Goal: Entertainment & Leisure: Browse casually

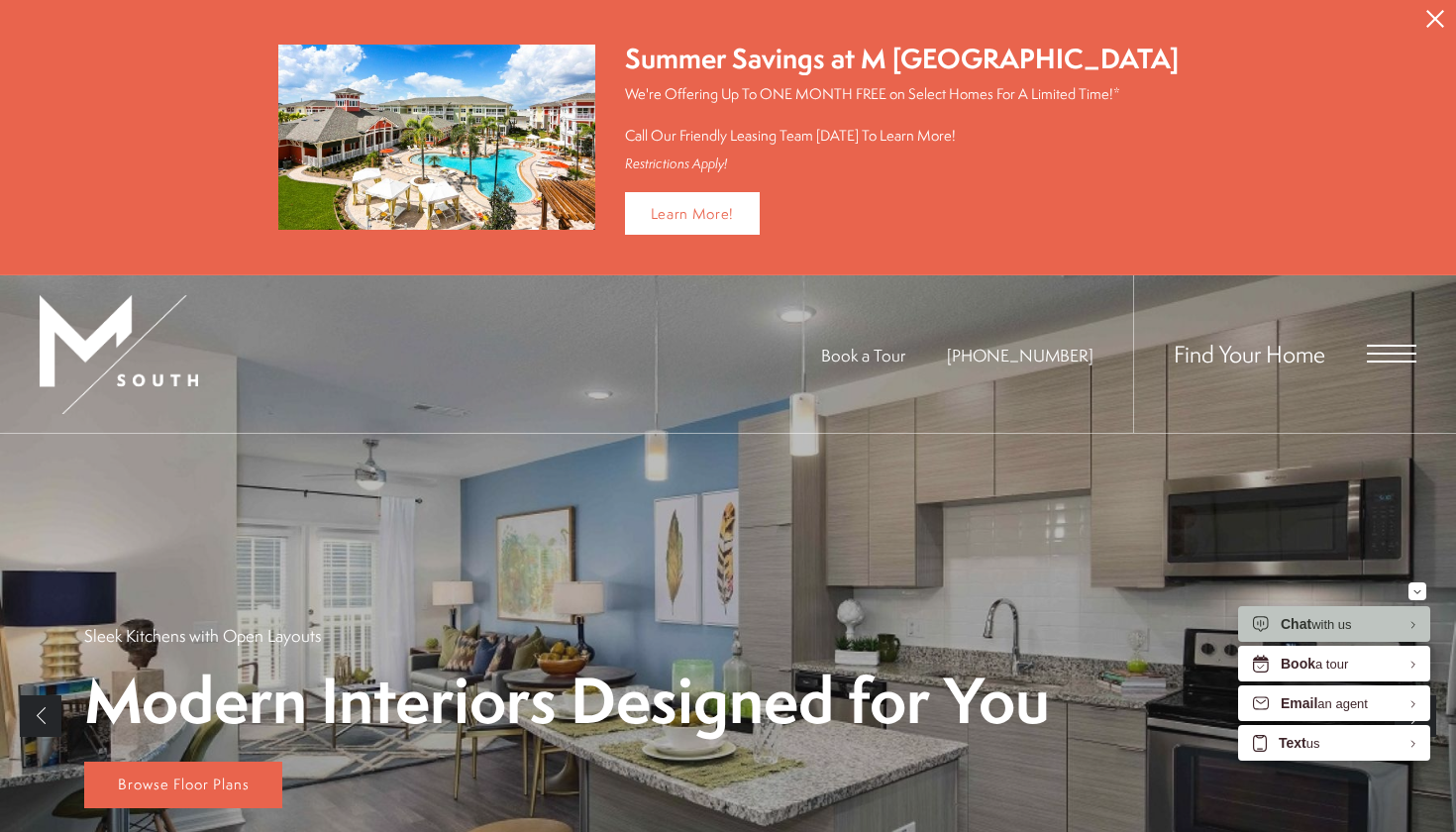
click at [1395, 352] on span "Open Menu" at bounding box center [1392, 354] width 50 height 18
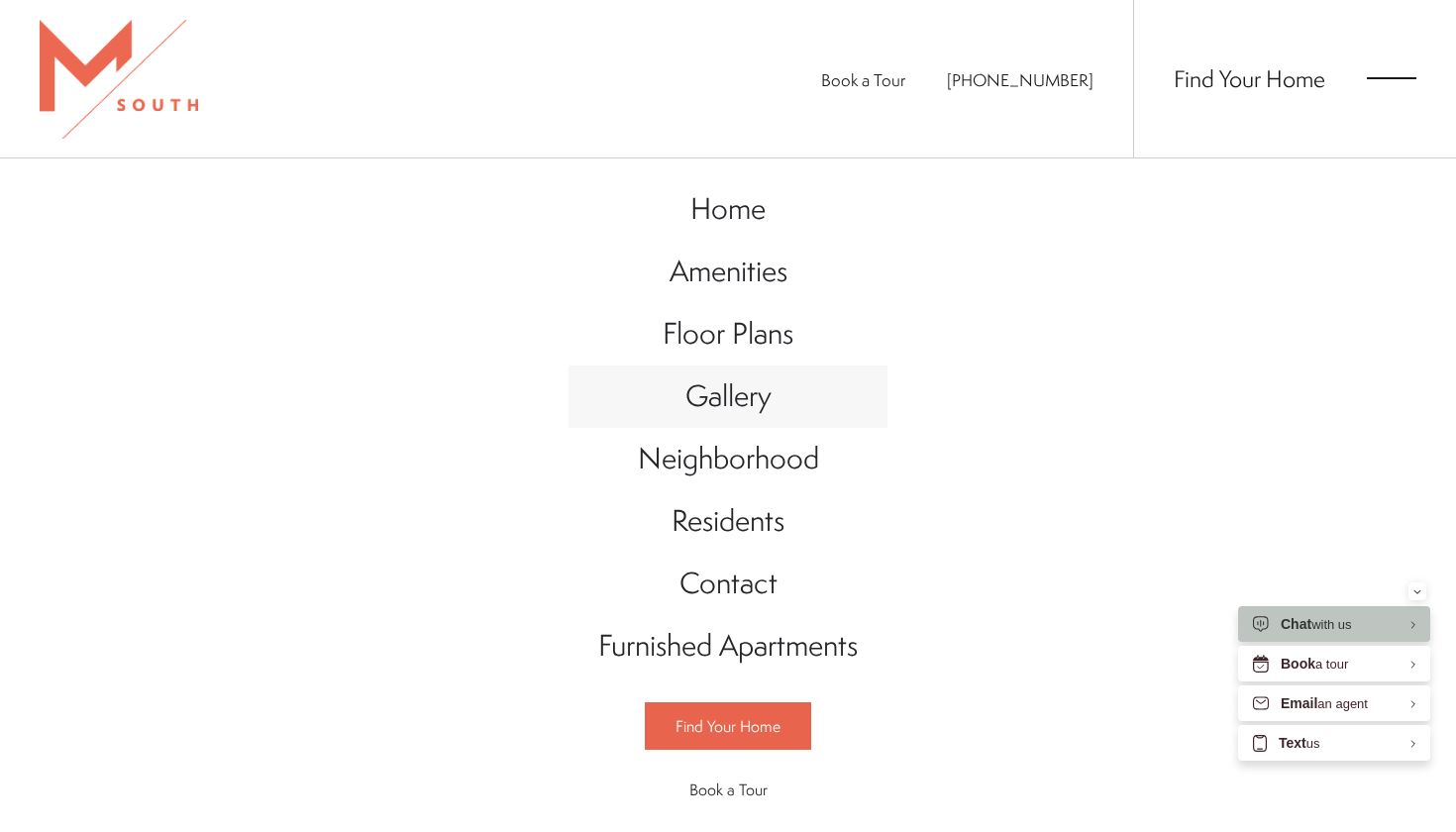
click at [746, 396] on span "Gallery" at bounding box center [728, 396] width 87 height 41
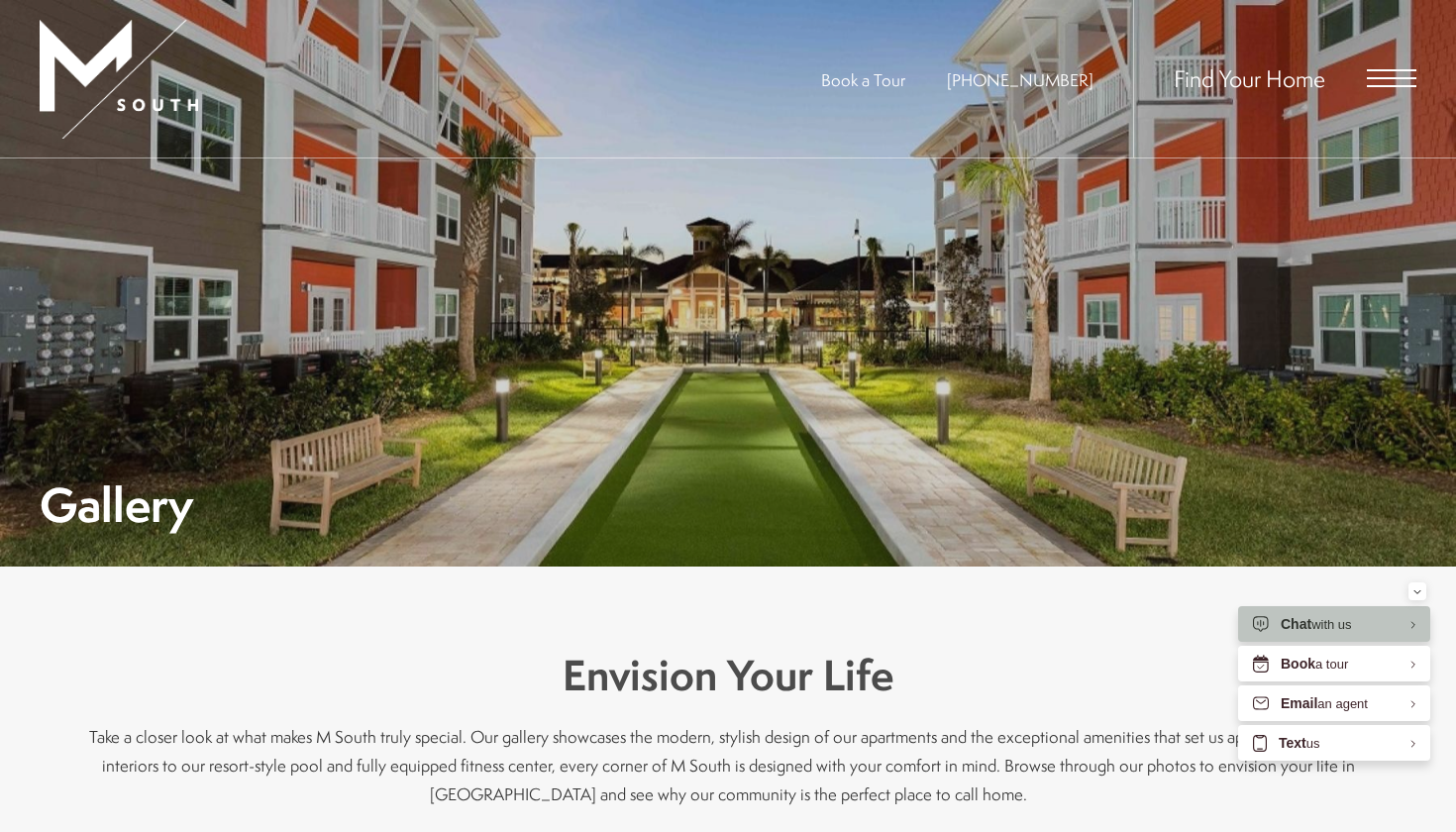
click at [818, 429] on div "Gallery" at bounding box center [728, 363] width 1376 height 329
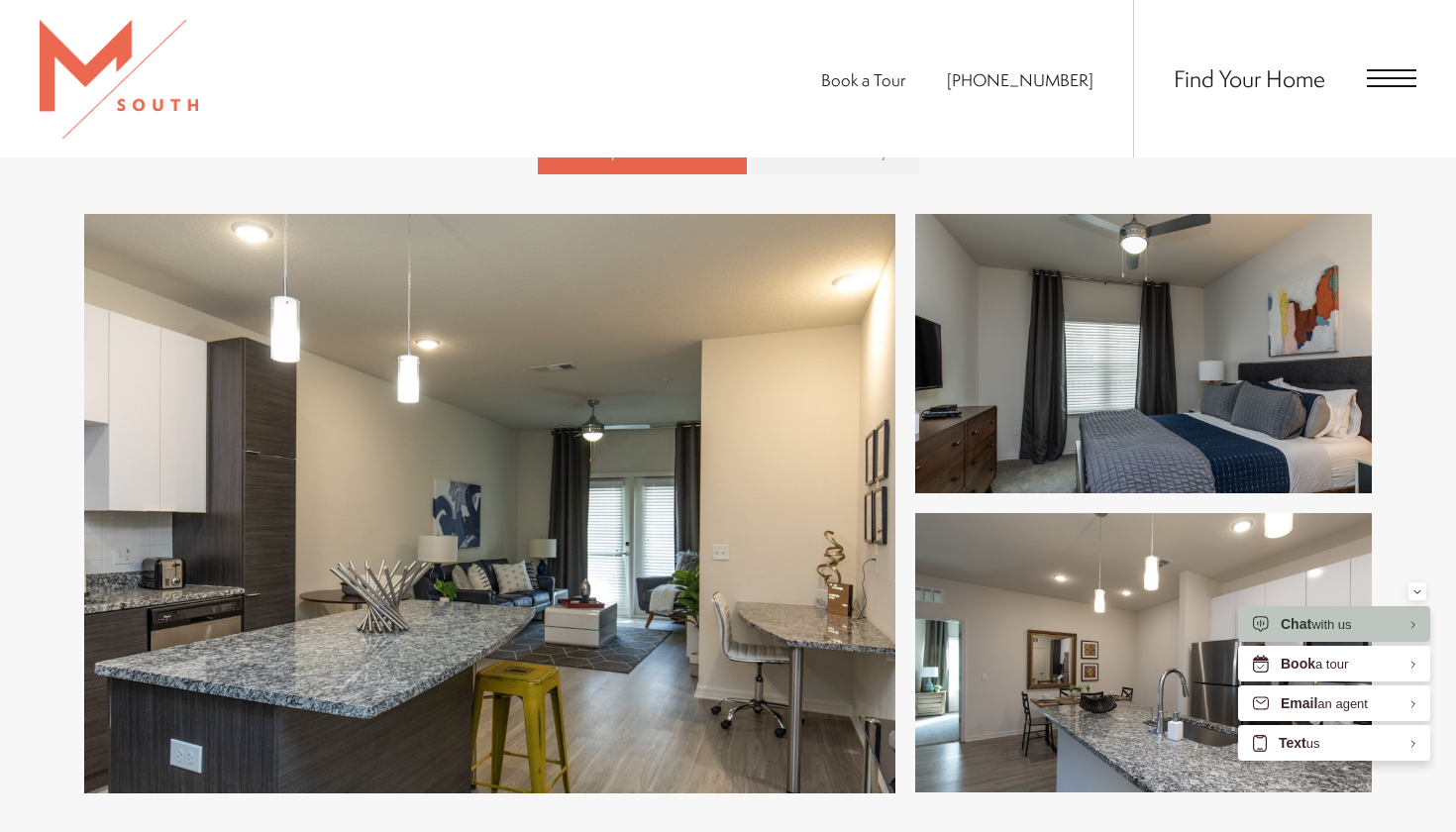
scroll to position [815, 0]
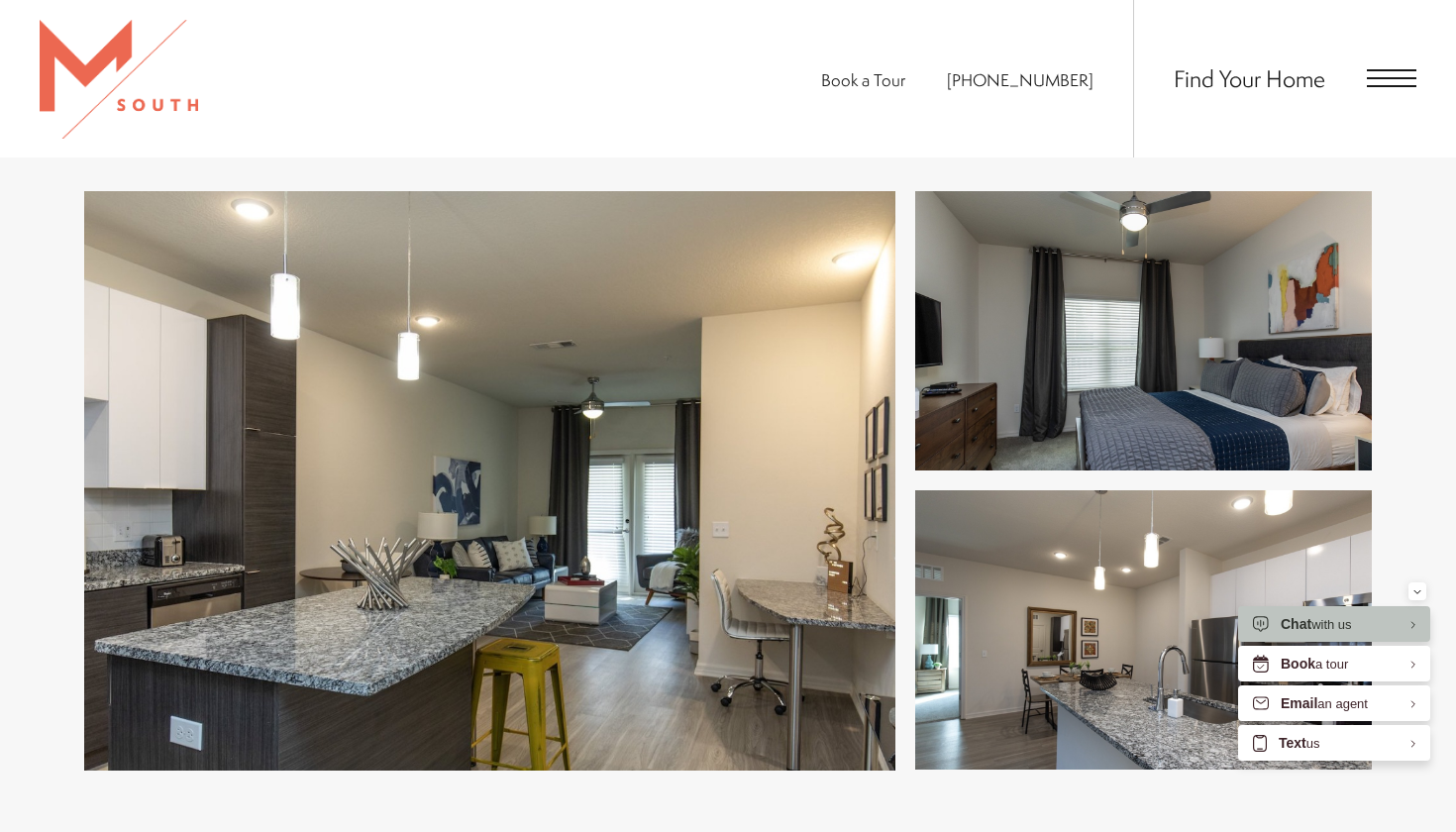
click at [764, 334] on img at bounding box center [490, 481] width 812 height 580
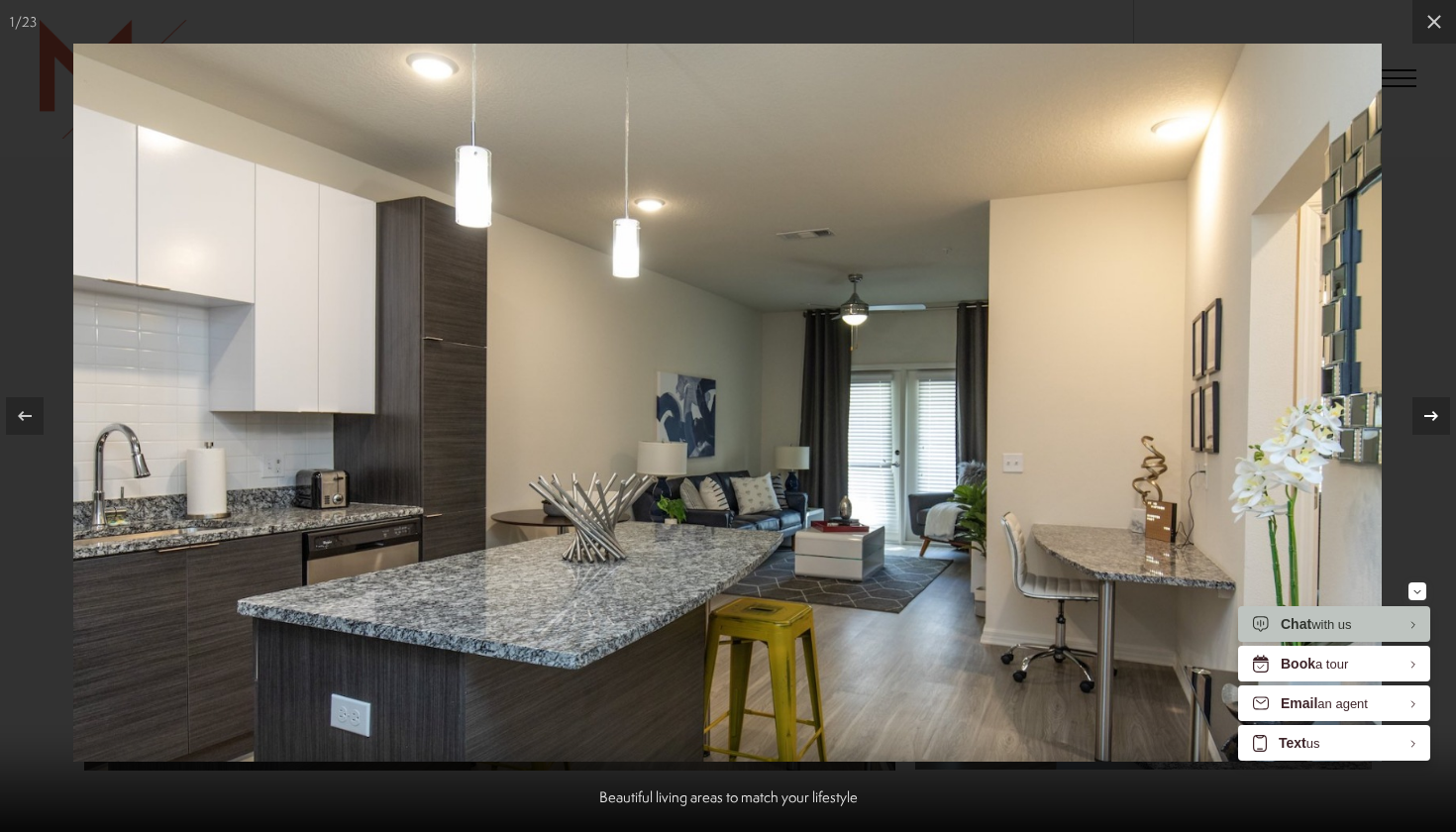
click at [1431, 420] on icon at bounding box center [1431, 416] width 24 height 24
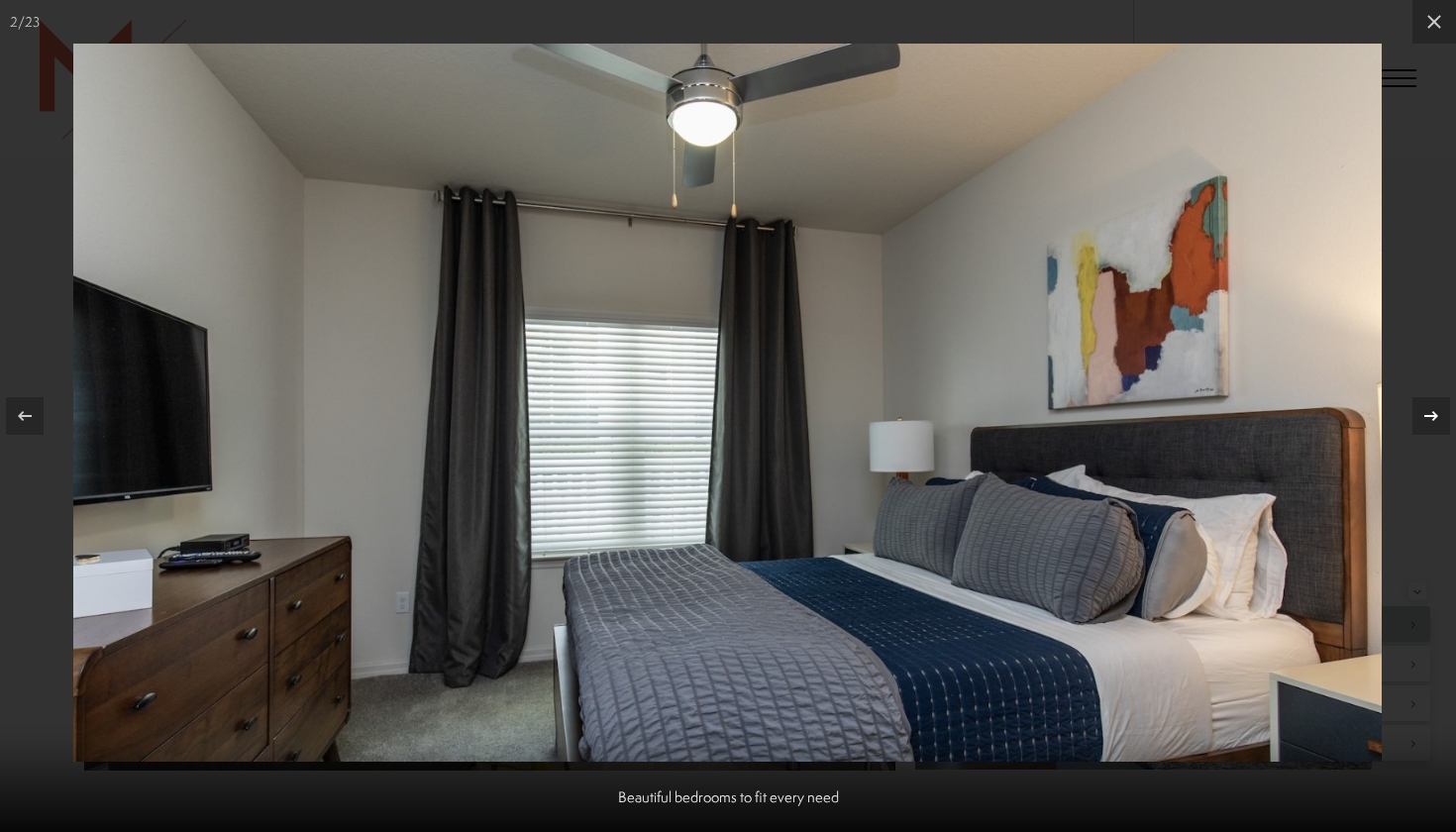
click at [1431, 420] on icon at bounding box center [1431, 416] width 24 height 24
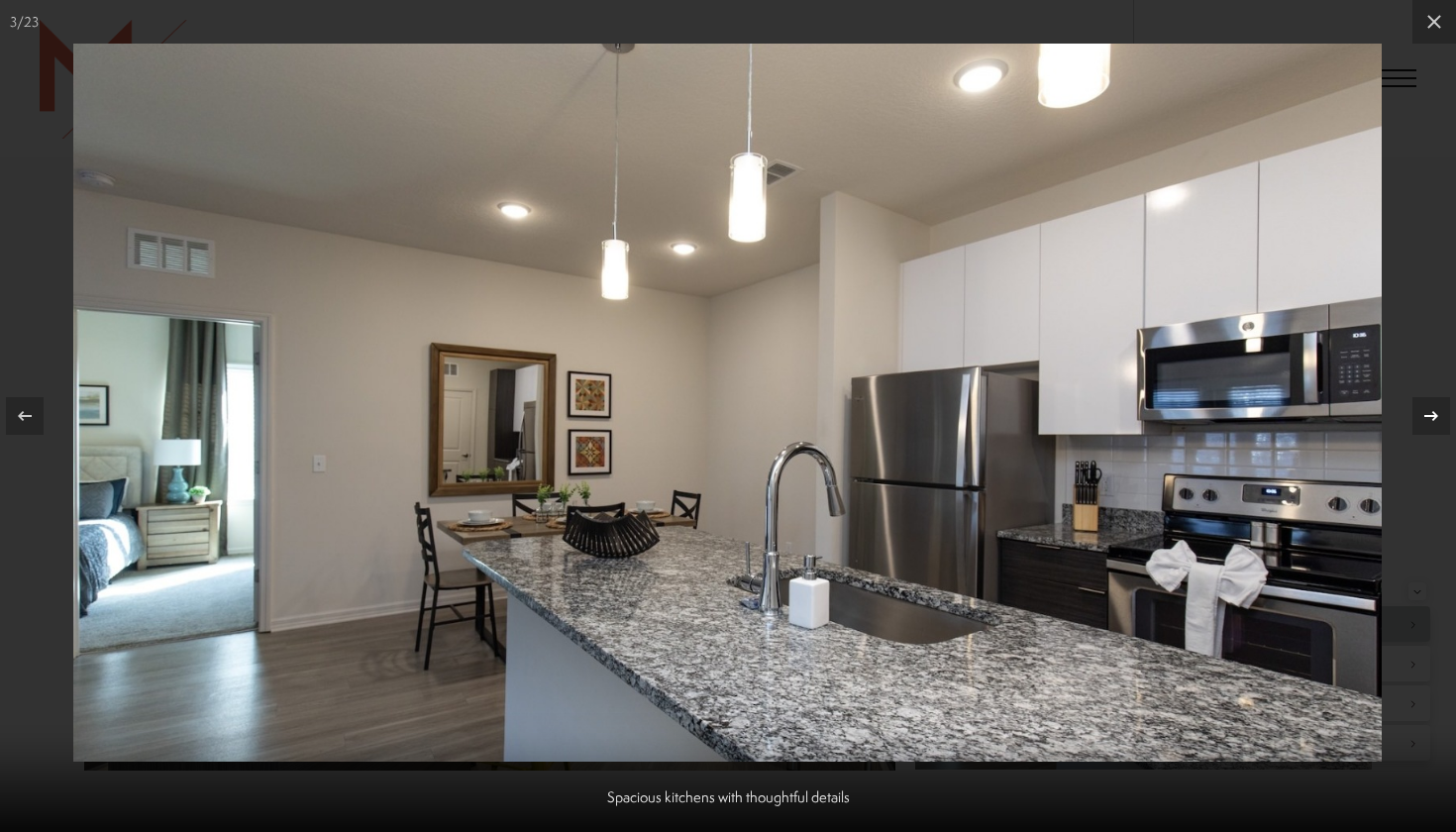
click at [1431, 420] on icon at bounding box center [1431, 416] width 24 height 24
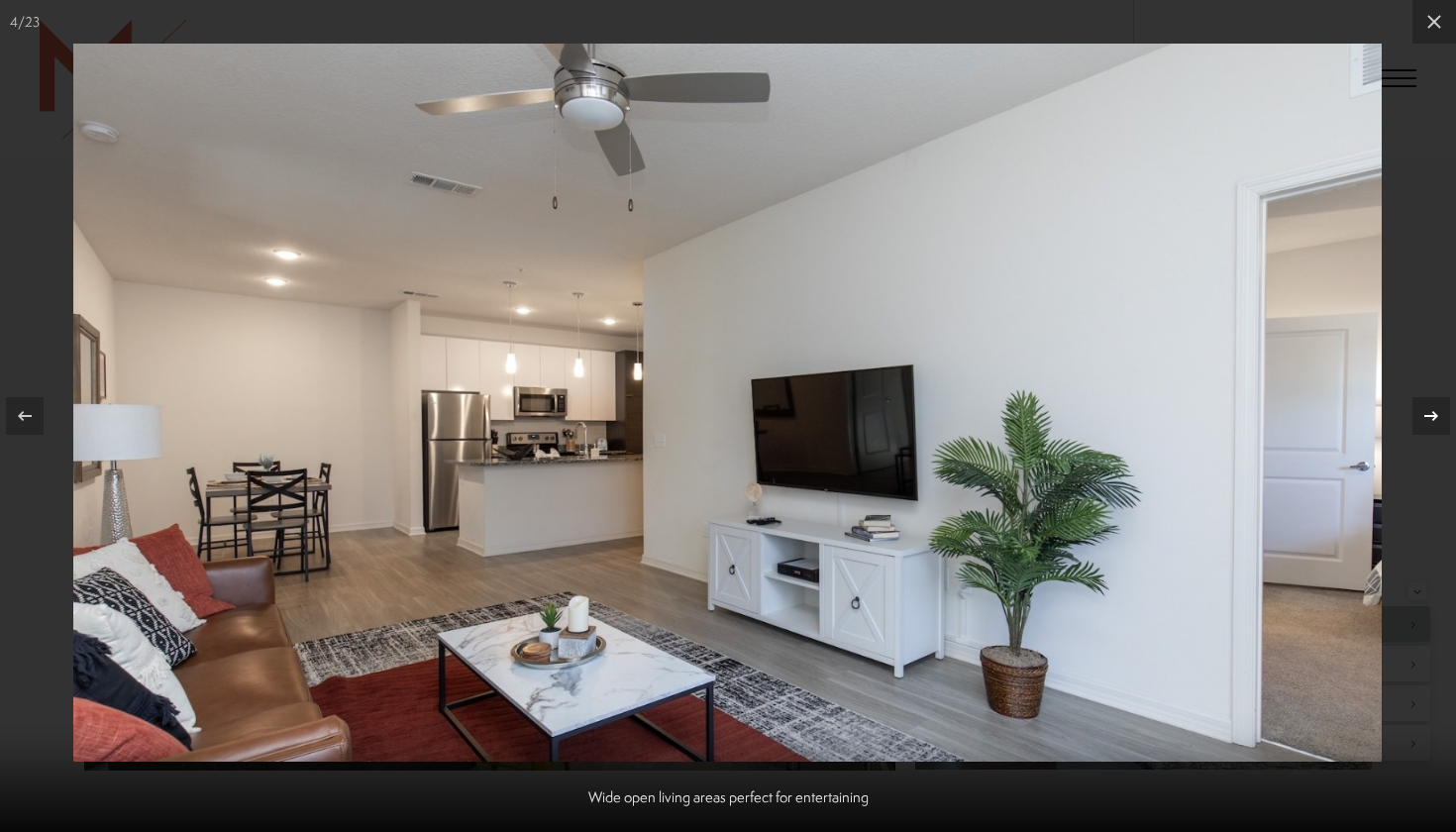
click at [1431, 420] on icon at bounding box center [1431, 416] width 24 height 24
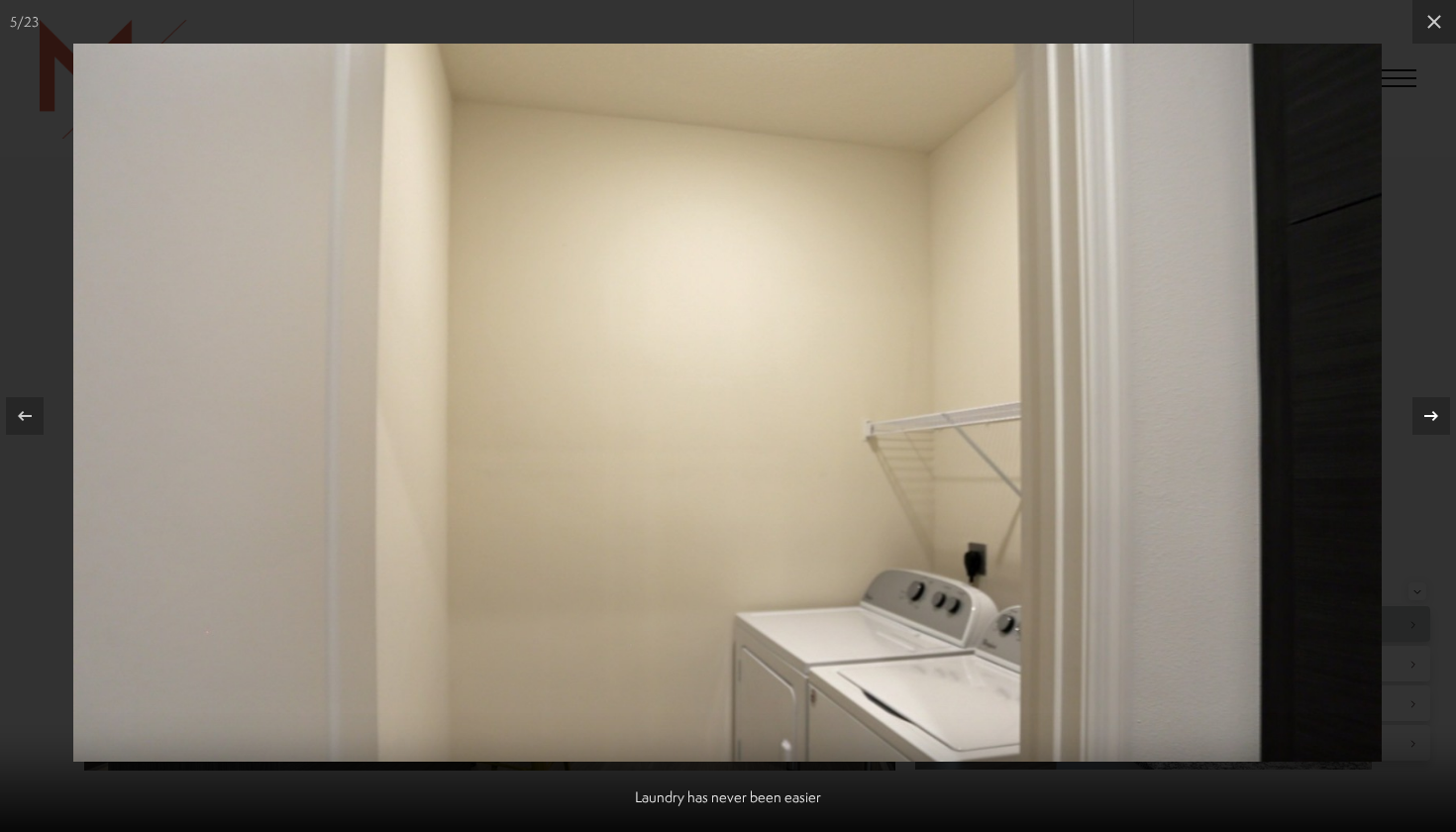
click at [1431, 420] on icon at bounding box center [1431, 416] width 24 height 24
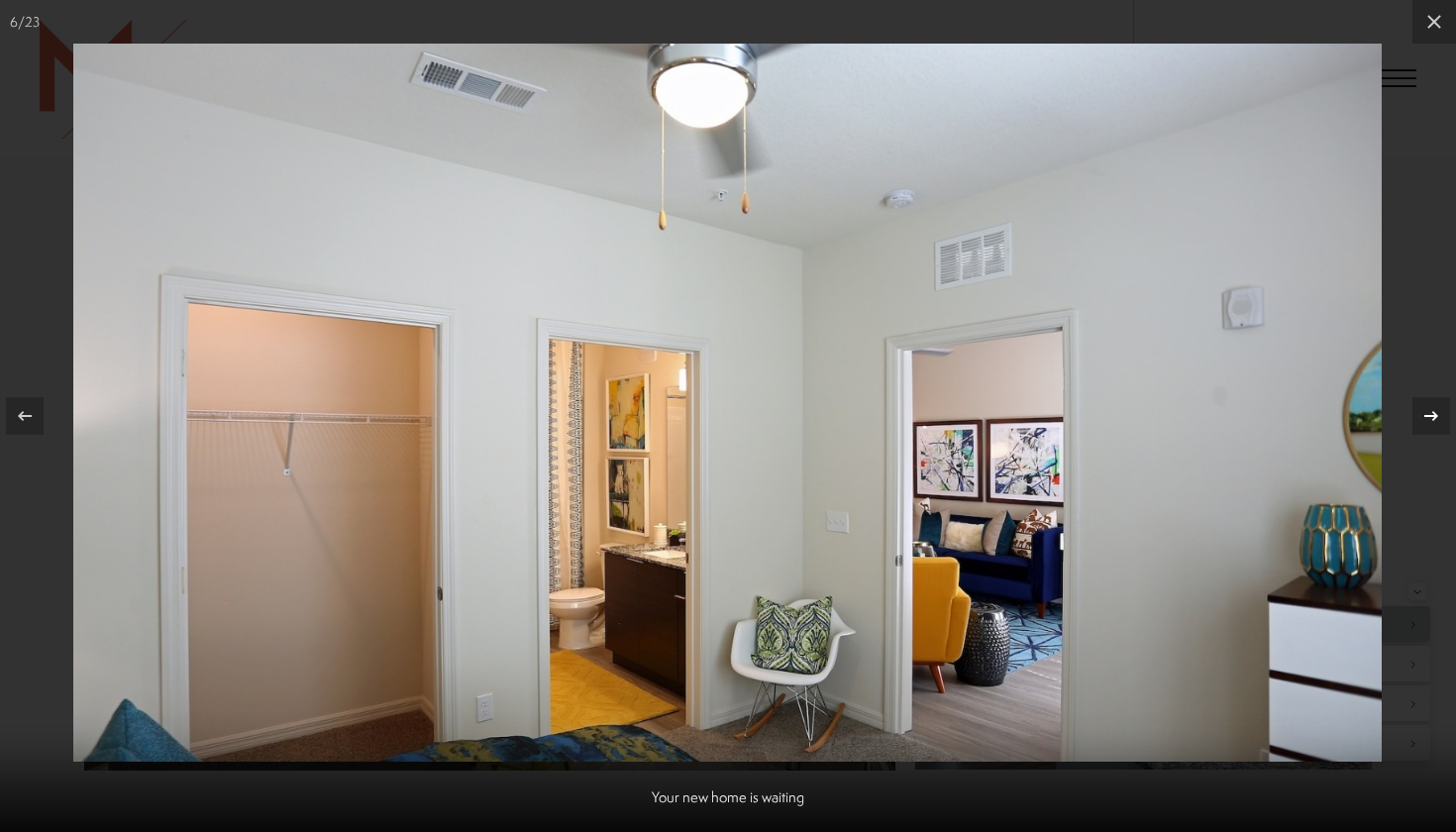
click at [1431, 420] on icon at bounding box center [1431, 416] width 24 height 24
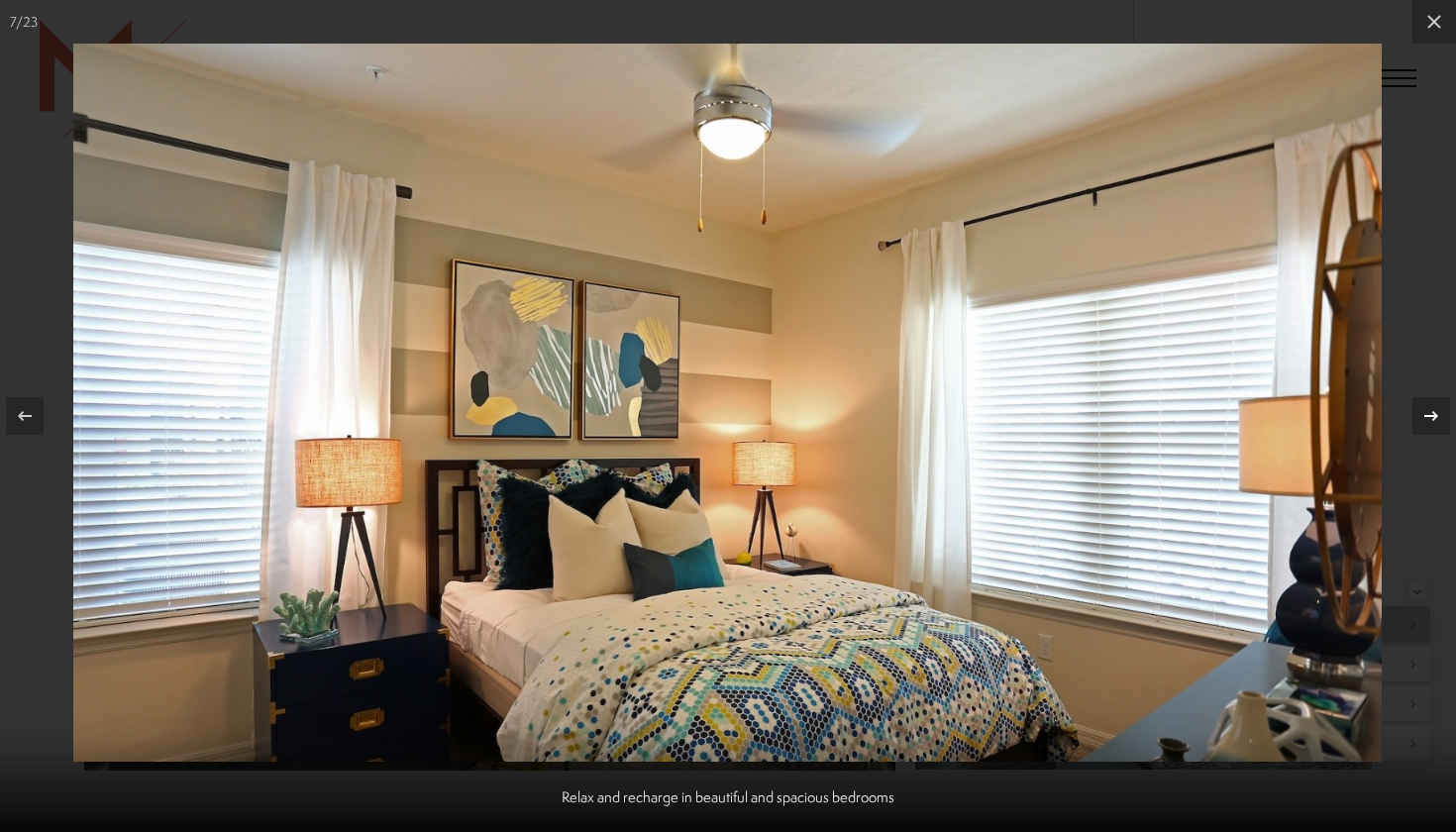
click at [1431, 420] on icon at bounding box center [1431, 416] width 24 height 24
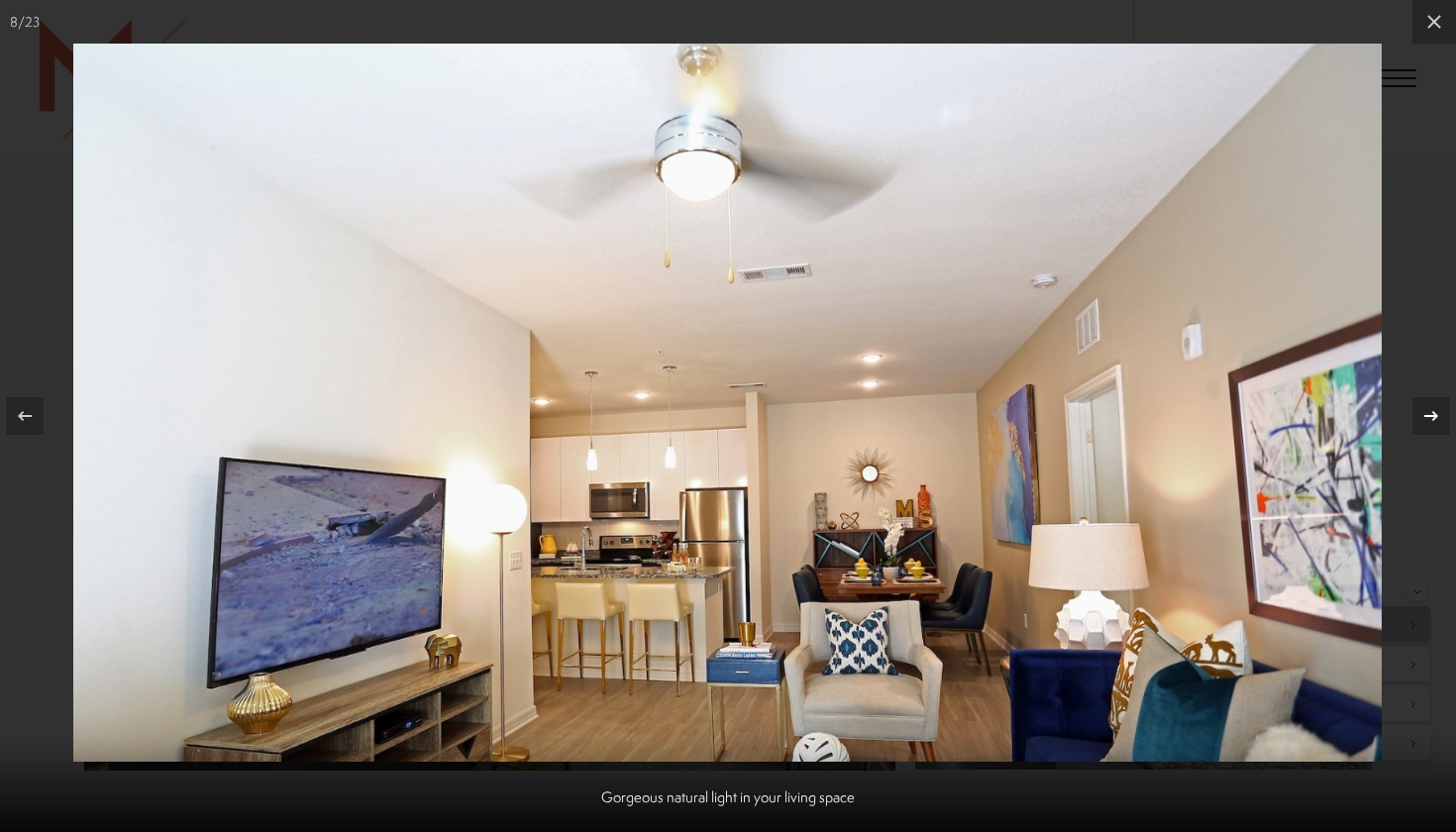
click at [1431, 420] on icon at bounding box center [1431, 416] width 24 height 24
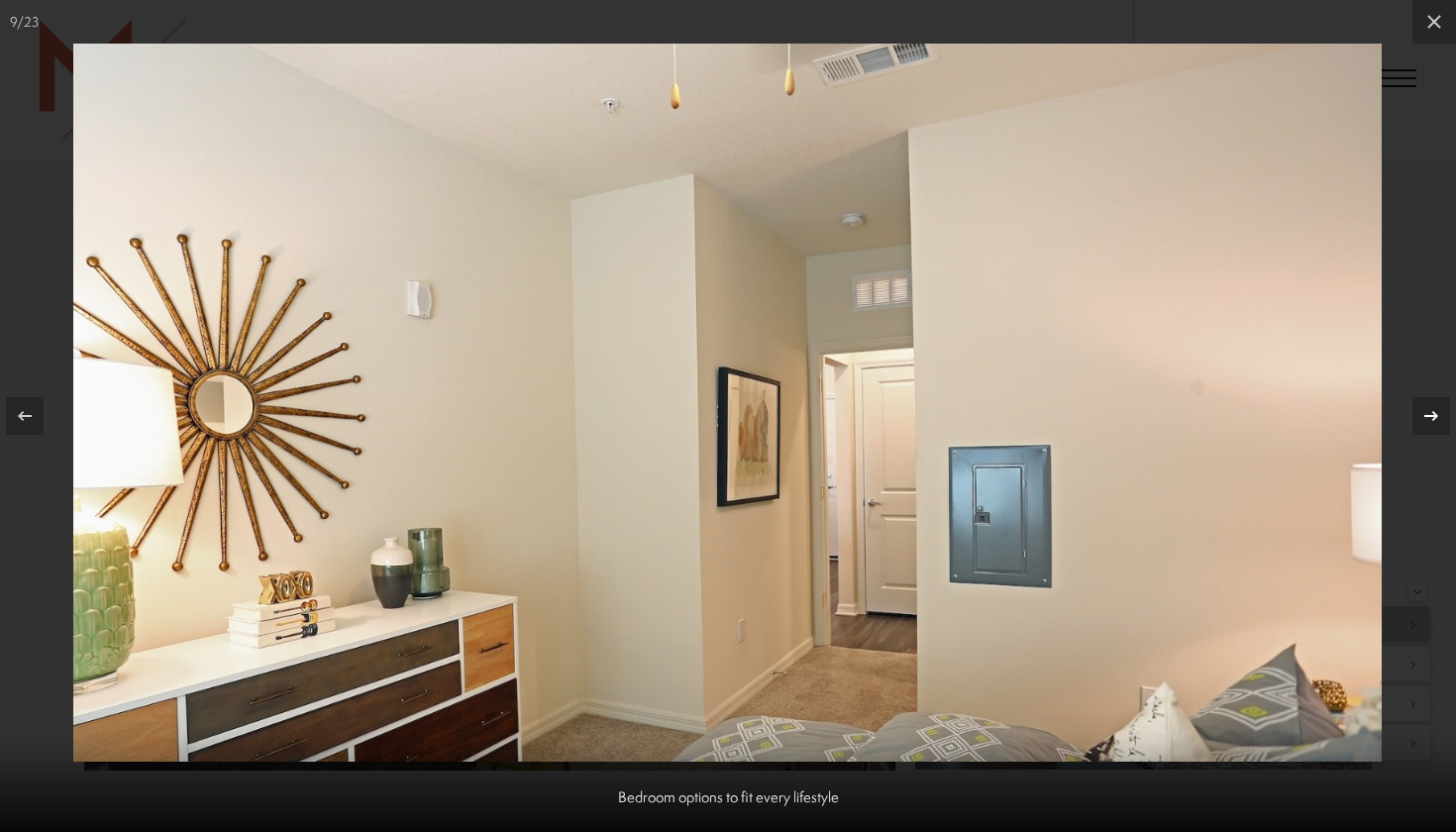
click at [1431, 420] on icon at bounding box center [1431, 416] width 24 height 24
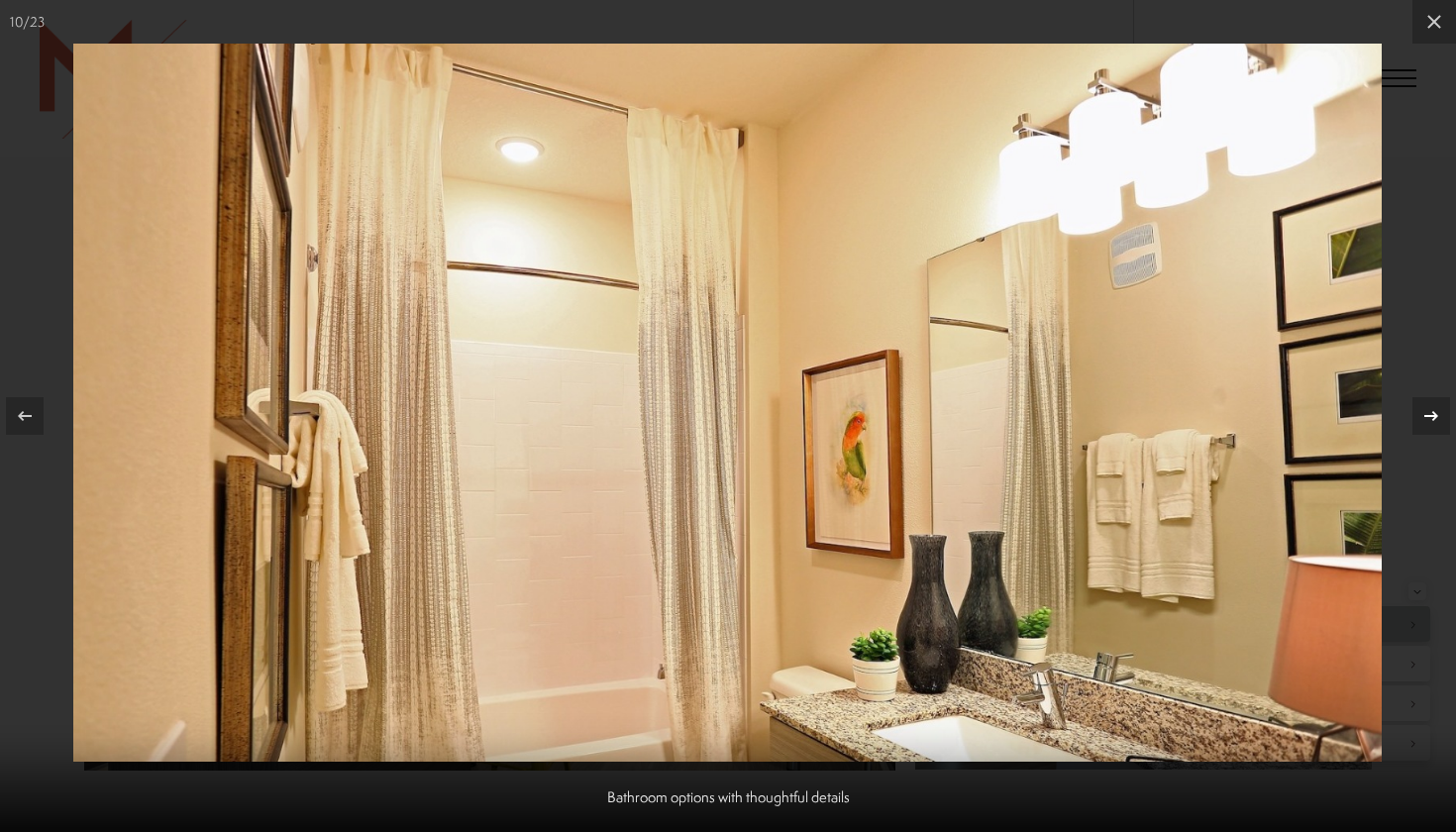
click at [1431, 420] on icon at bounding box center [1431, 416] width 24 height 24
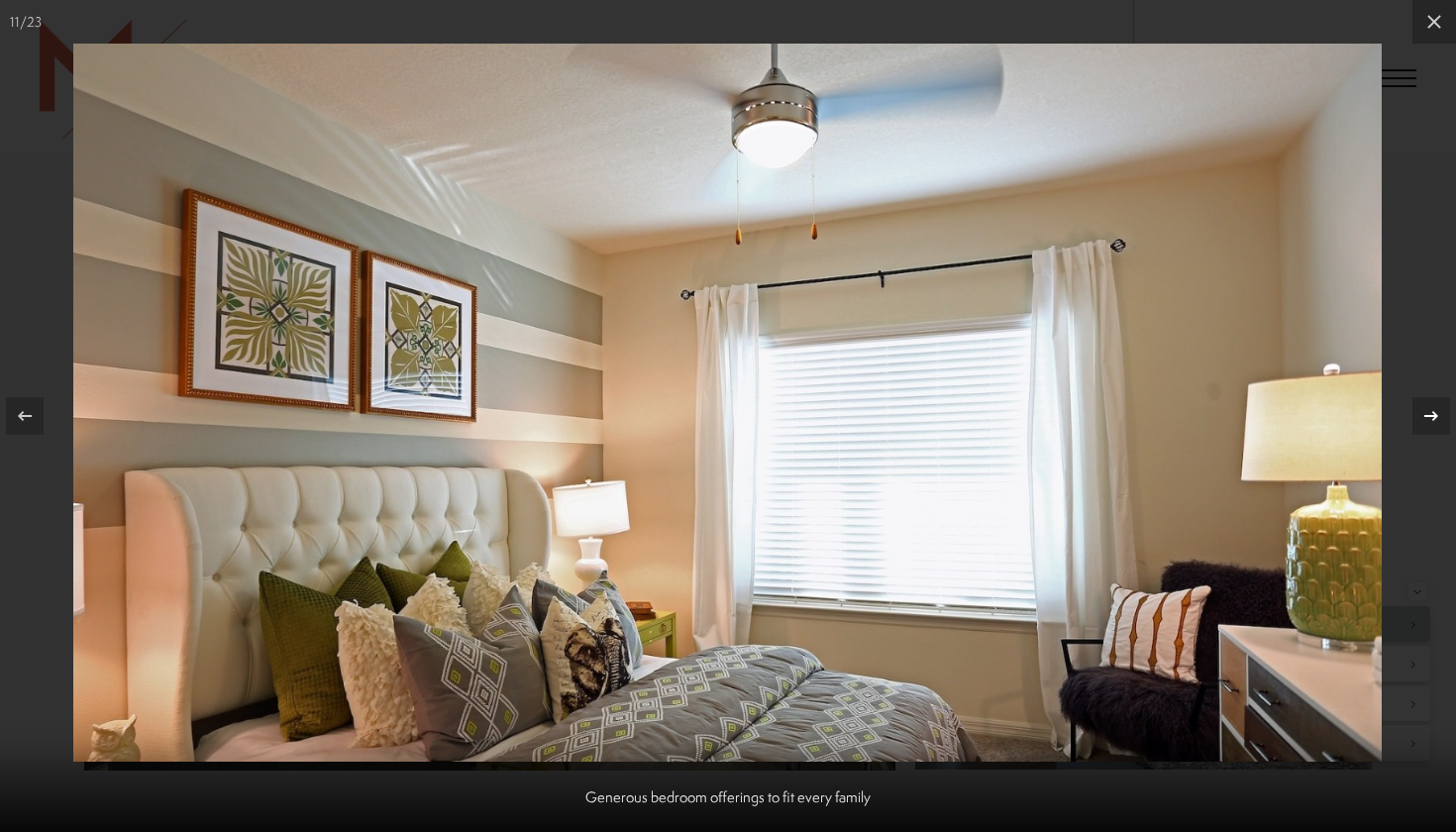
click at [1431, 420] on icon at bounding box center [1431, 416] width 24 height 24
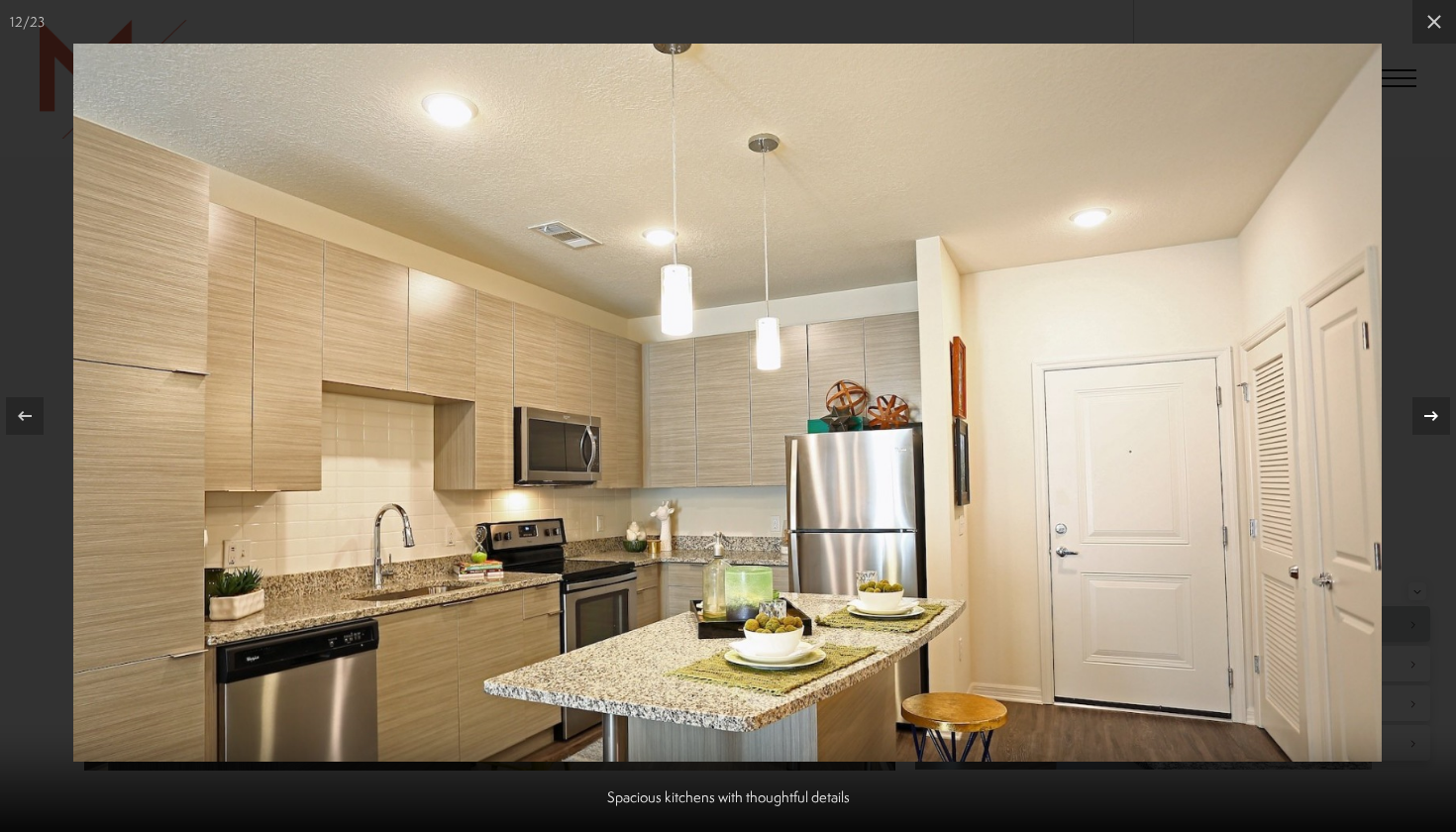
click at [1431, 420] on icon at bounding box center [1431, 416] width 24 height 24
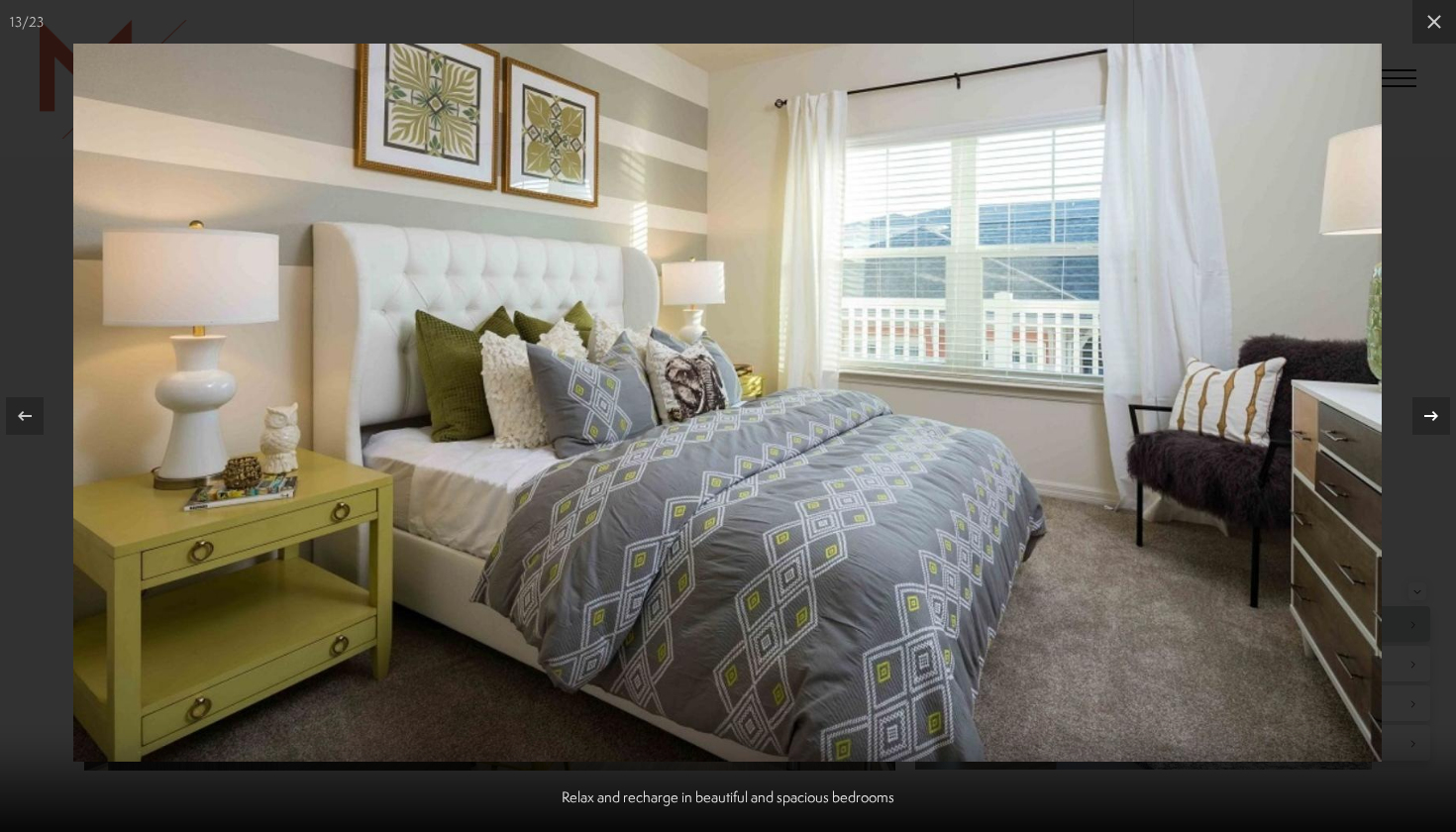
click at [1431, 420] on icon at bounding box center [1431, 416] width 24 height 24
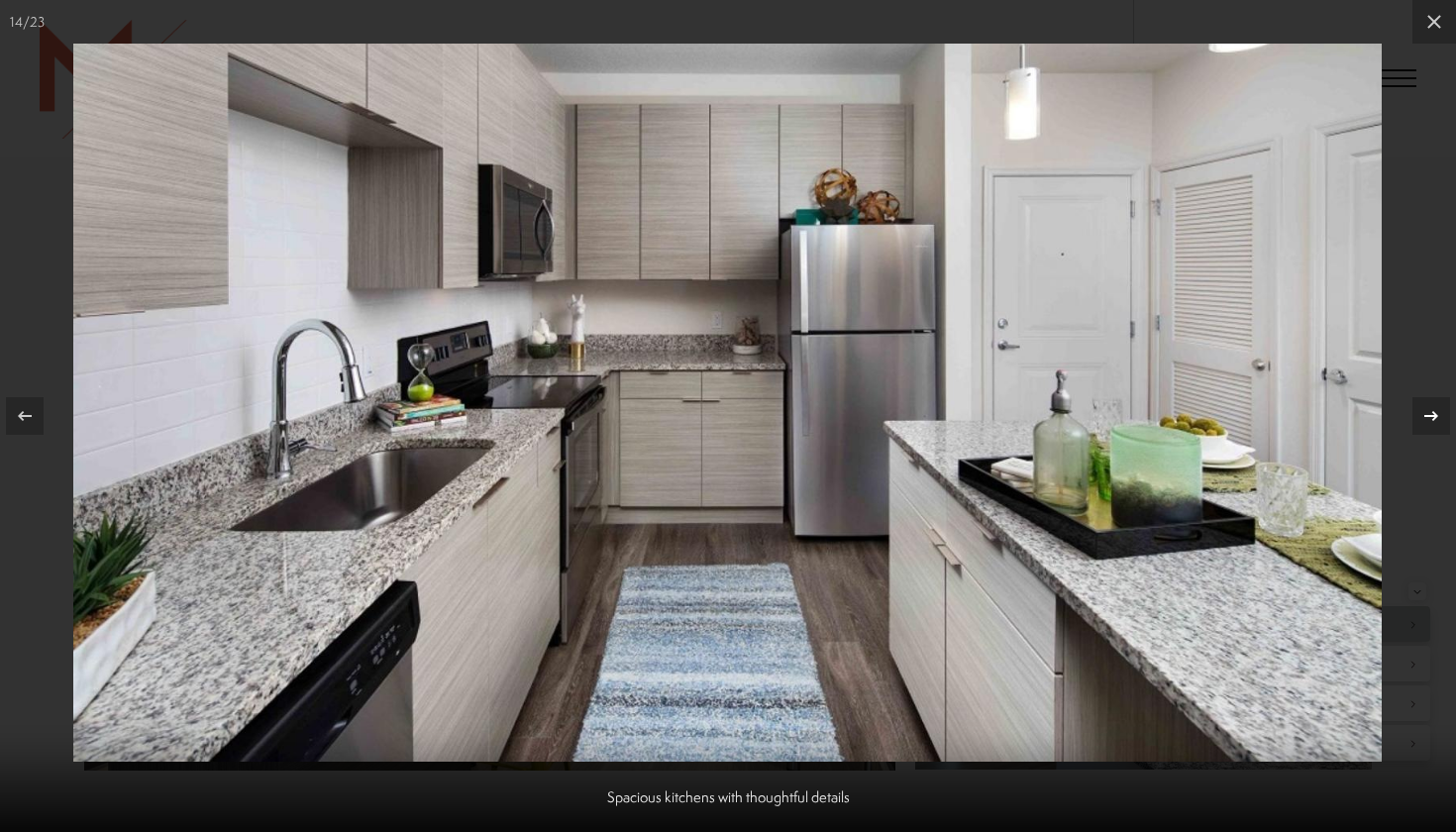
click at [1431, 420] on icon at bounding box center [1431, 416] width 24 height 24
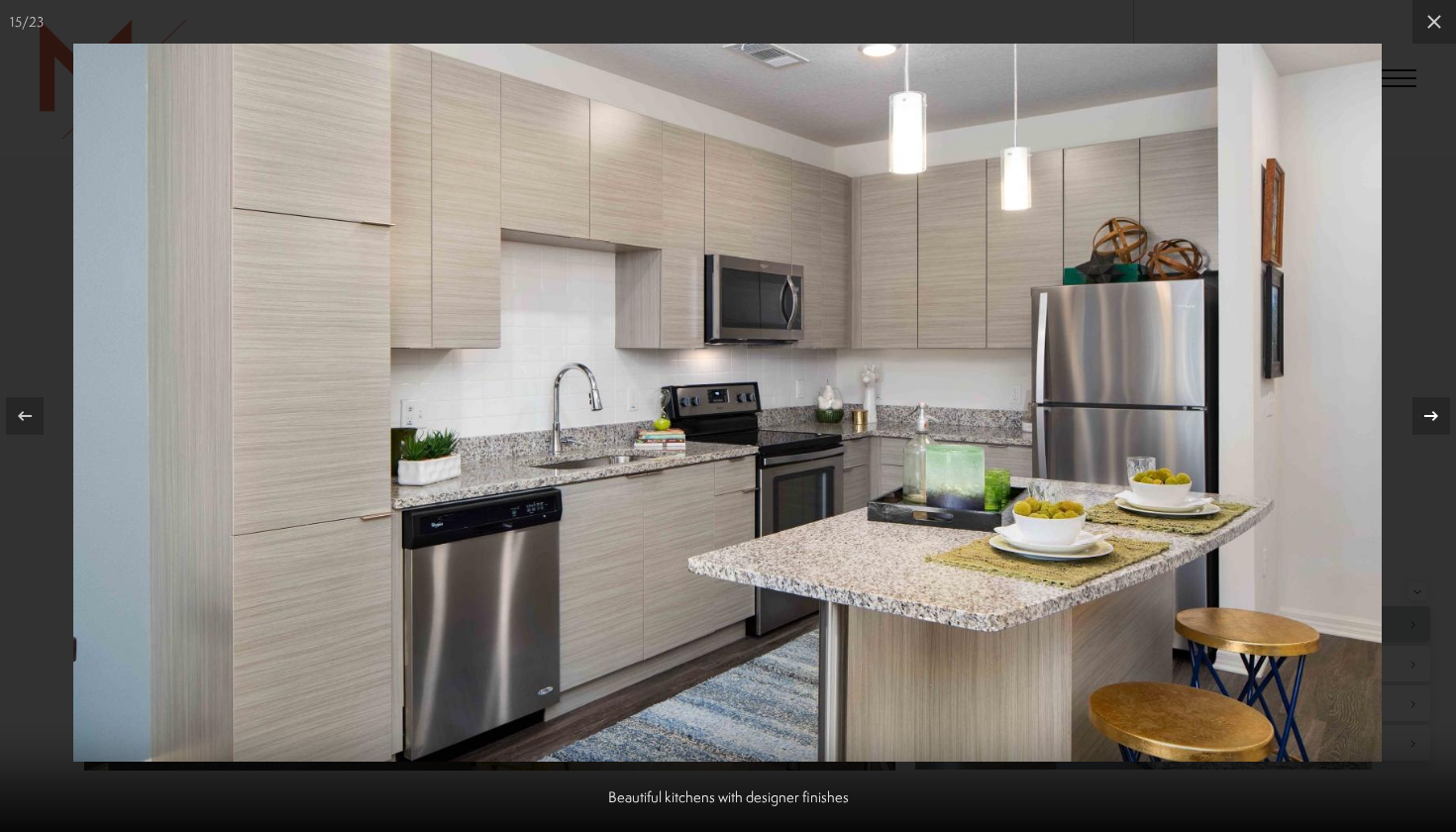
click at [1429, 422] on icon at bounding box center [1431, 416] width 24 height 24
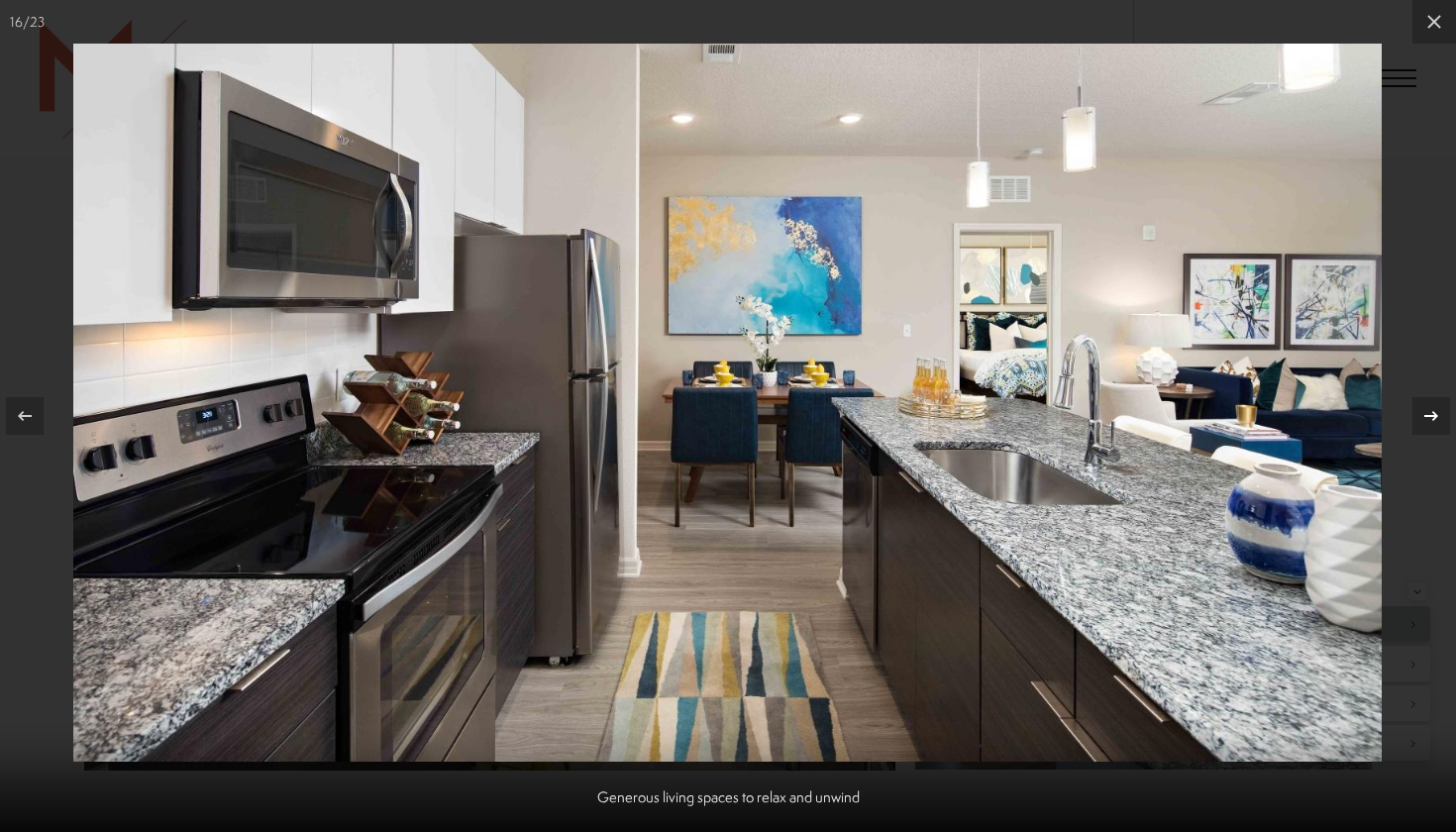
click at [1430, 422] on icon at bounding box center [1431, 416] width 24 height 24
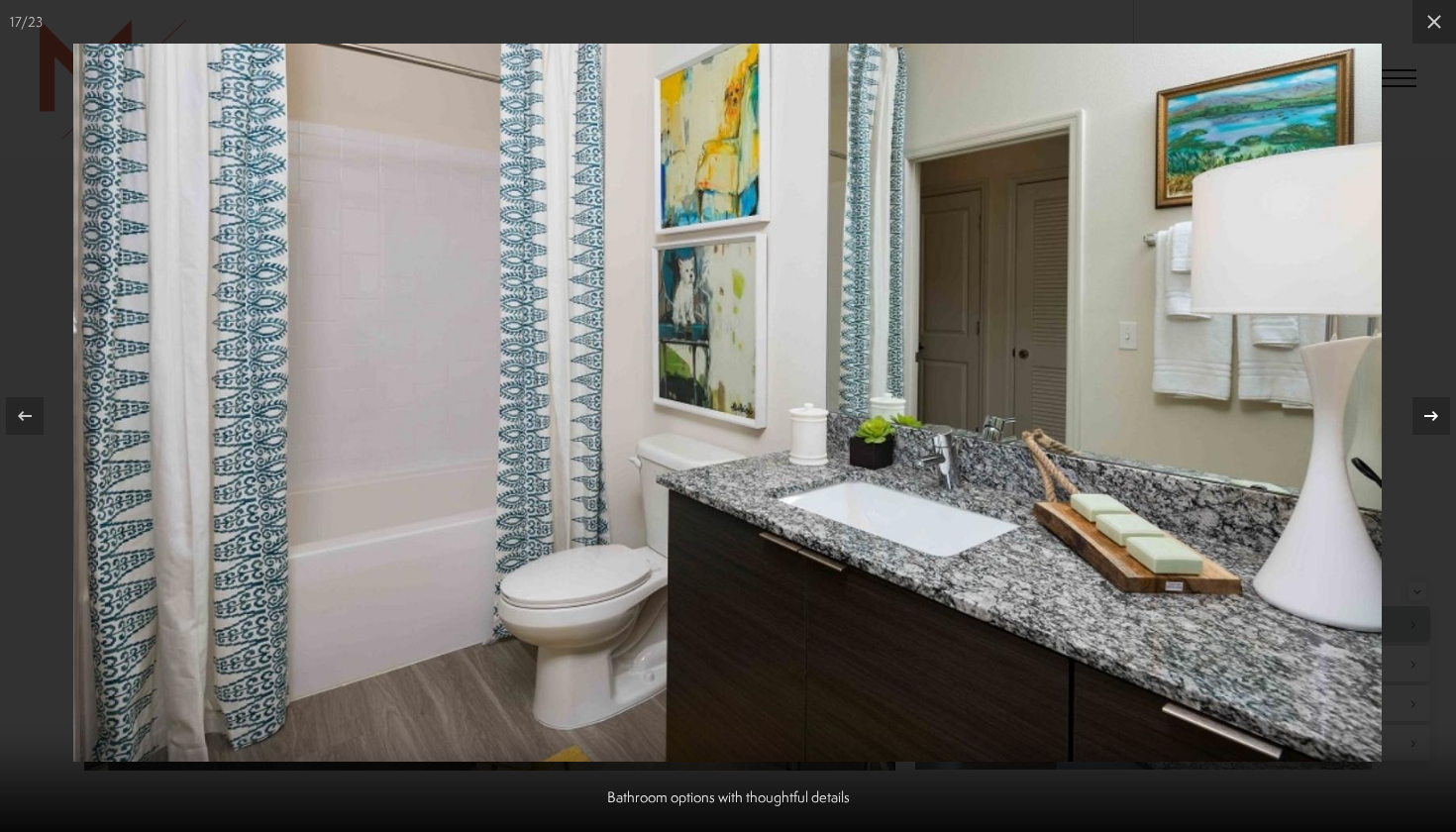
click at [1430, 423] on icon at bounding box center [1431, 416] width 24 height 24
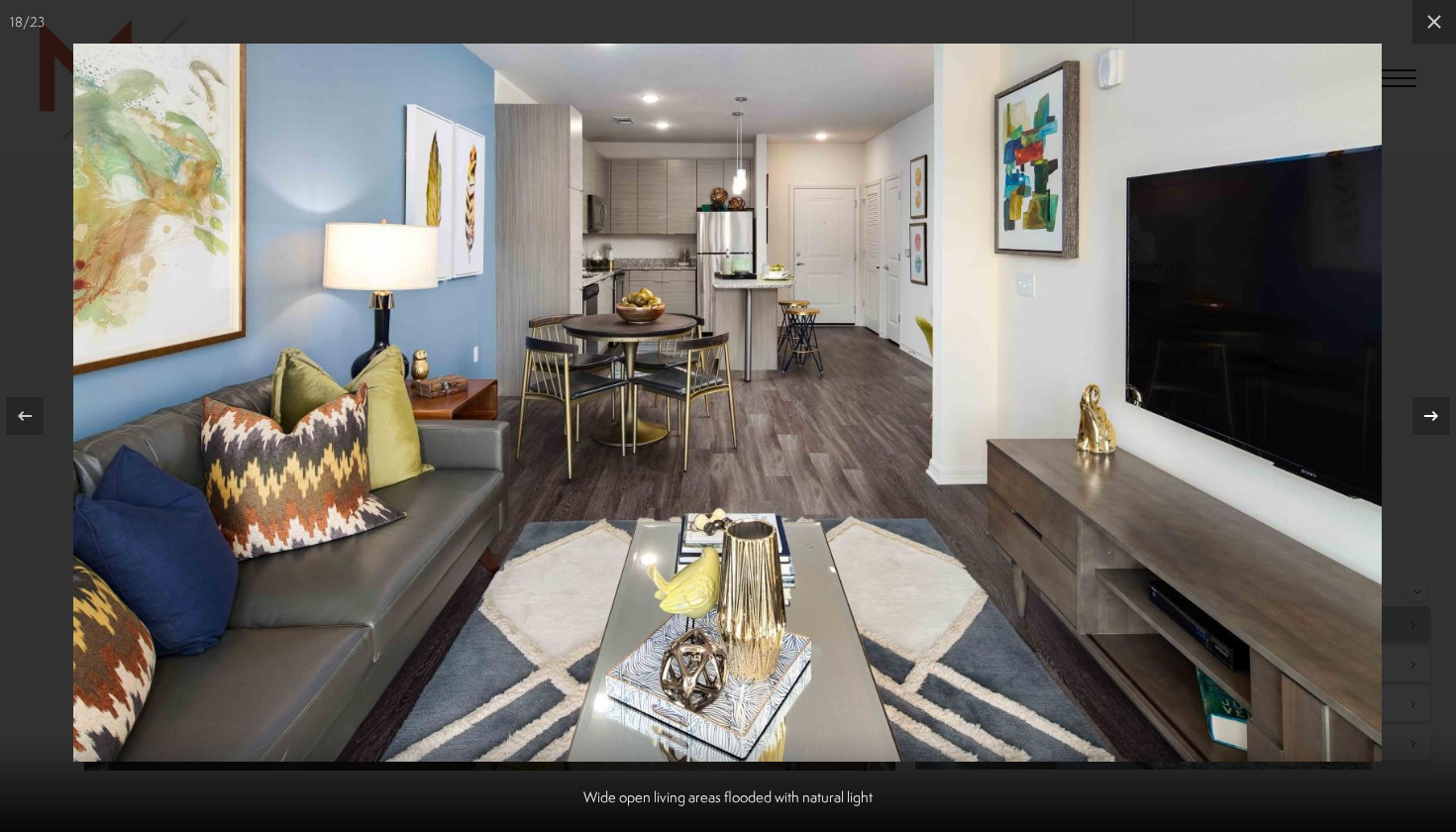
click at [1430, 423] on icon at bounding box center [1431, 416] width 24 height 24
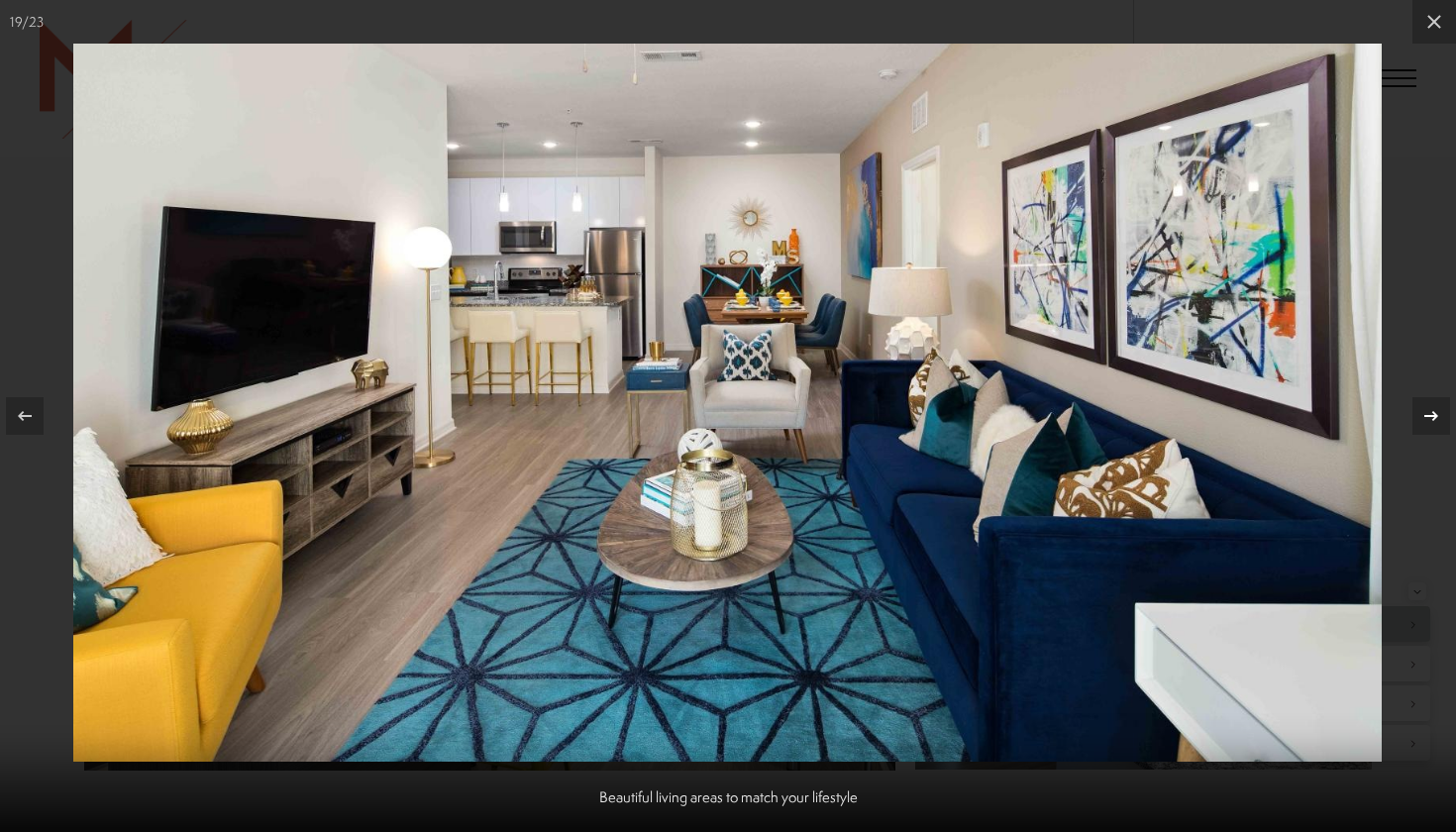
click at [1430, 423] on icon at bounding box center [1431, 416] width 24 height 24
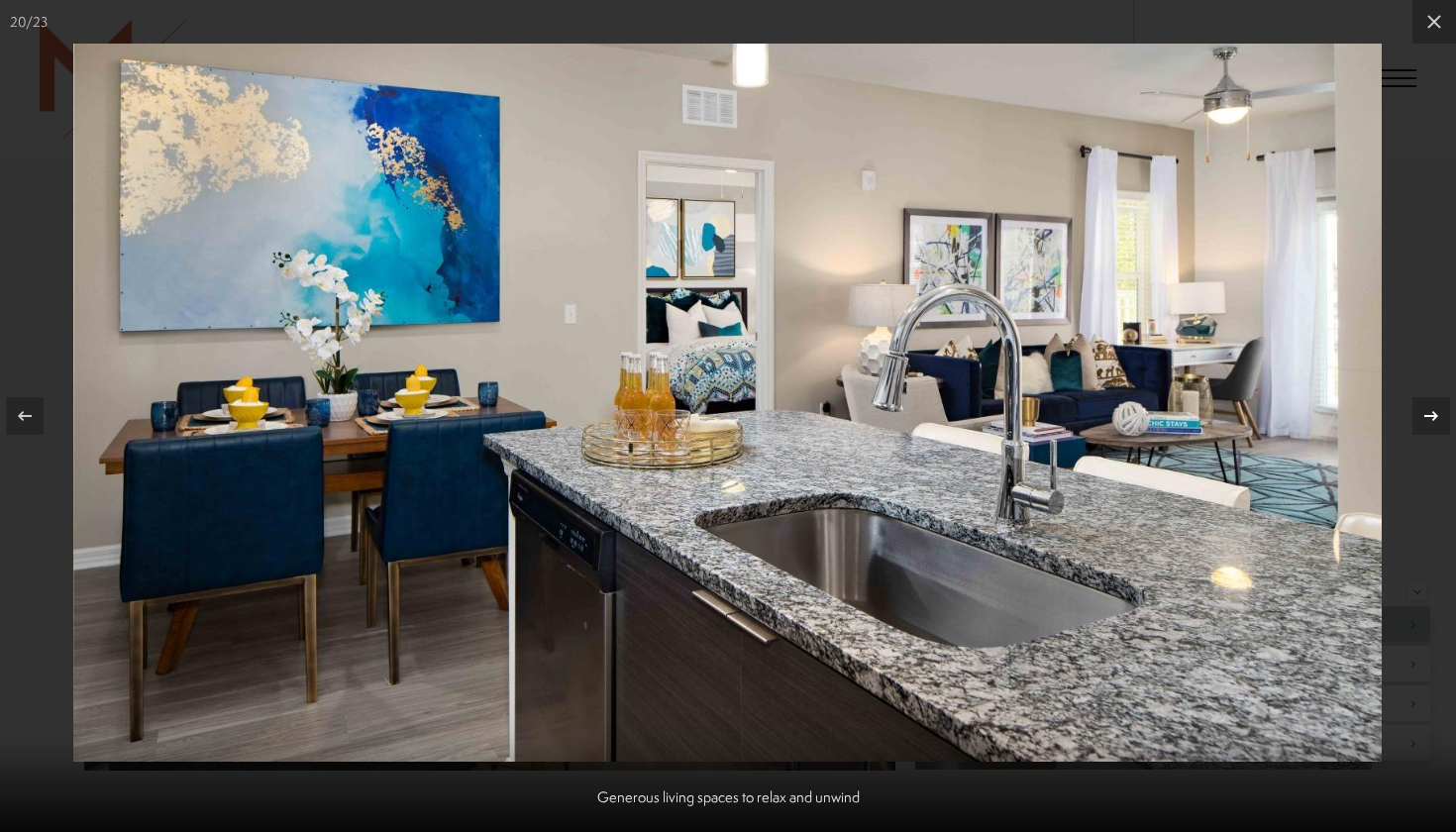
click at [1430, 425] on icon at bounding box center [1431, 416] width 24 height 24
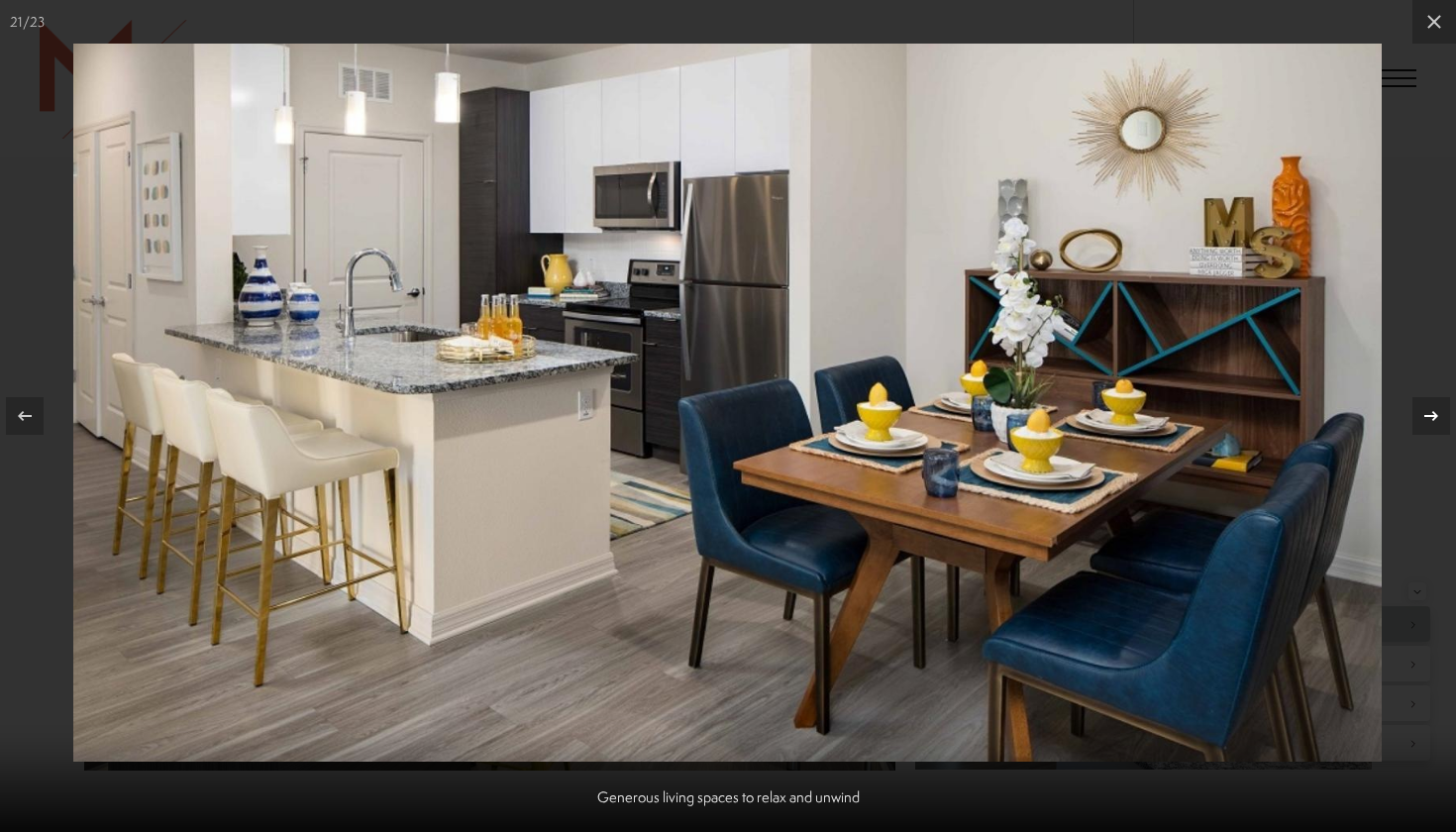
click at [1430, 425] on icon at bounding box center [1431, 416] width 24 height 24
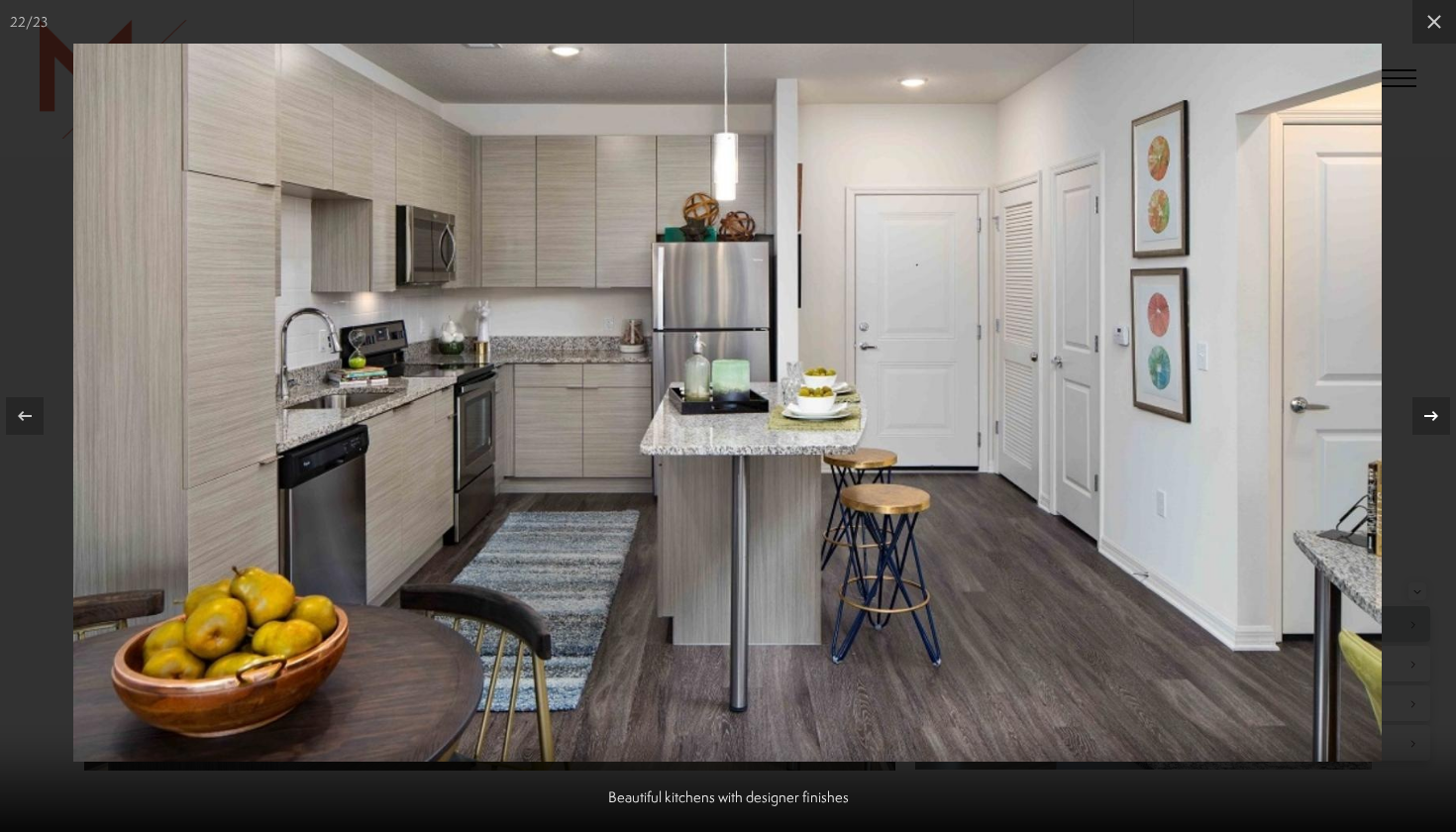
click at [1430, 425] on icon at bounding box center [1431, 416] width 24 height 24
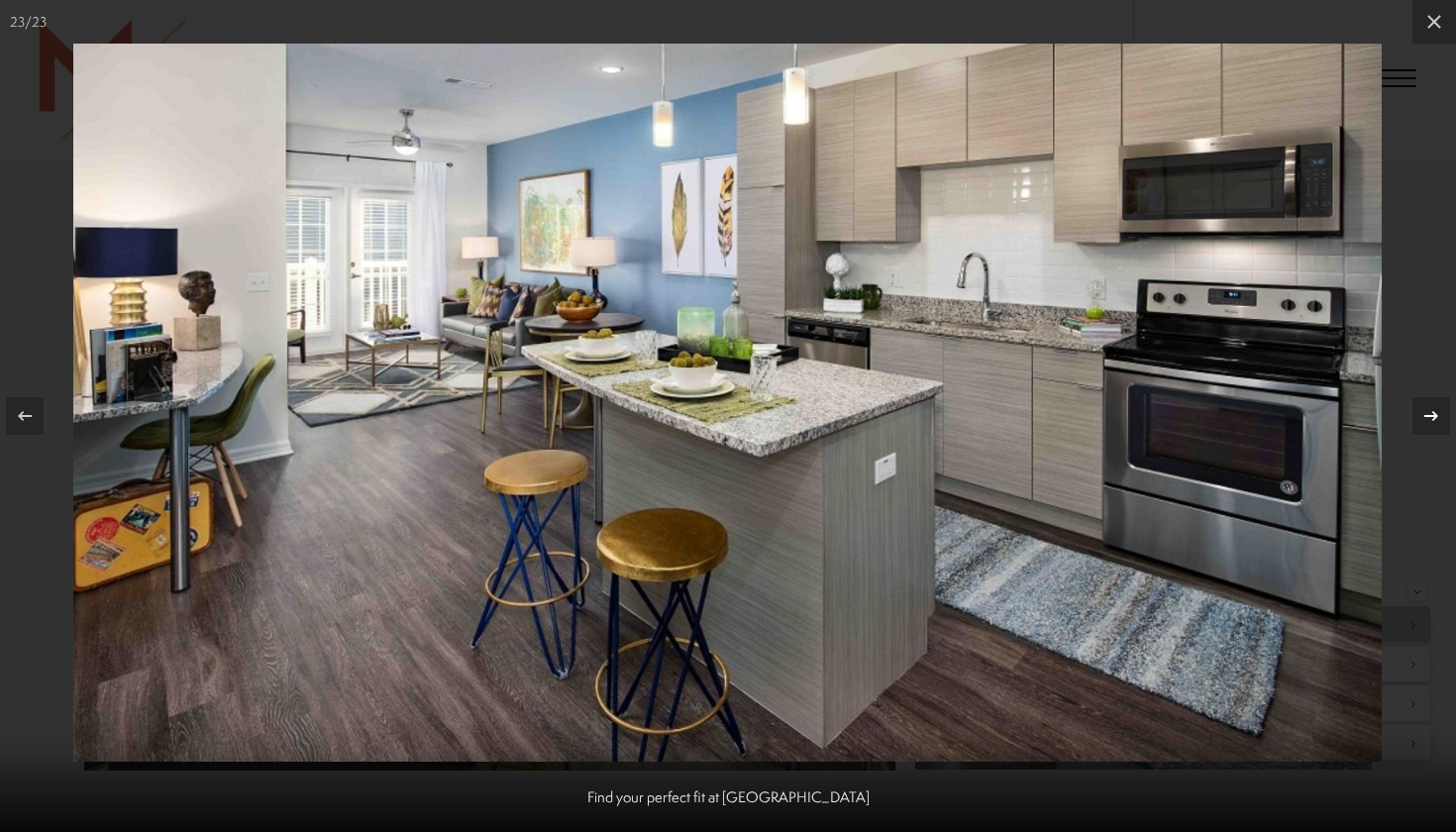
click at [1429, 425] on icon at bounding box center [1431, 416] width 24 height 24
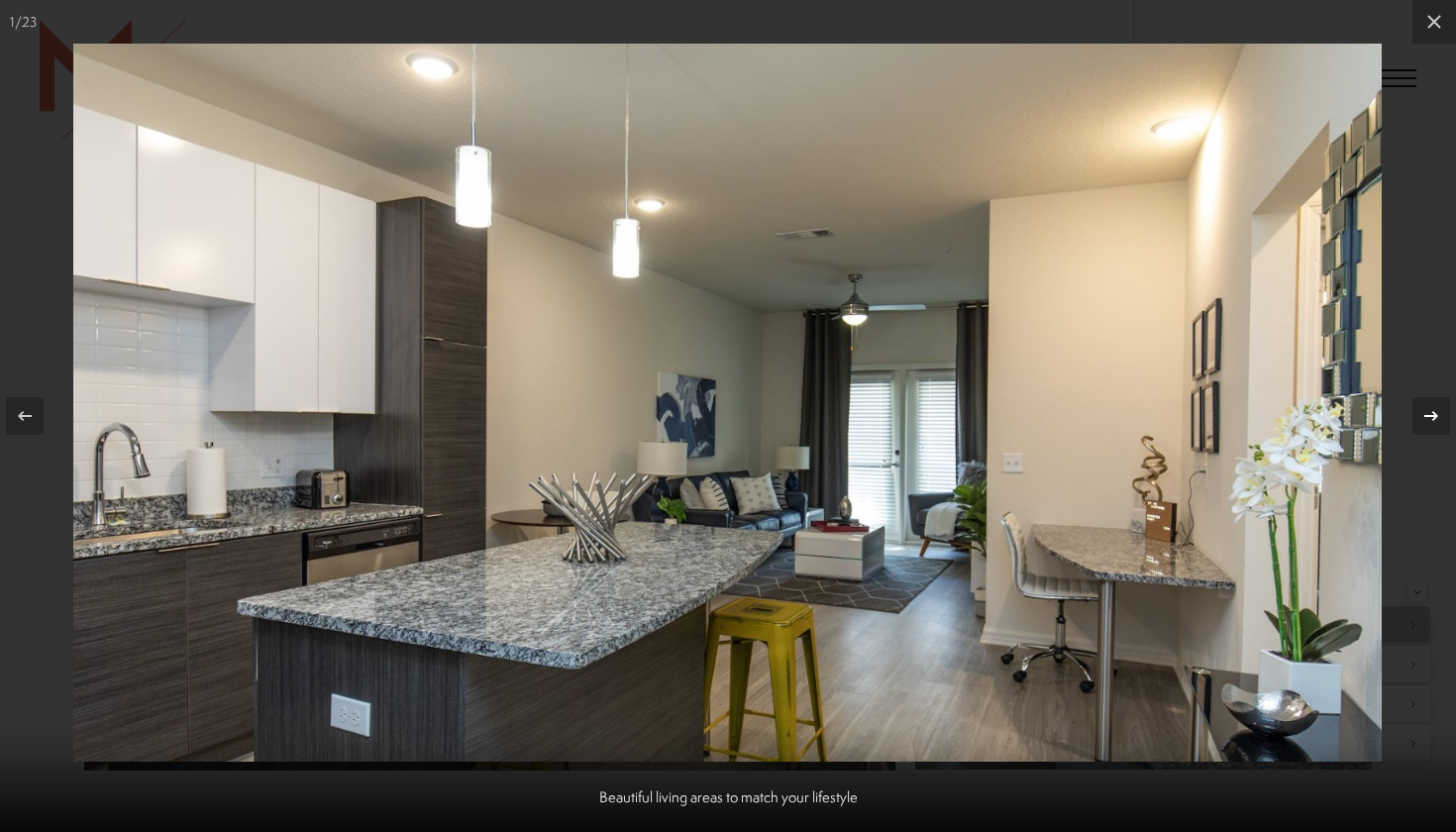
click at [1429, 424] on icon at bounding box center [1431, 416] width 24 height 24
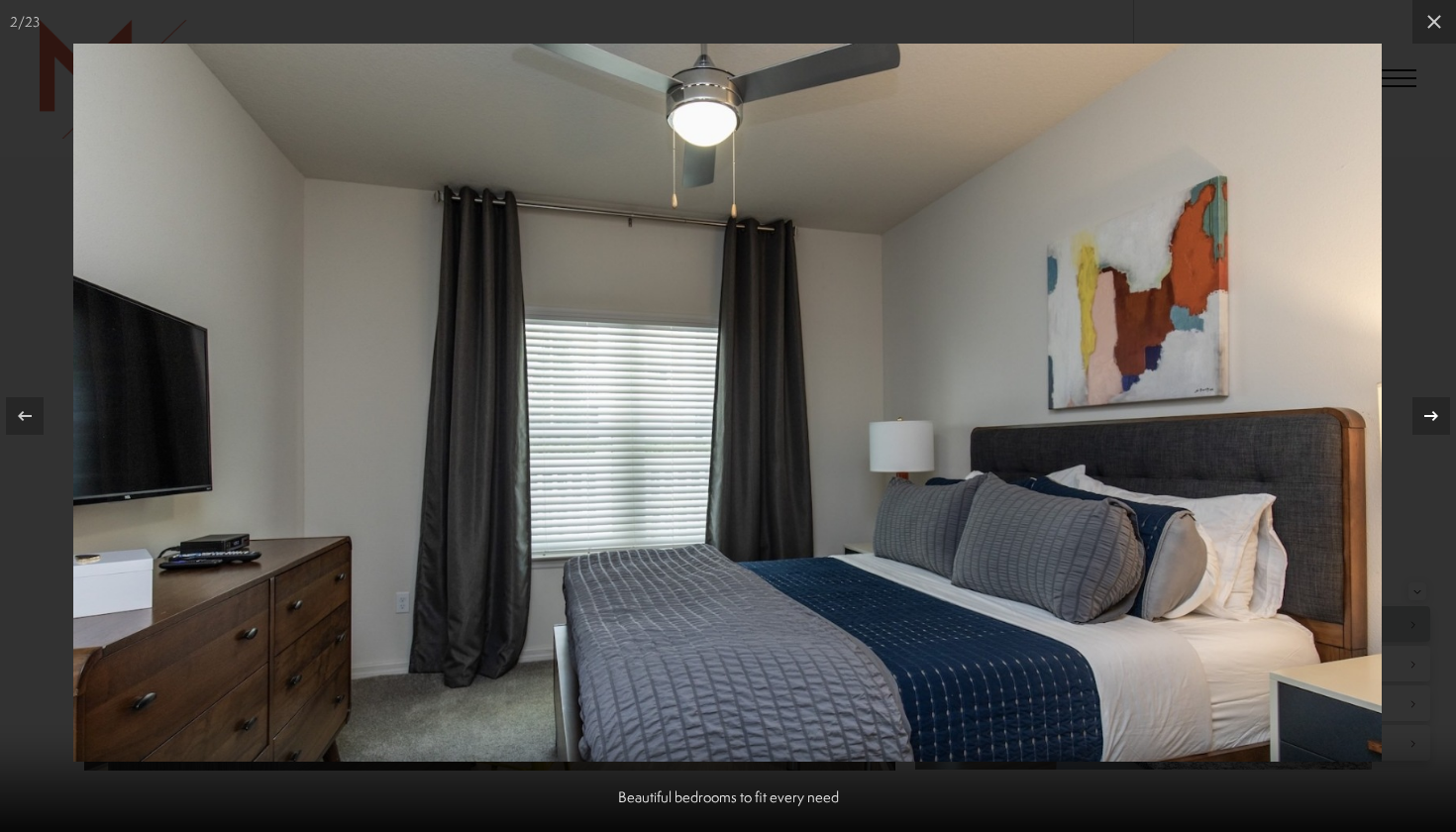
click at [1429, 425] on icon at bounding box center [1431, 416] width 24 height 24
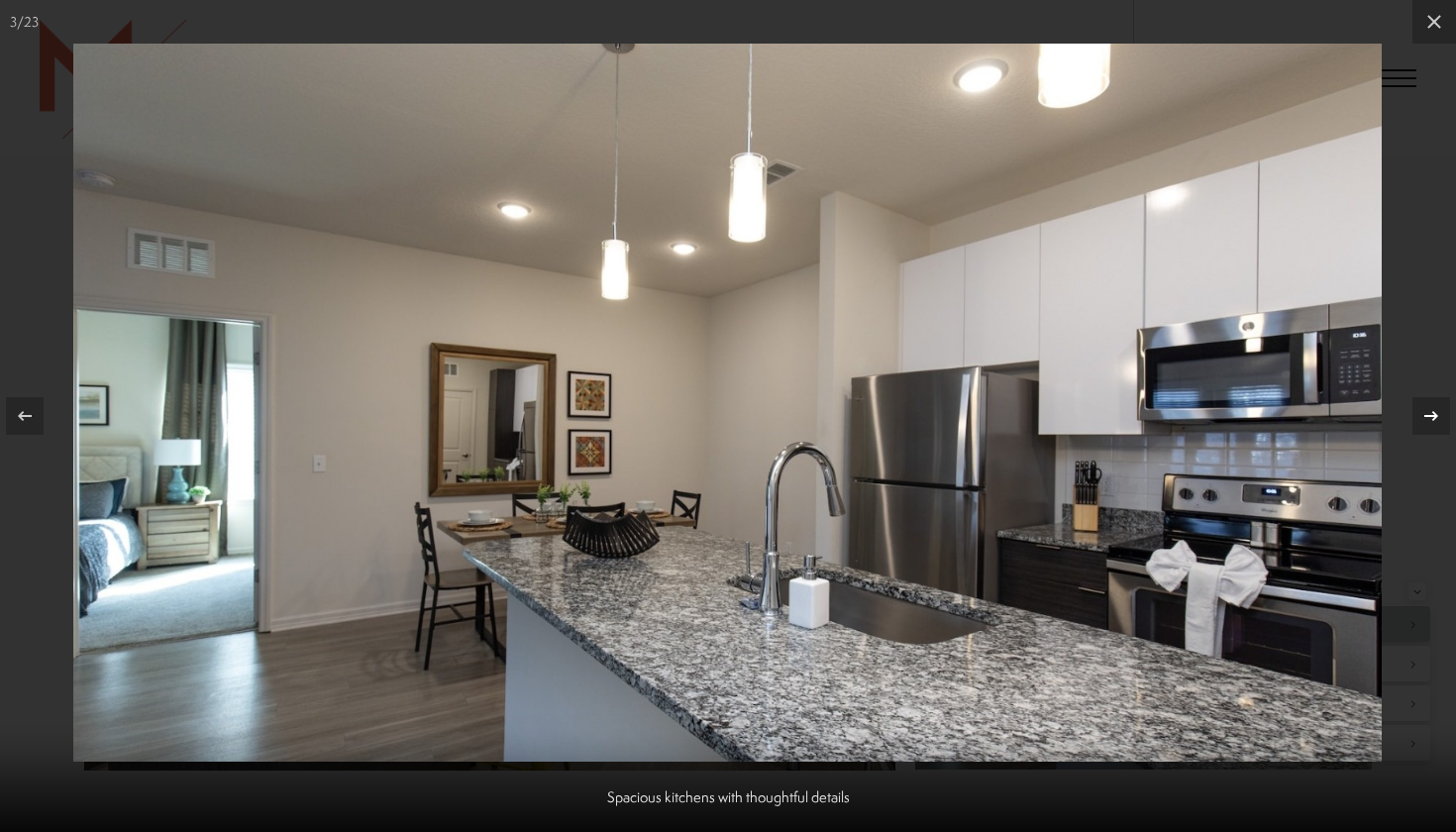
click at [1429, 425] on icon at bounding box center [1431, 416] width 24 height 24
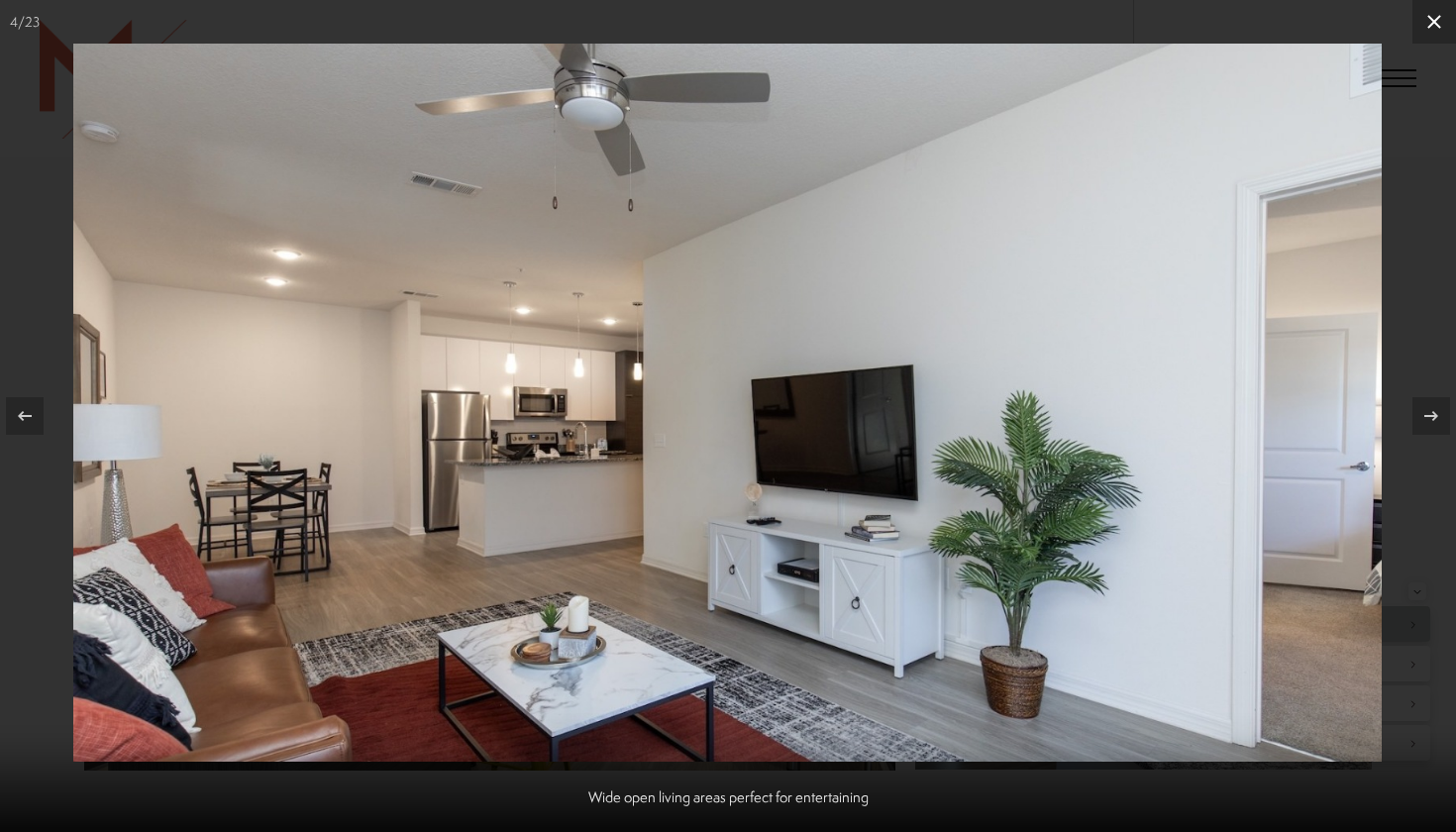
click at [1416, 16] on button at bounding box center [1434, 22] width 44 height 44
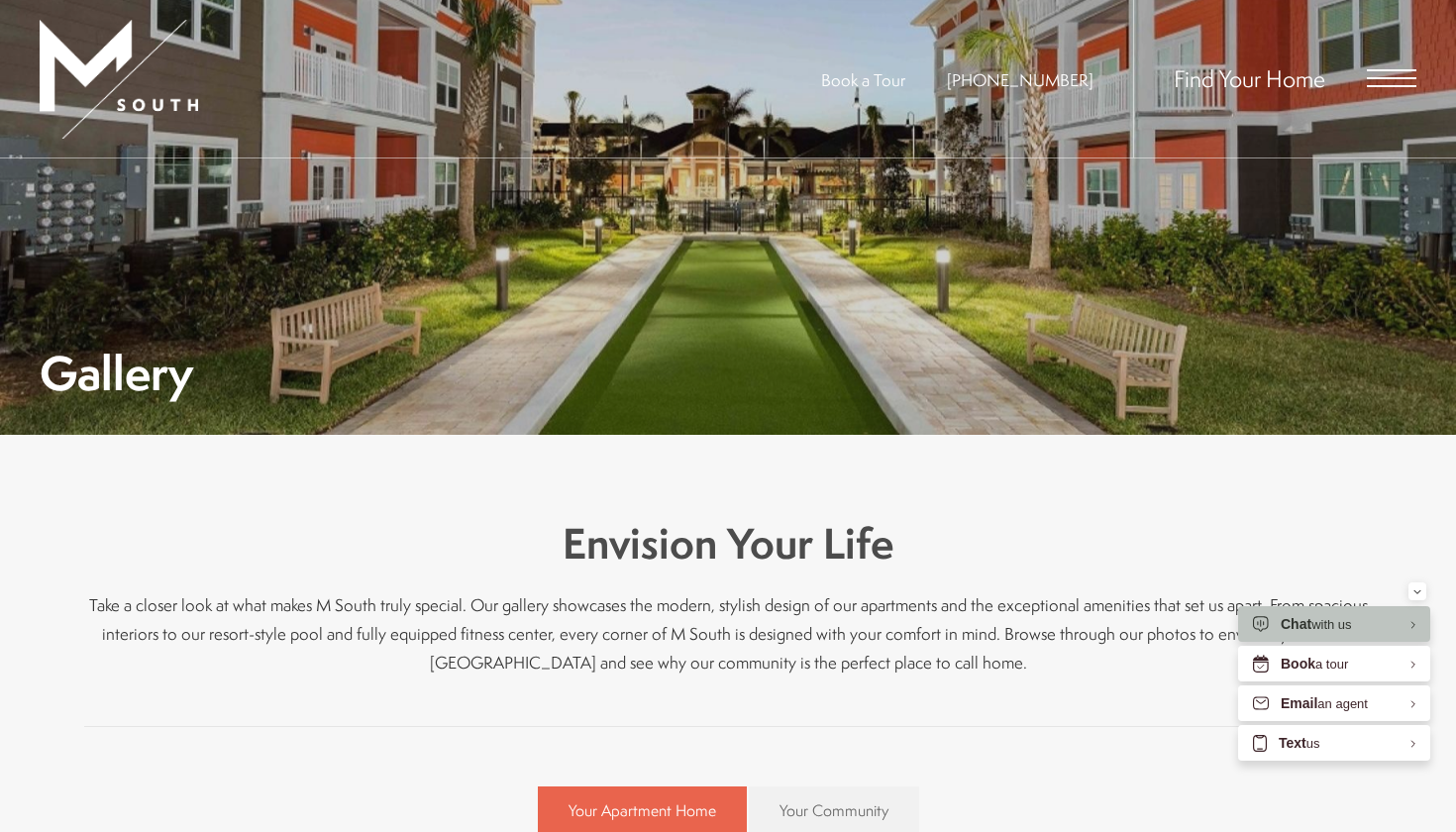
scroll to position [129, 0]
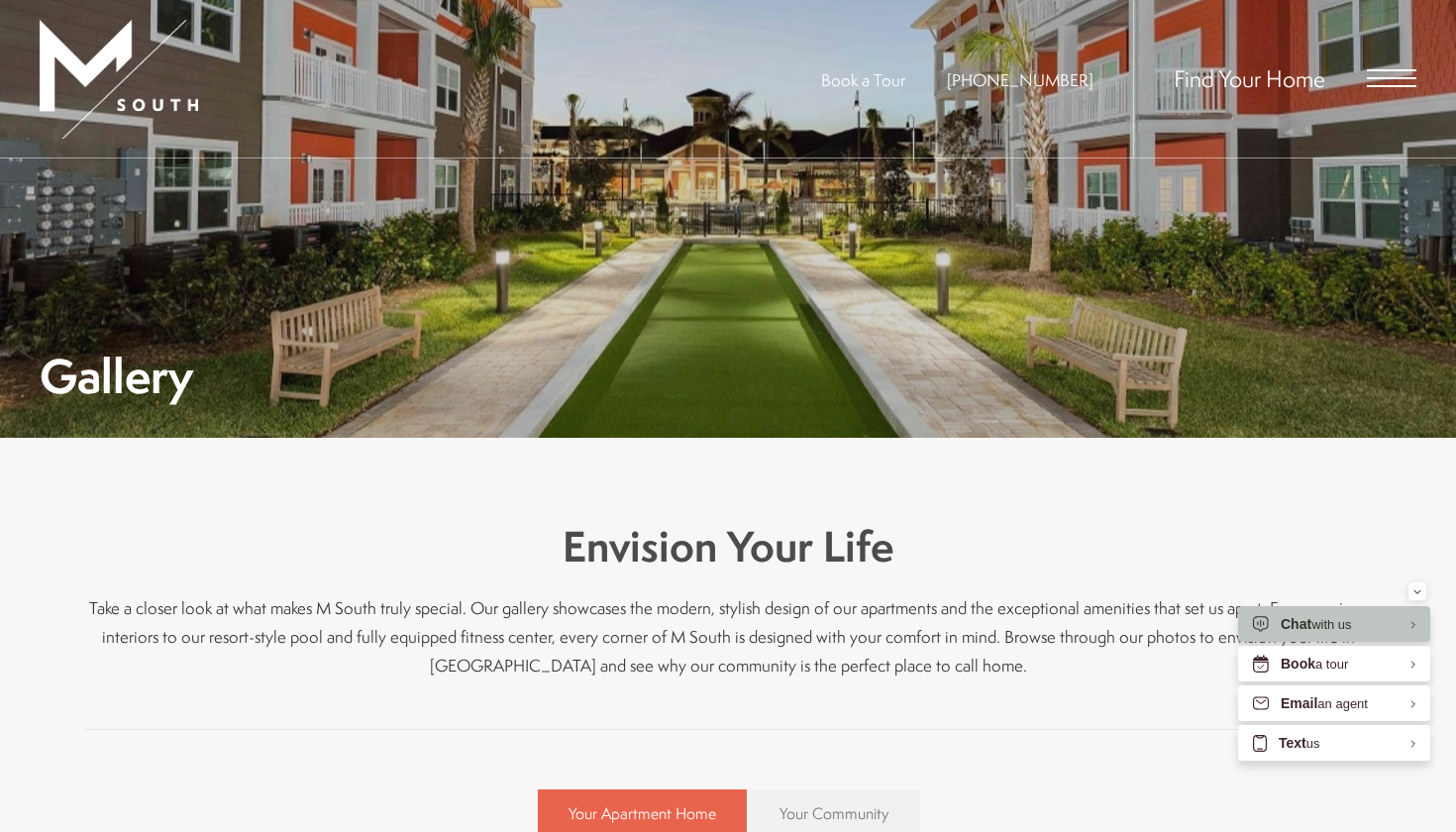
click at [860, 799] on link "Your Community" at bounding box center [834, 814] width 170 height 48
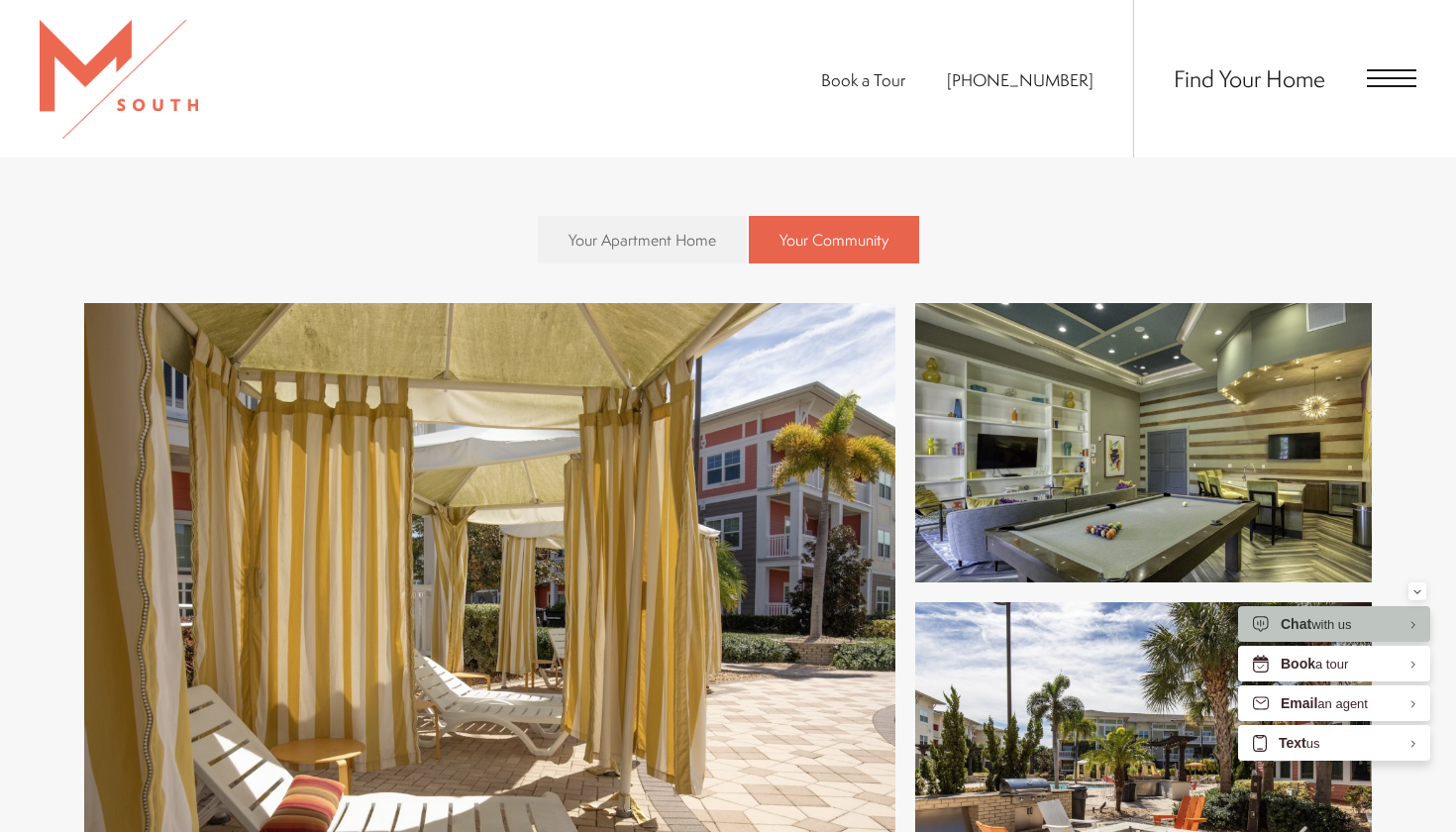
scroll to position [703, 0]
click at [742, 585] on img at bounding box center [490, 592] width 812 height 580
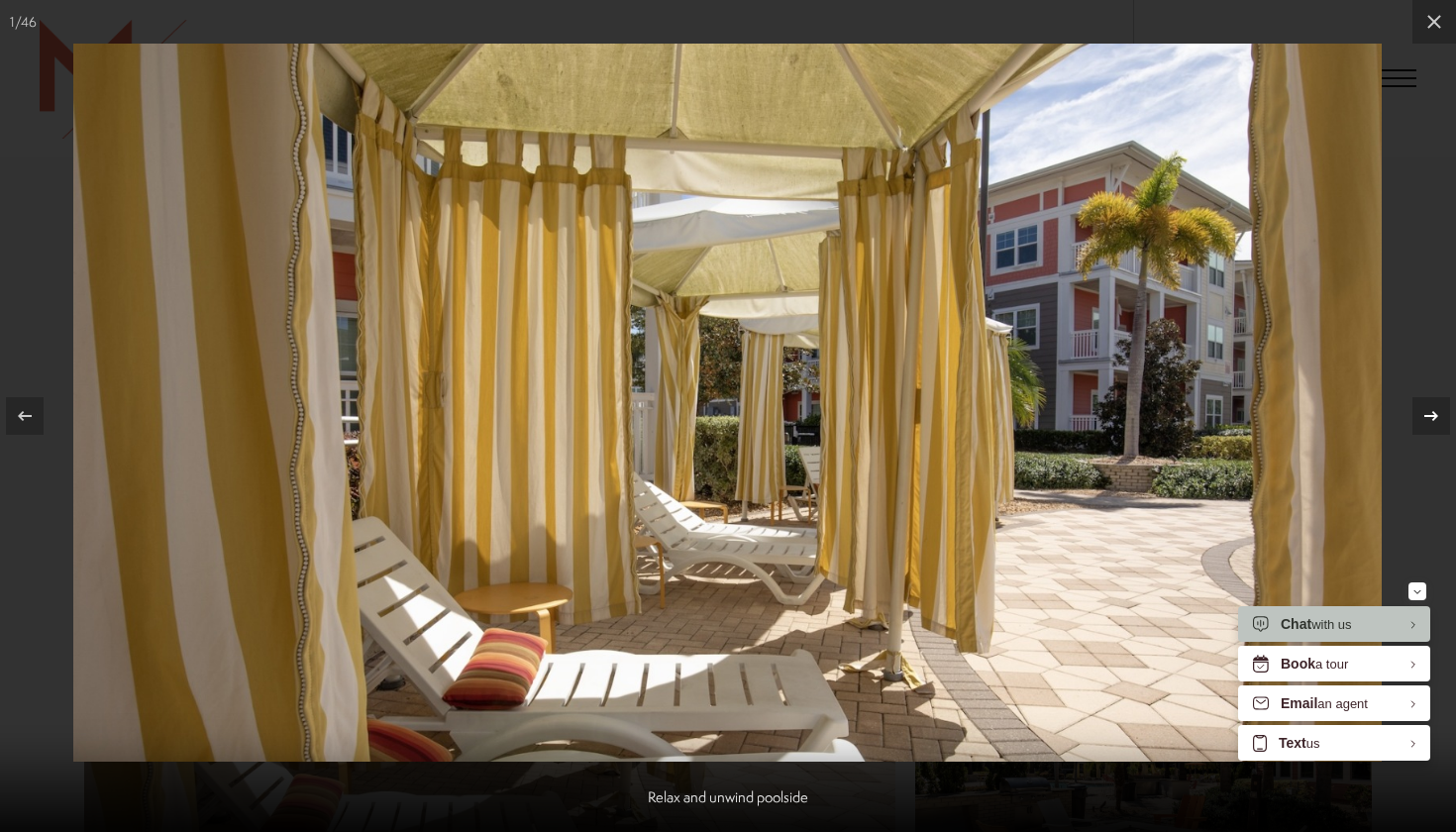
click at [1425, 428] on div at bounding box center [1431, 416] width 38 height 38
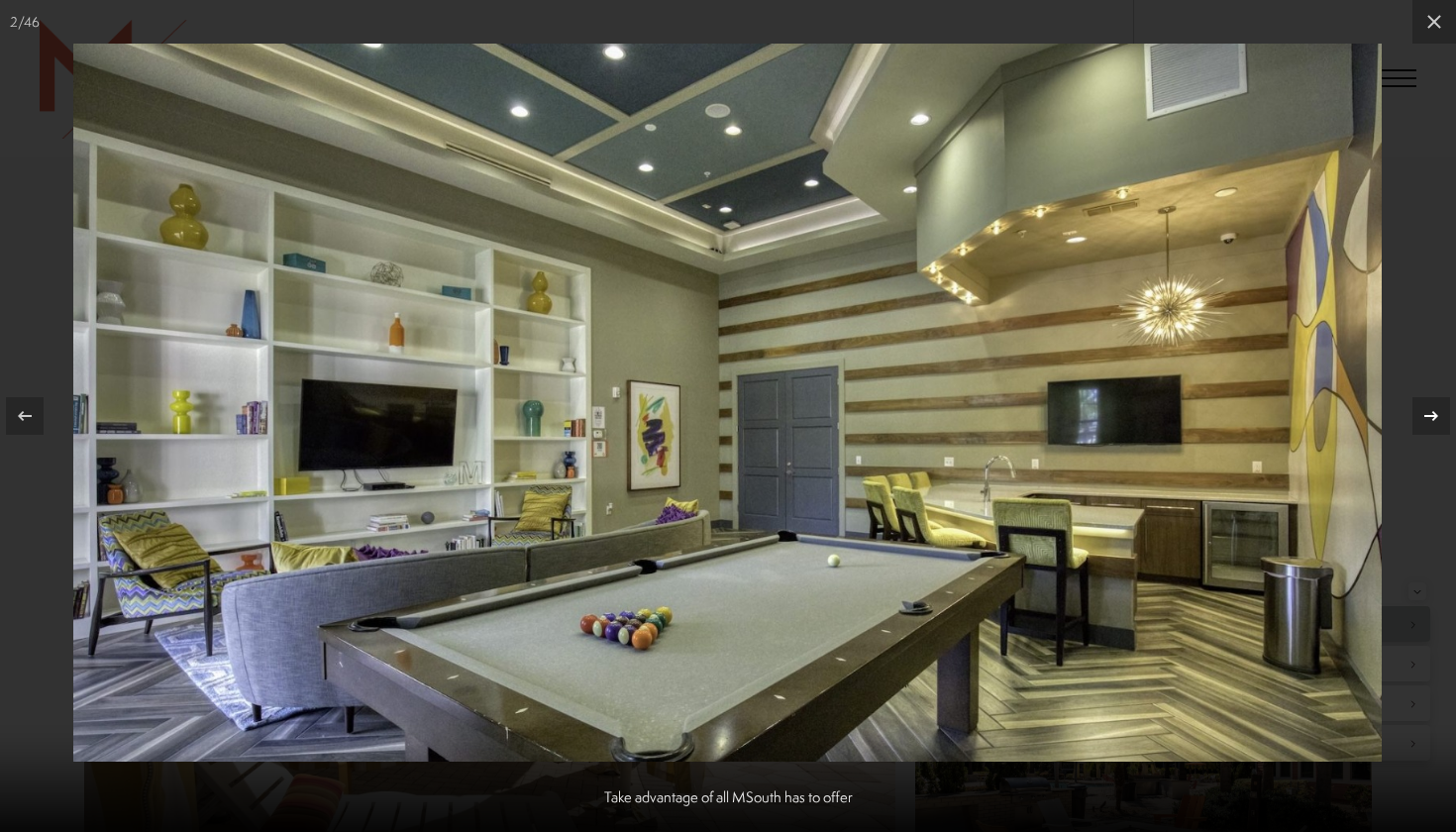
click at [1426, 427] on icon at bounding box center [1431, 416] width 24 height 24
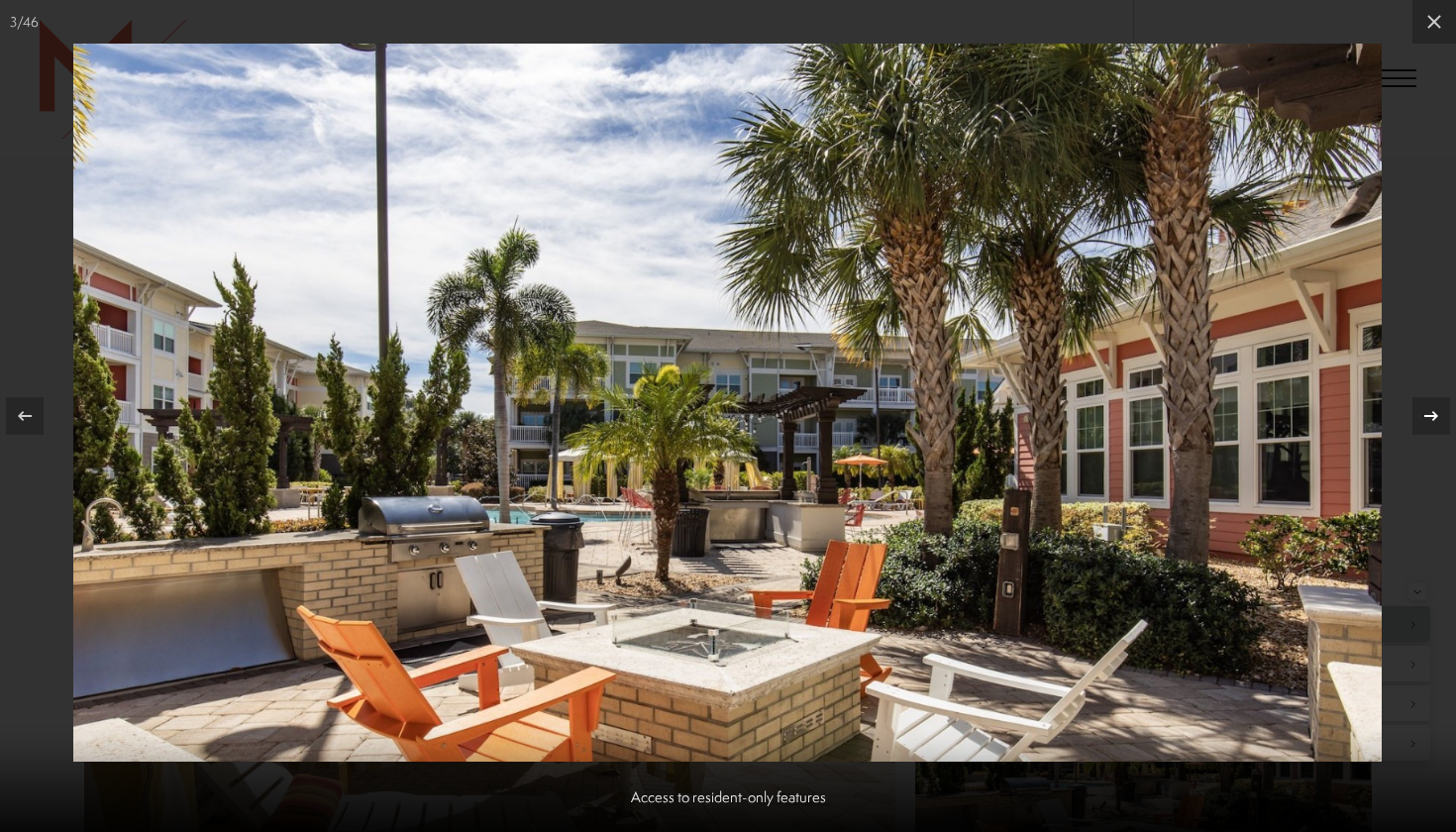
click at [1426, 427] on icon at bounding box center [1431, 416] width 24 height 24
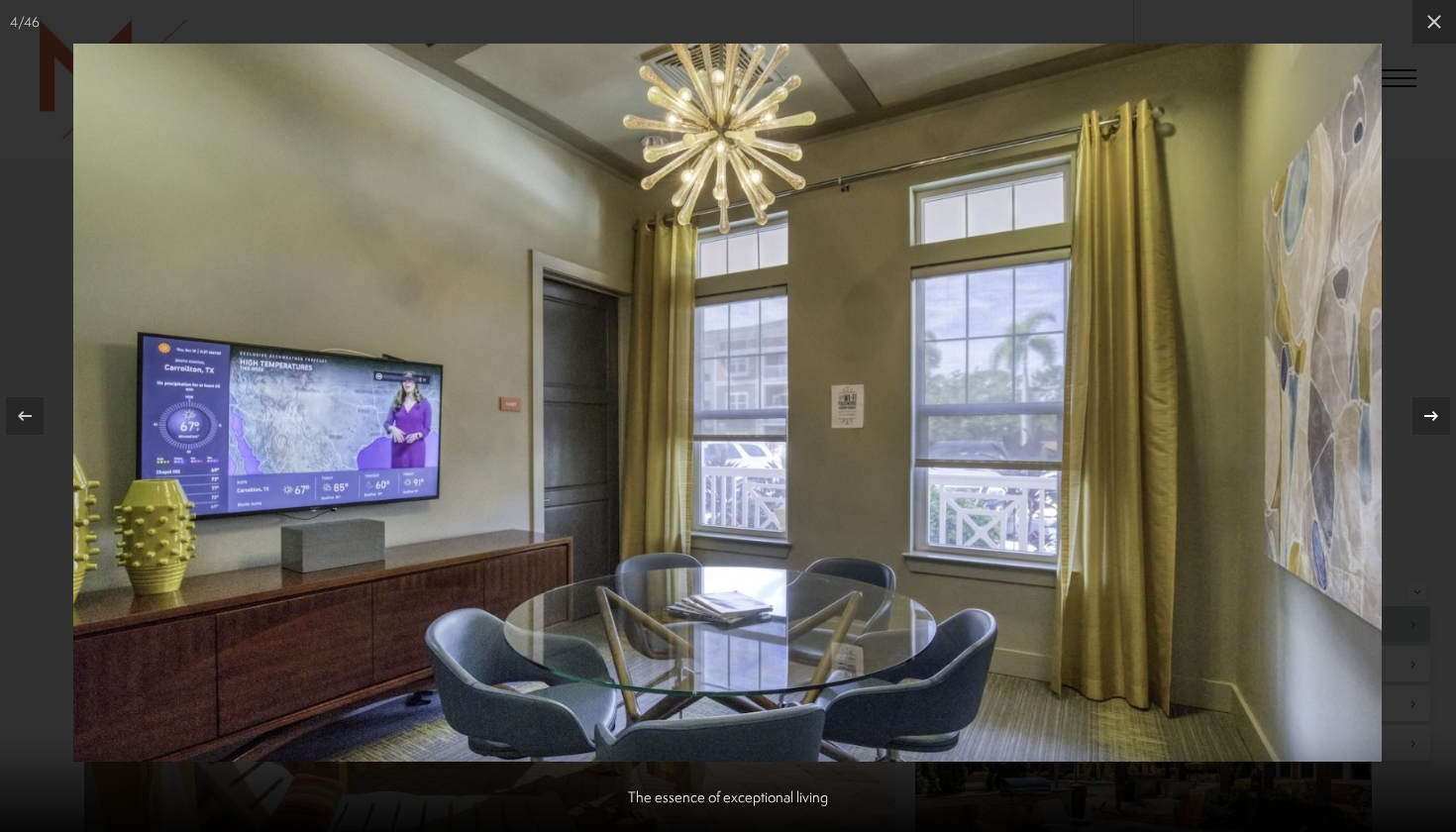
click at [1426, 427] on icon at bounding box center [1431, 416] width 24 height 24
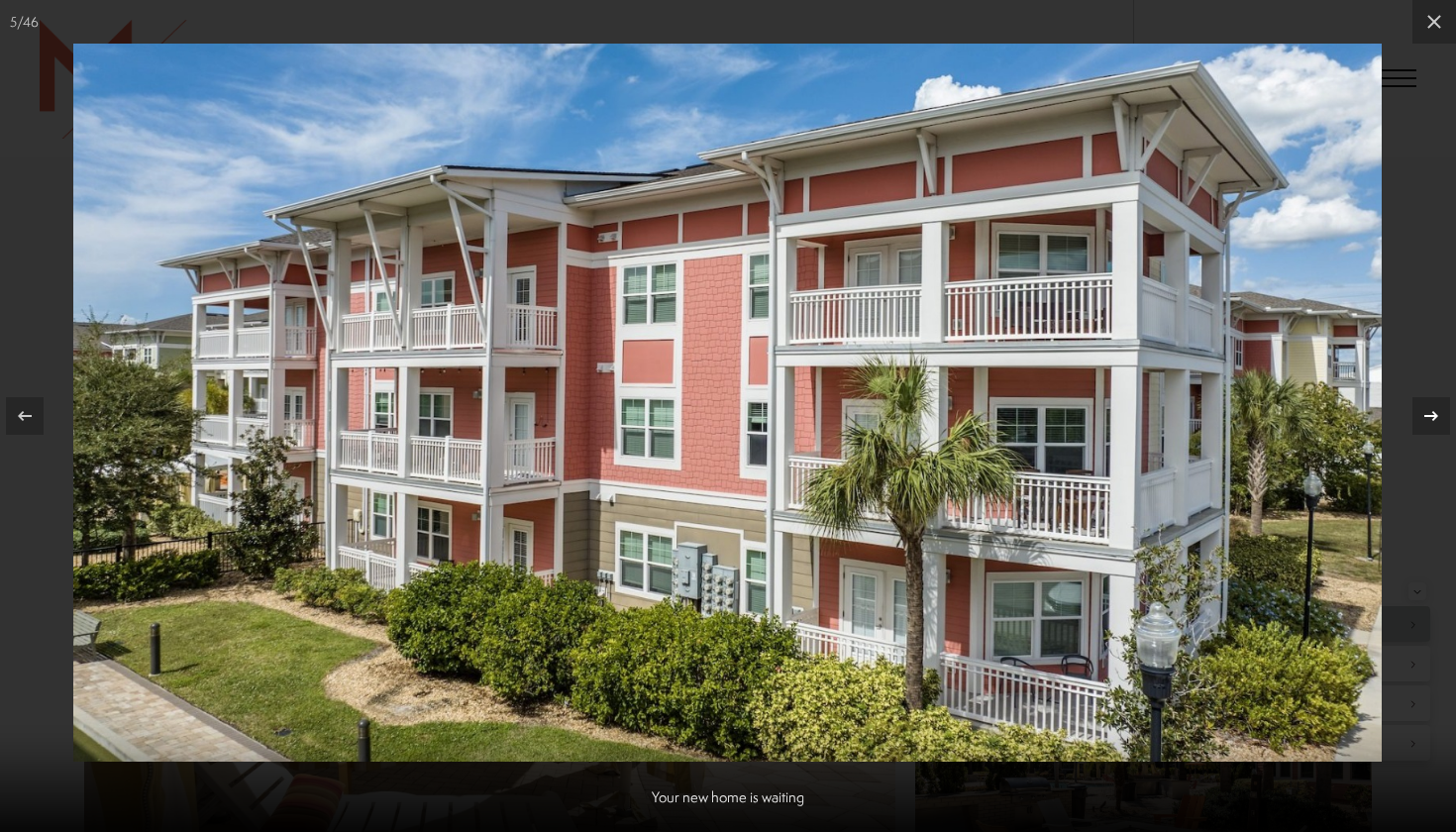
click at [1426, 427] on icon at bounding box center [1431, 416] width 24 height 24
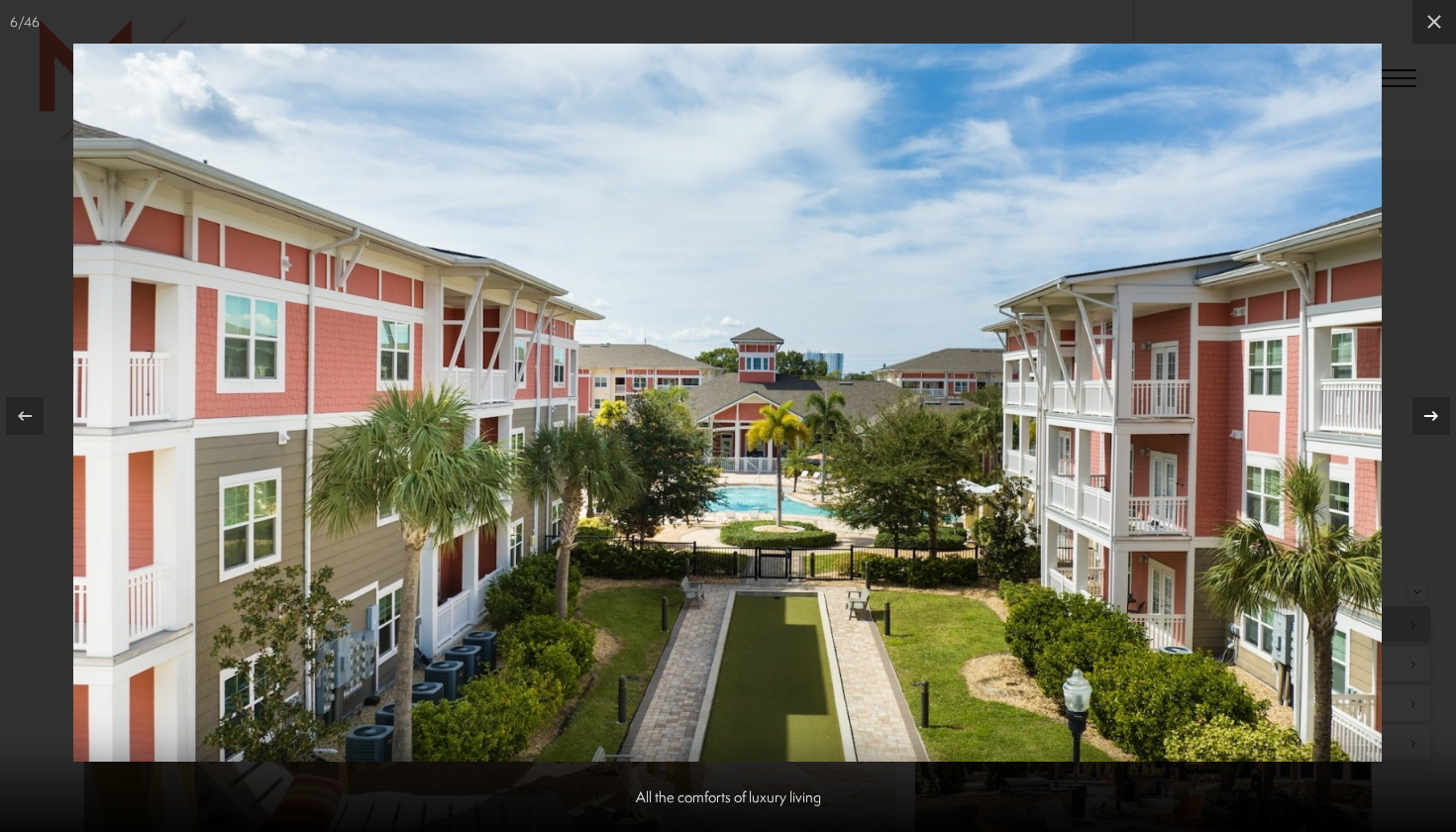
click at [1427, 427] on icon at bounding box center [1431, 416] width 24 height 24
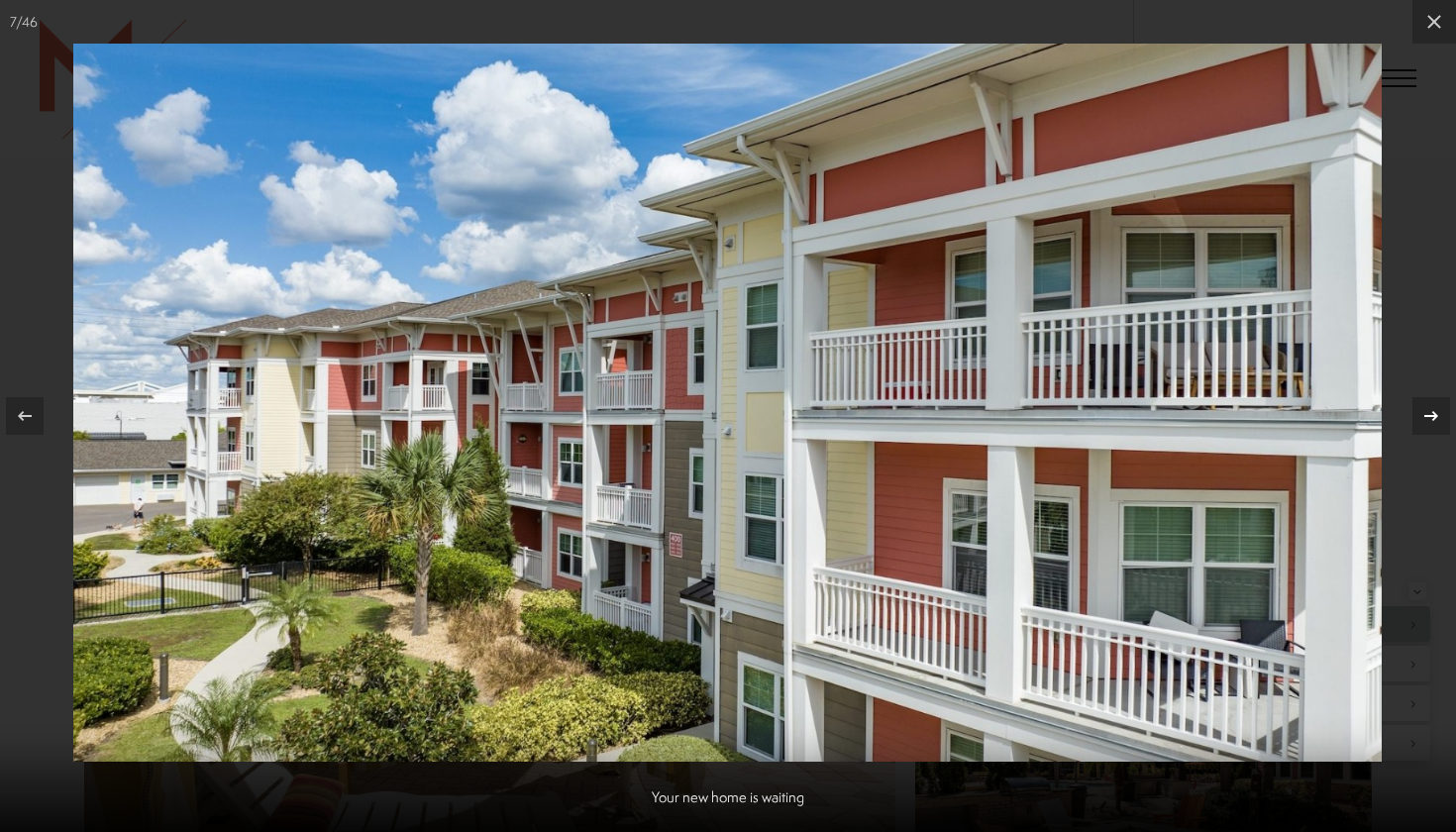
click at [1426, 428] on div at bounding box center [1431, 416] width 38 height 38
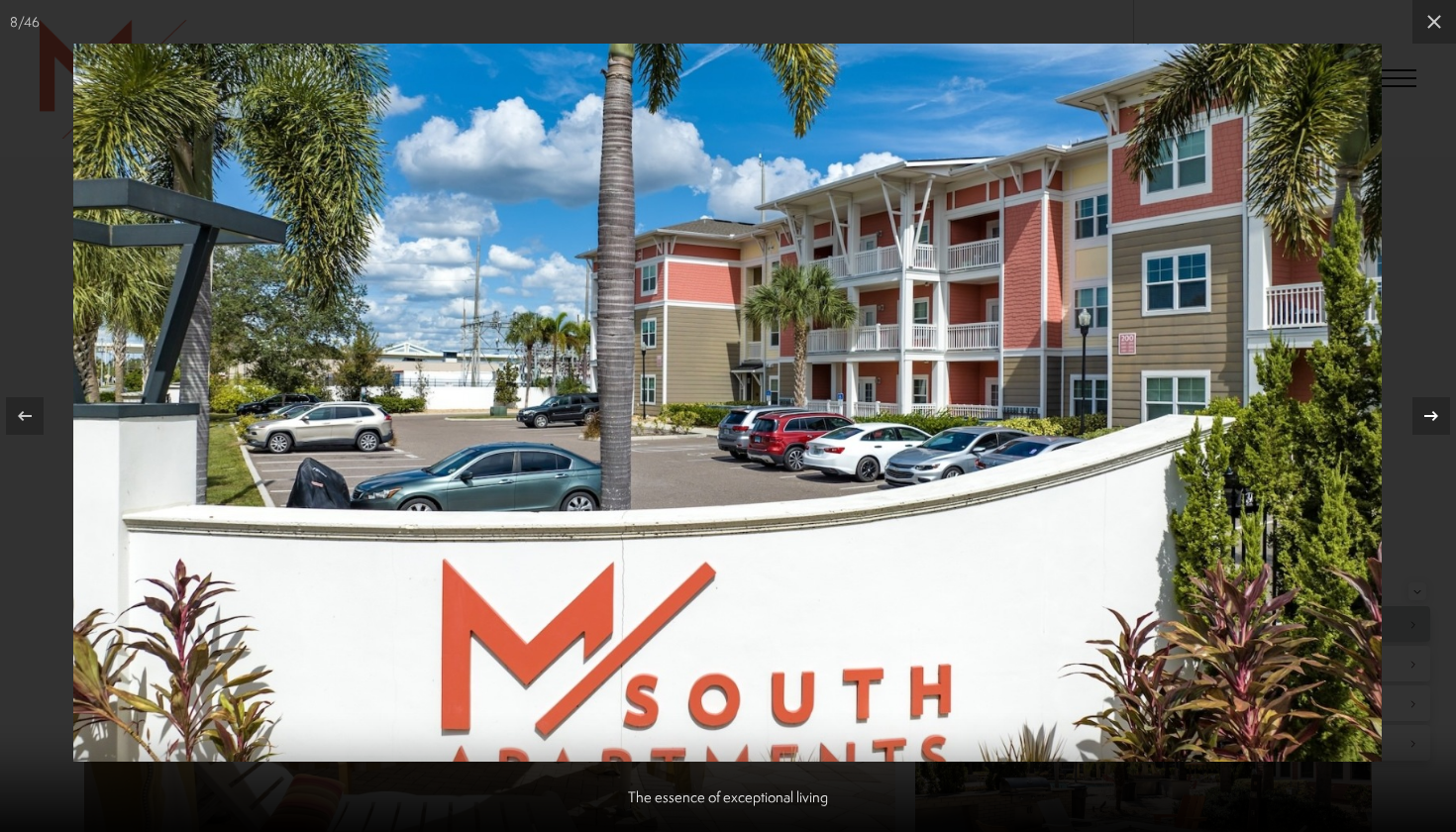
click at [1426, 428] on div at bounding box center [1431, 416] width 38 height 38
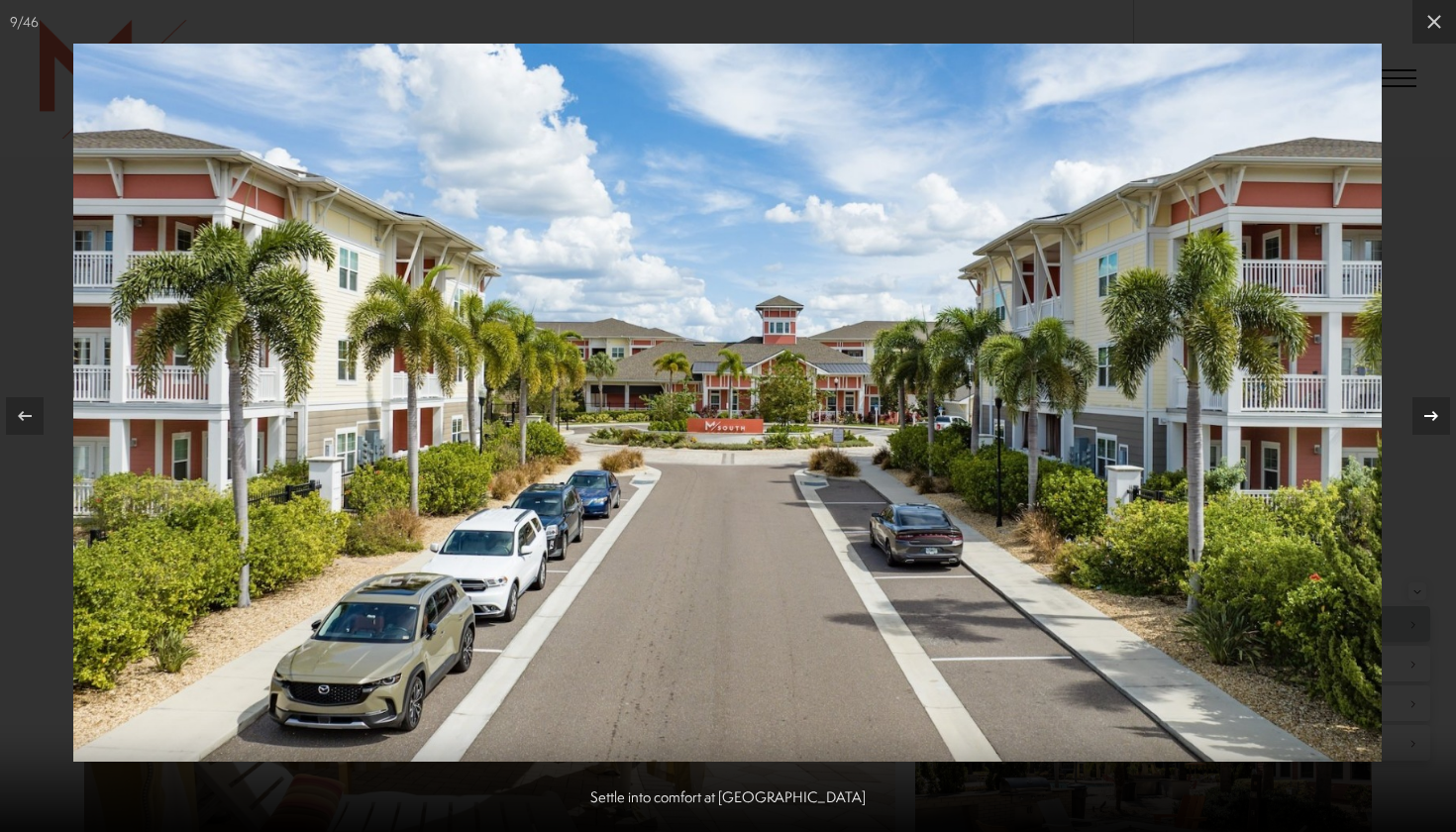
click at [1426, 428] on div at bounding box center [1431, 416] width 38 height 38
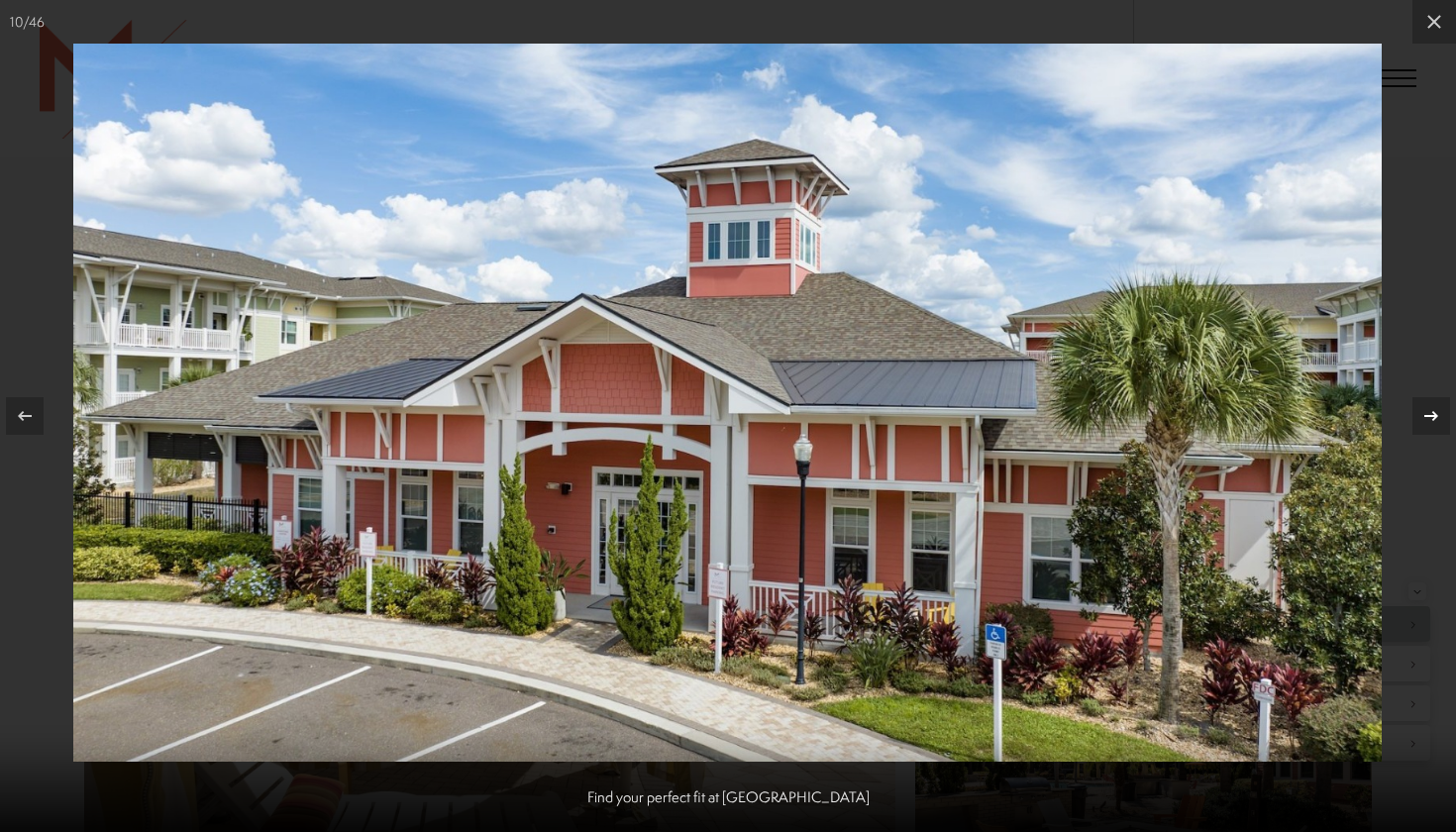
click at [1426, 428] on div at bounding box center [1431, 416] width 38 height 38
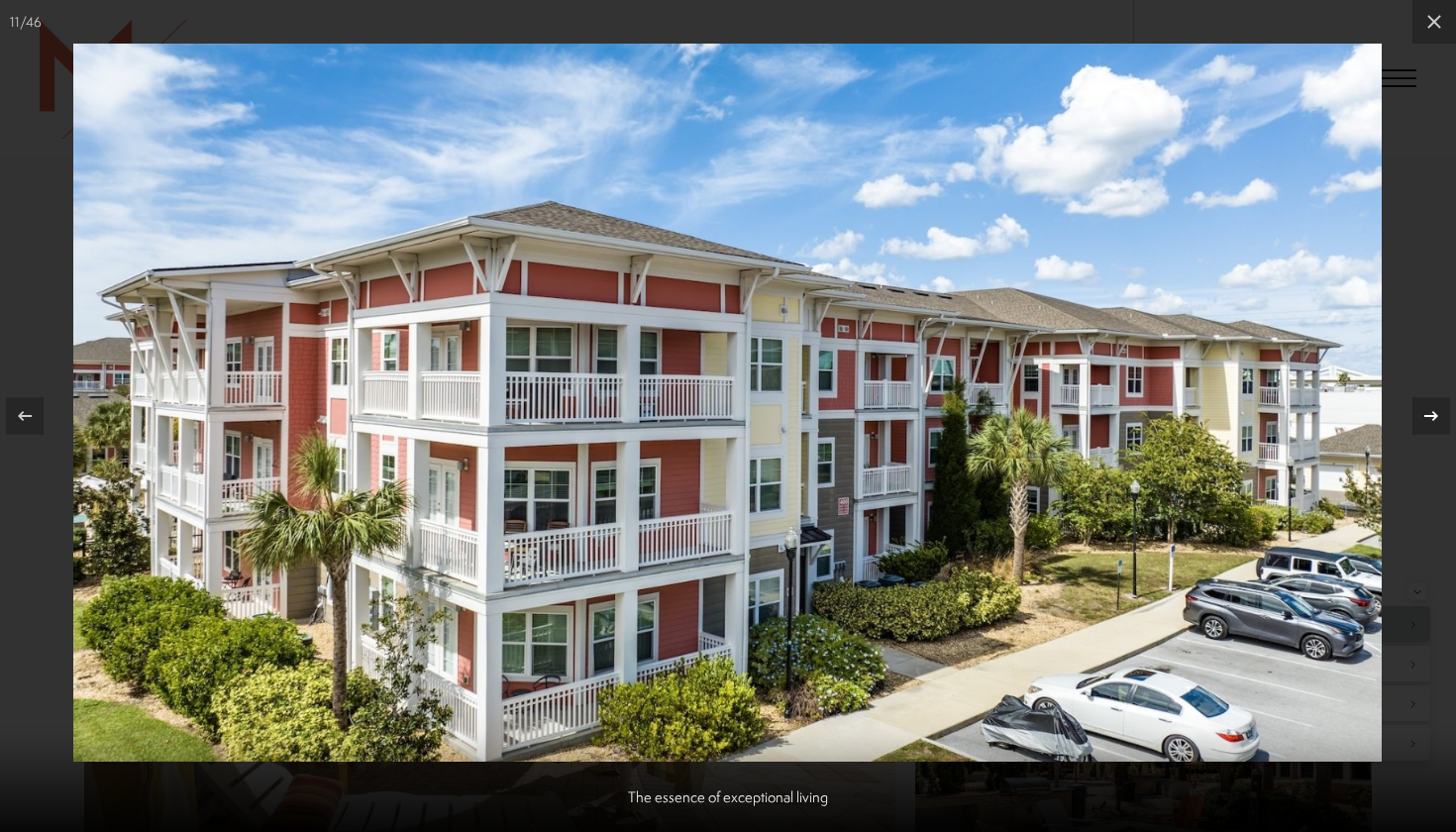
click at [1426, 428] on div at bounding box center [1431, 416] width 38 height 38
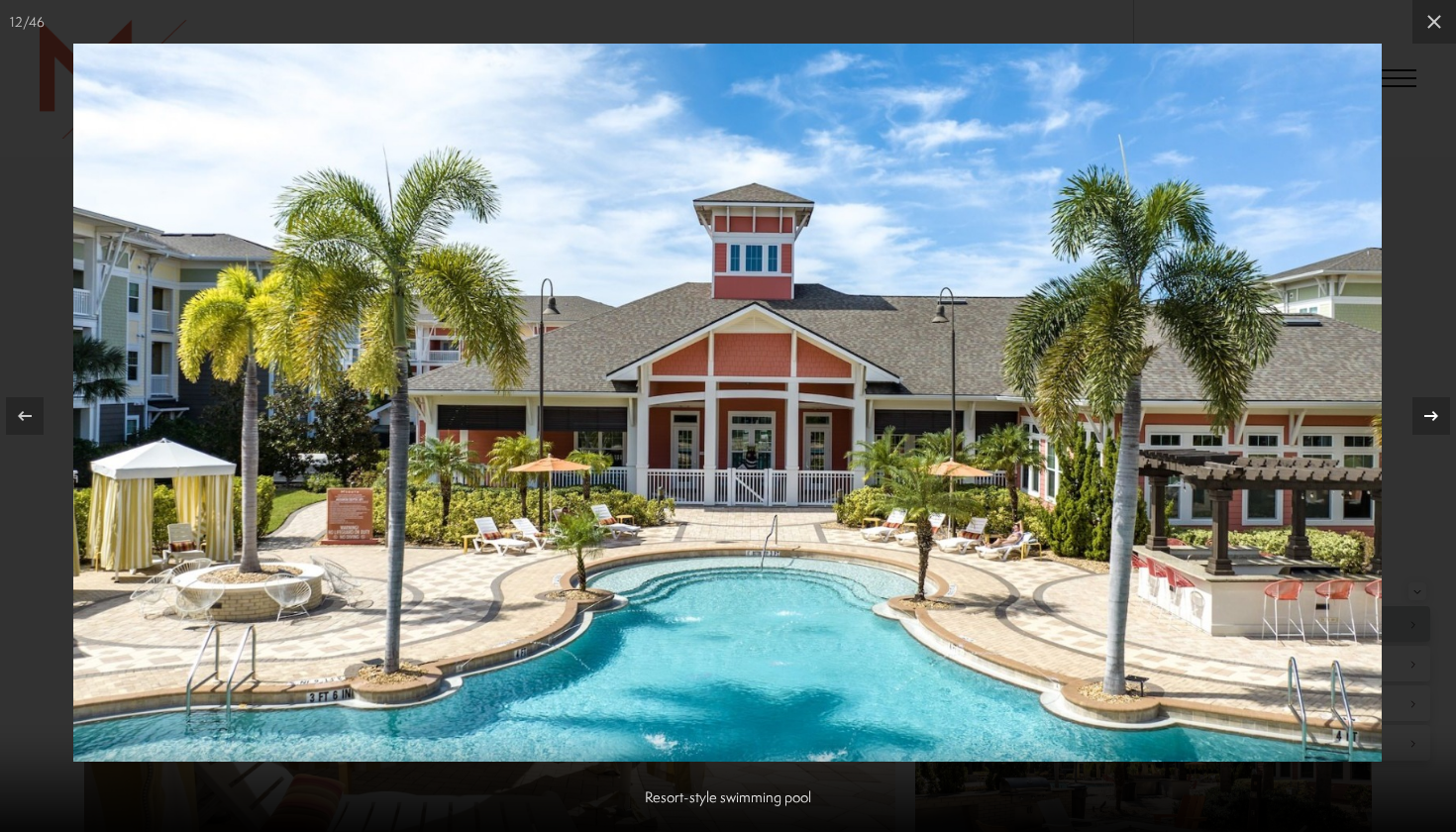
click at [1426, 428] on div at bounding box center [1431, 416] width 38 height 38
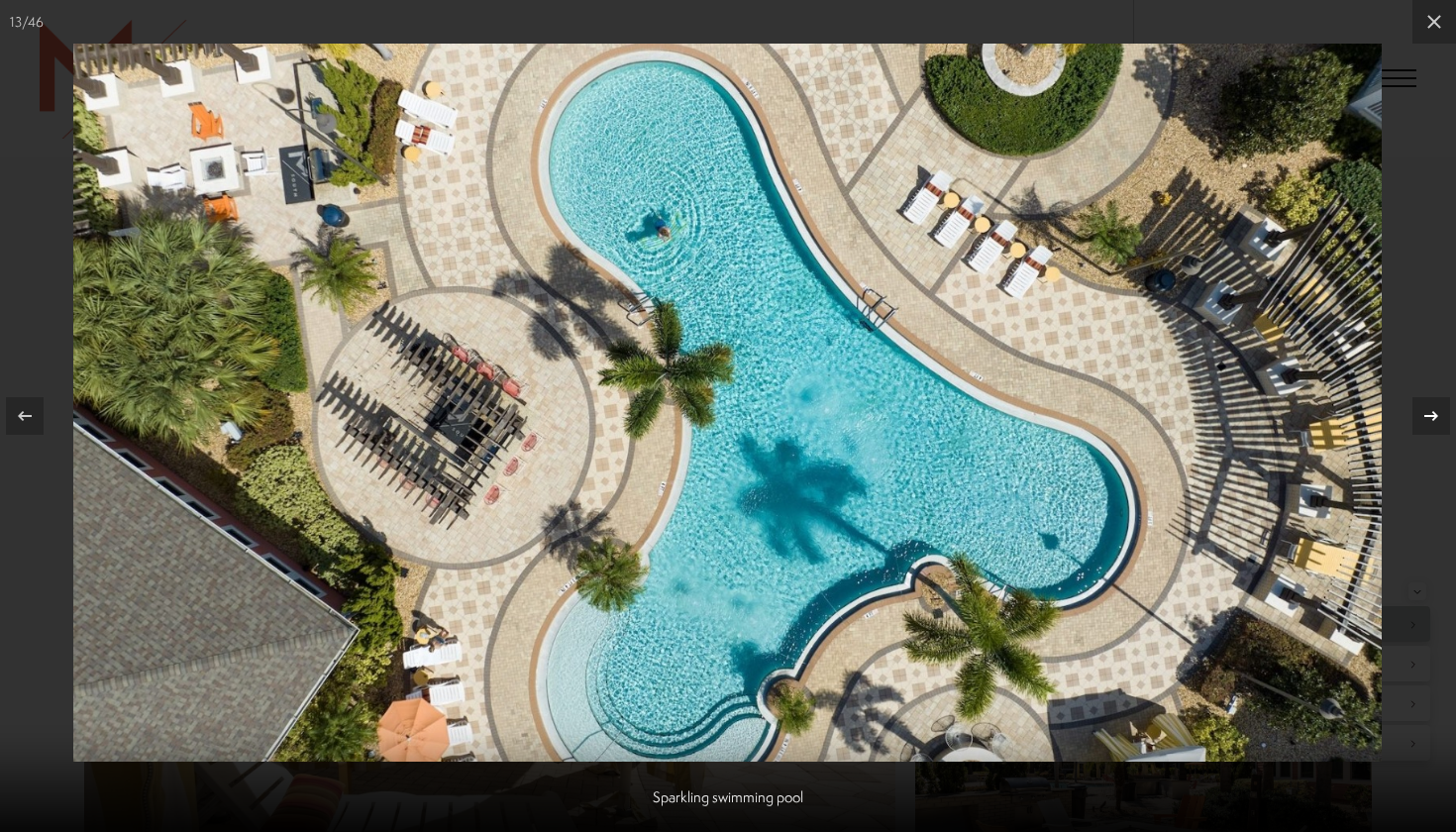
click at [1426, 428] on div at bounding box center [1431, 416] width 38 height 38
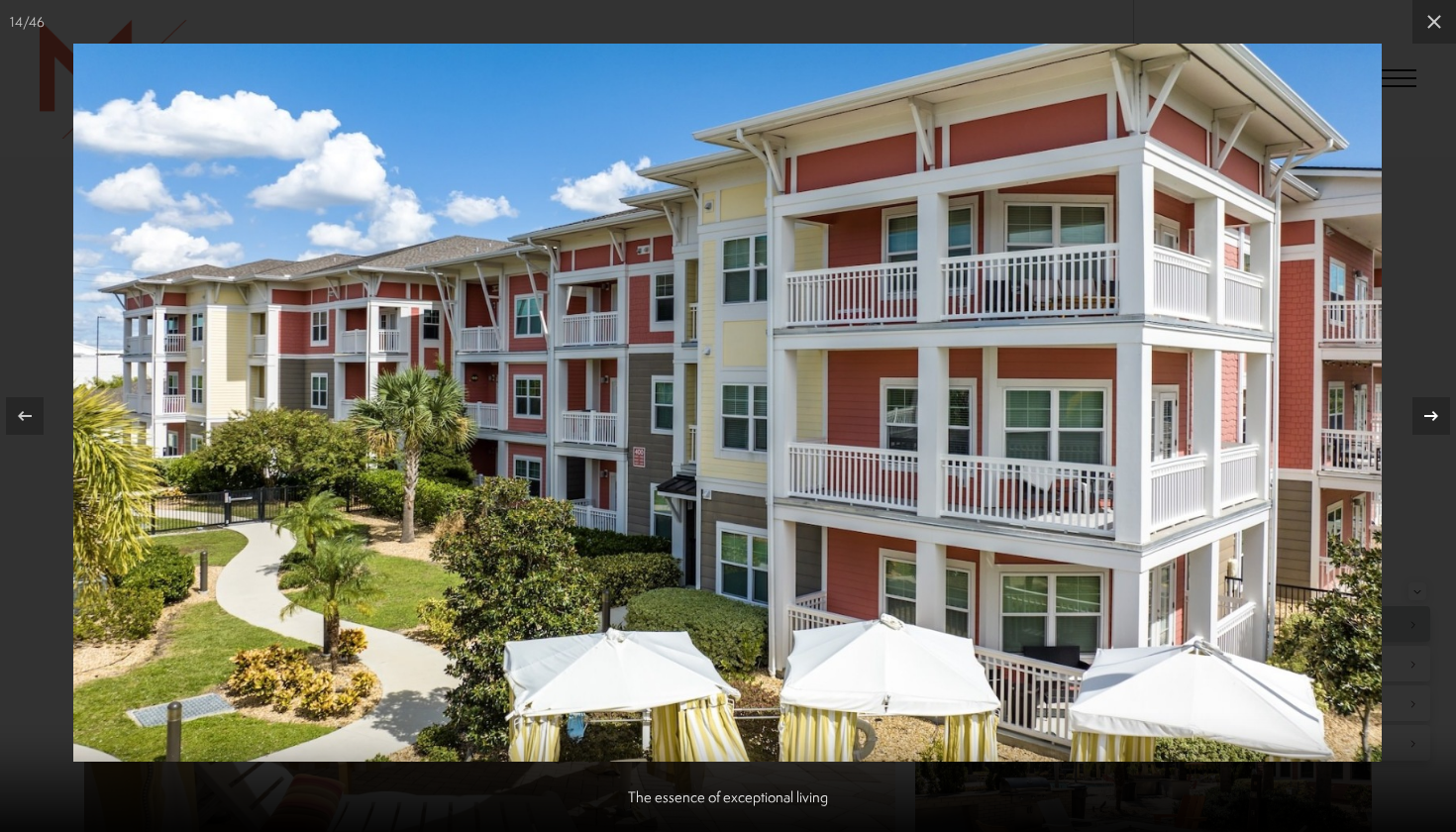
click at [1426, 428] on div at bounding box center [1431, 416] width 38 height 38
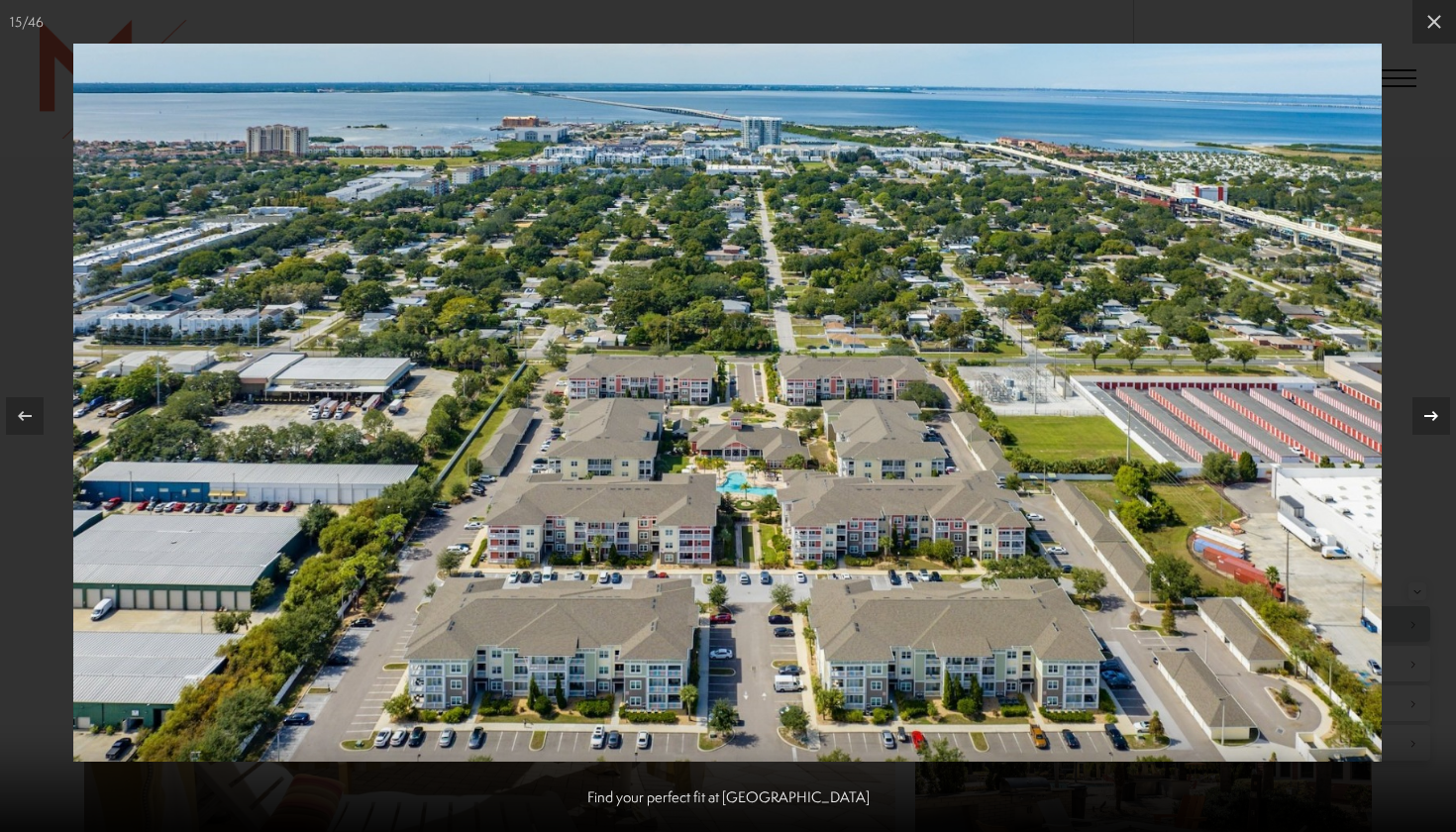
click at [1426, 429] on div at bounding box center [1431, 416] width 38 height 38
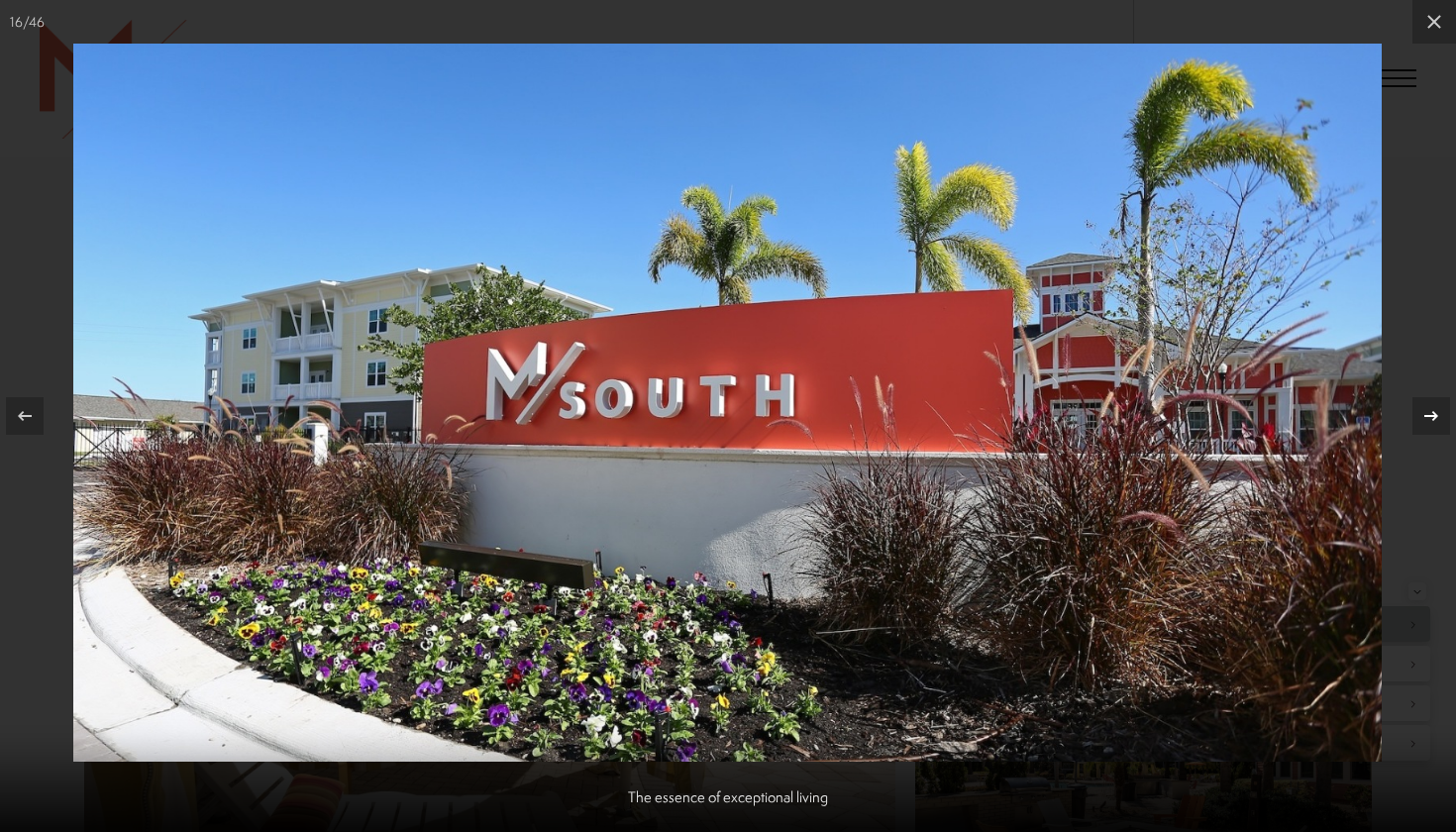
click at [1426, 429] on div at bounding box center [1431, 416] width 38 height 38
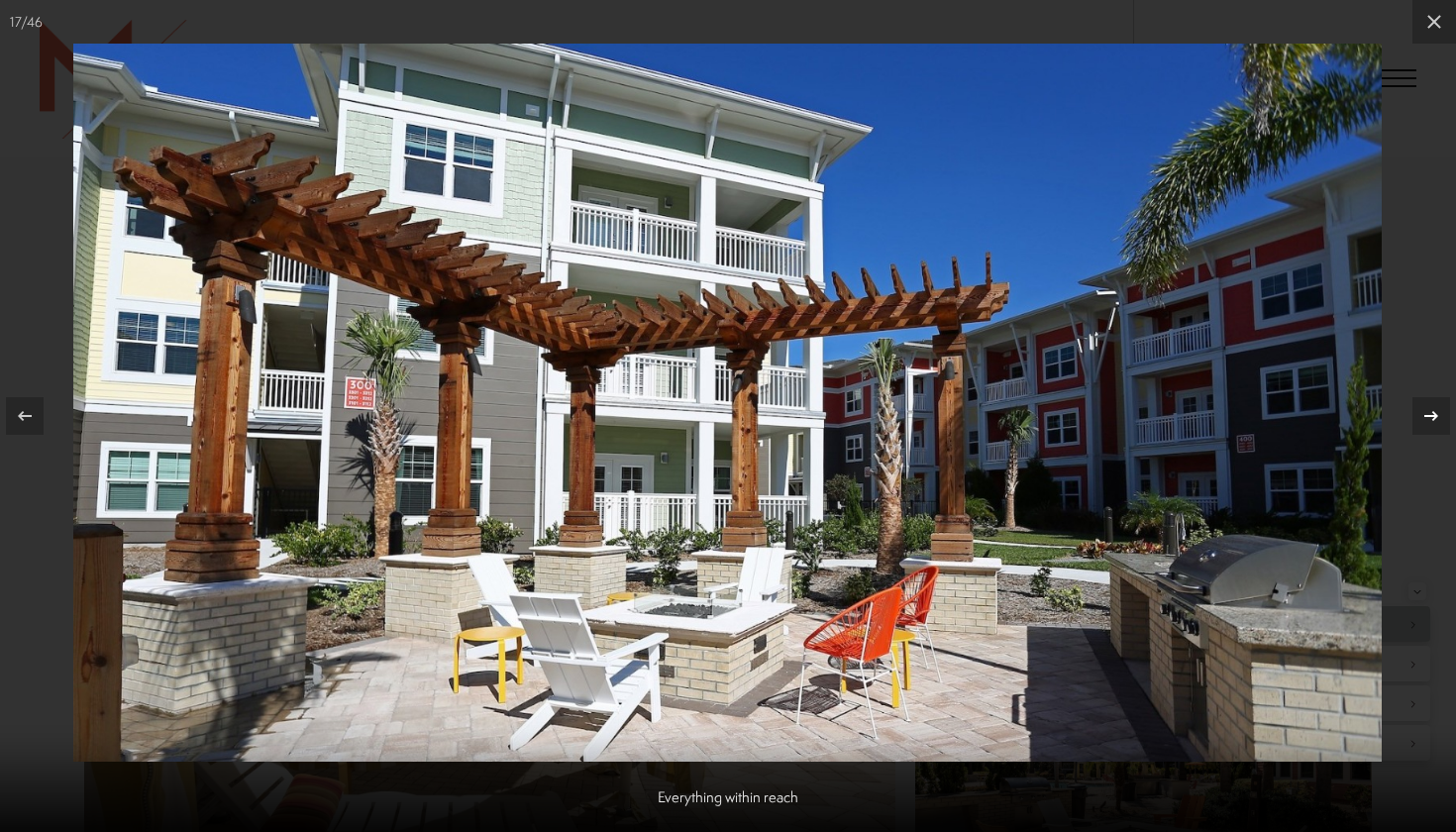
click at [1426, 429] on div at bounding box center [1431, 416] width 38 height 38
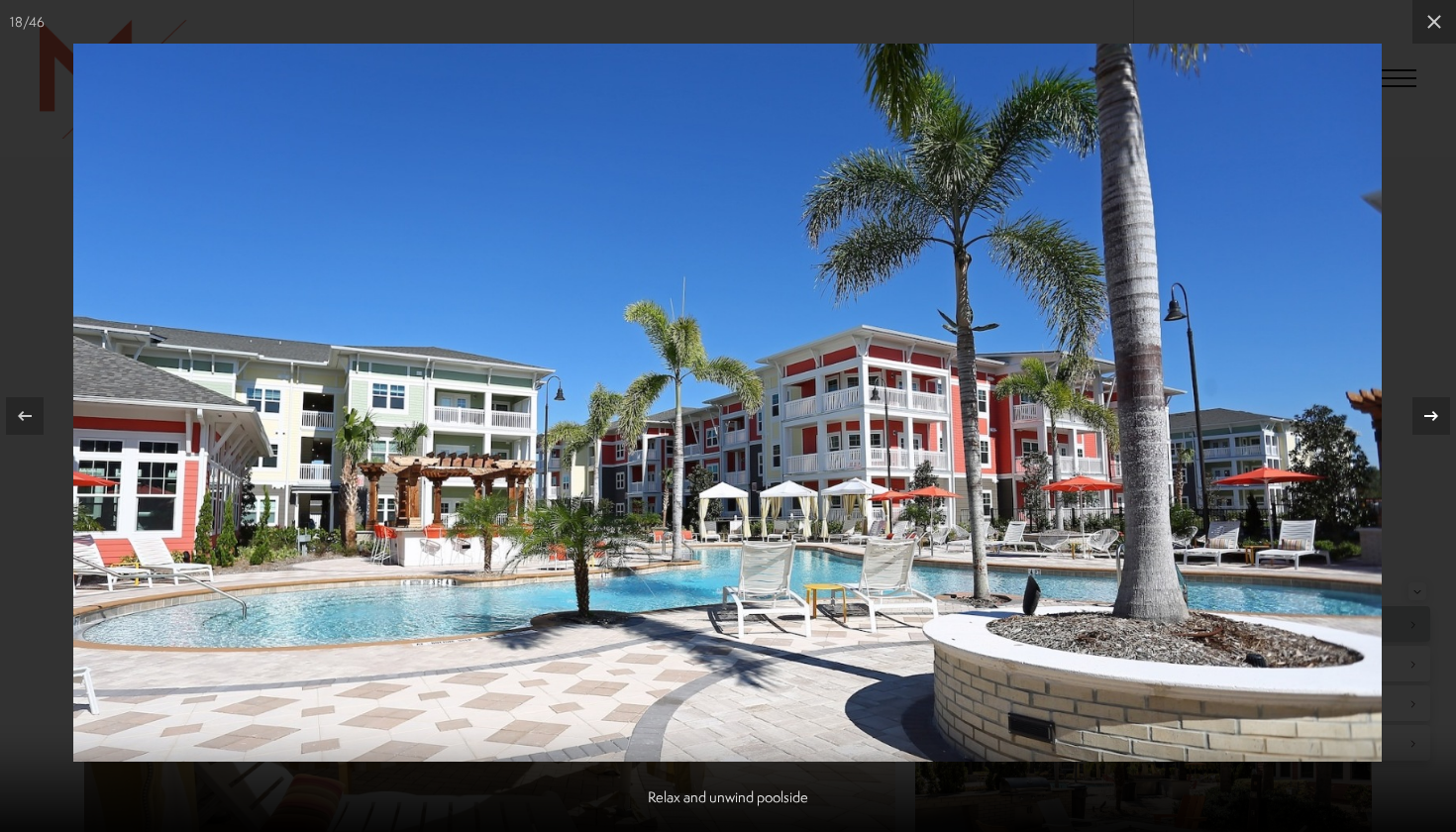
click at [1427, 429] on div at bounding box center [1431, 416] width 38 height 38
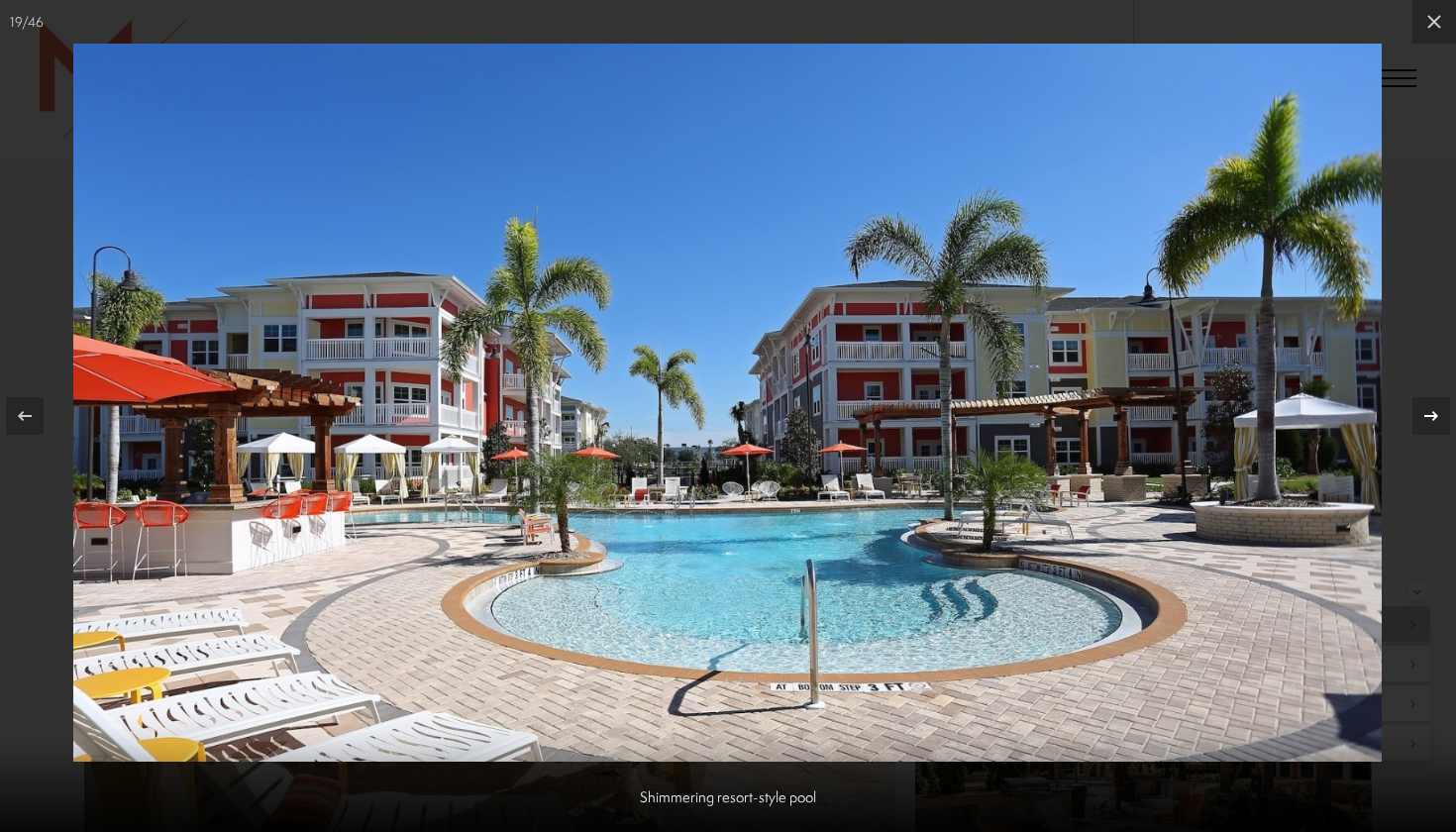
click at [1427, 430] on div at bounding box center [1431, 416] width 38 height 38
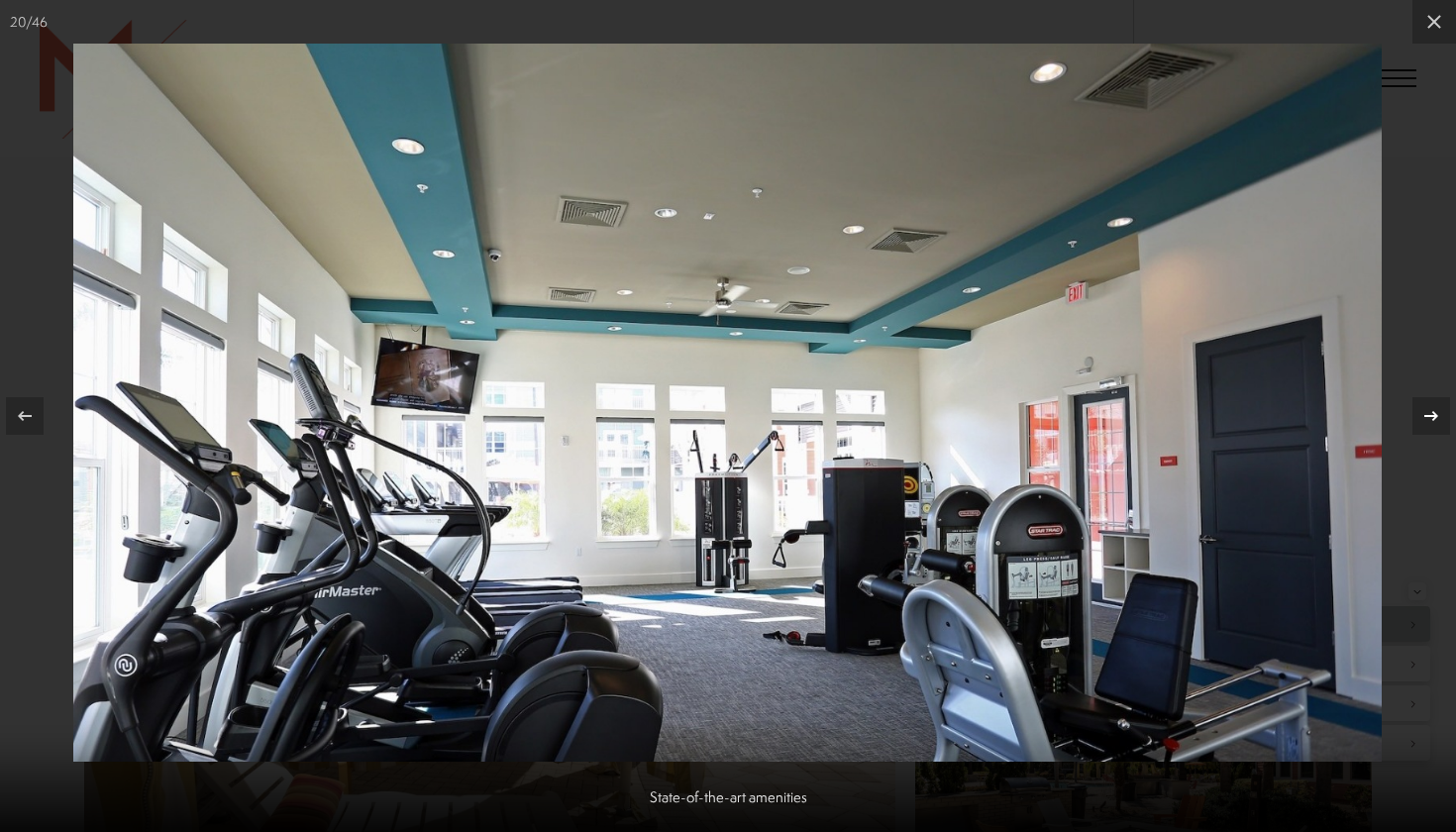
click at [1427, 431] on div at bounding box center [1431, 416] width 38 height 38
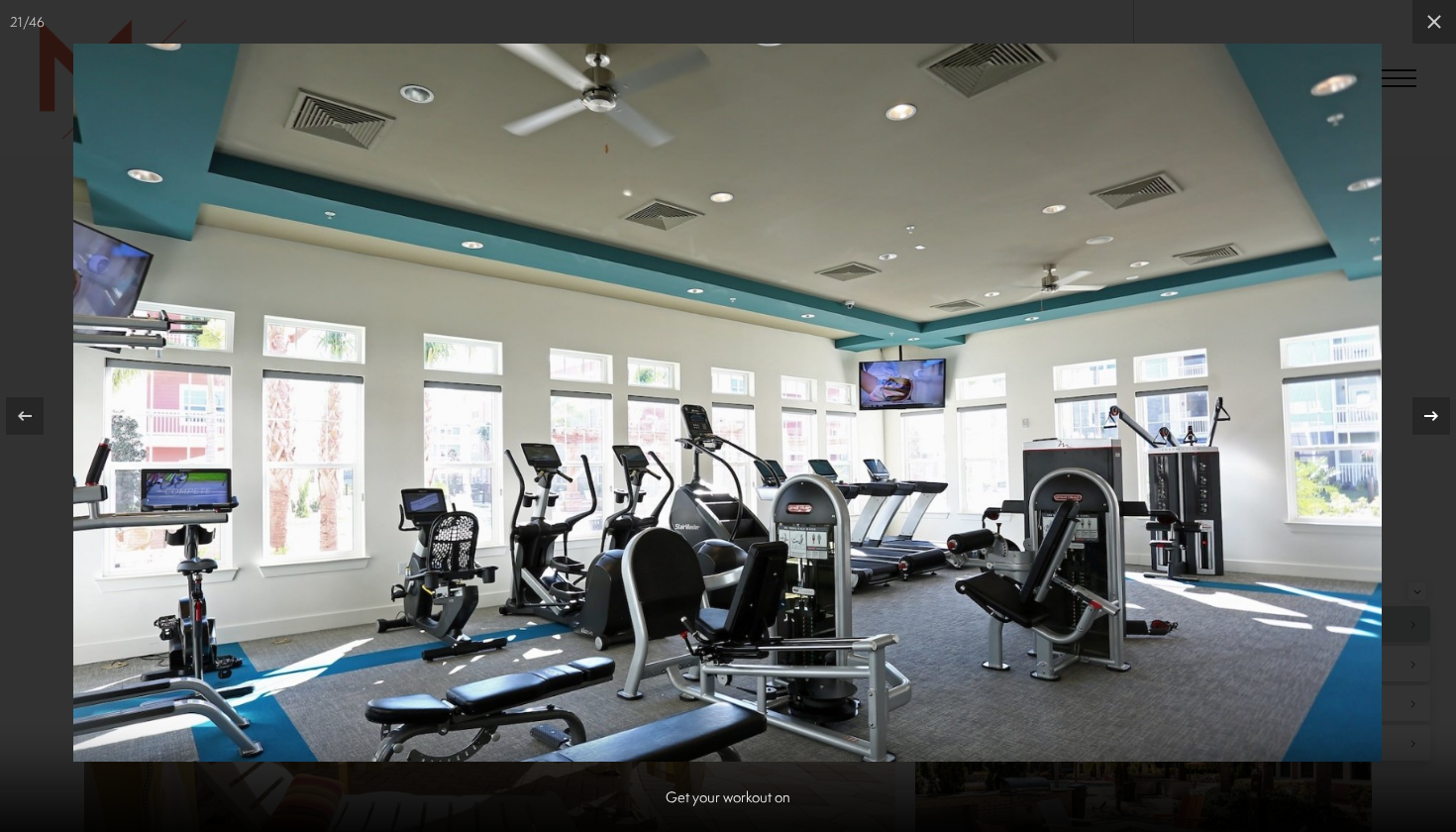
click at [1427, 431] on div at bounding box center [1431, 416] width 38 height 38
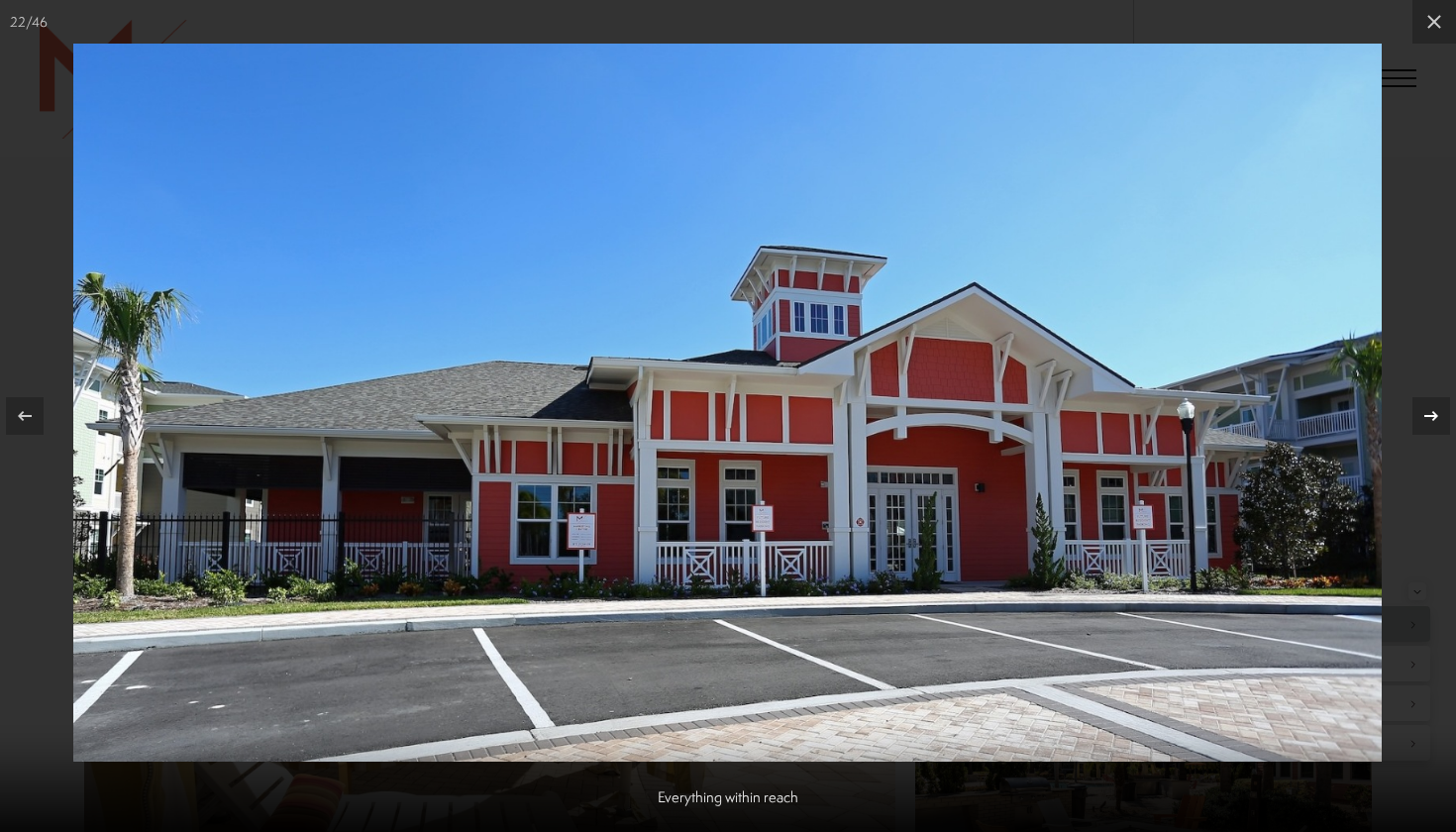
click at [1427, 431] on div at bounding box center [1431, 416] width 38 height 38
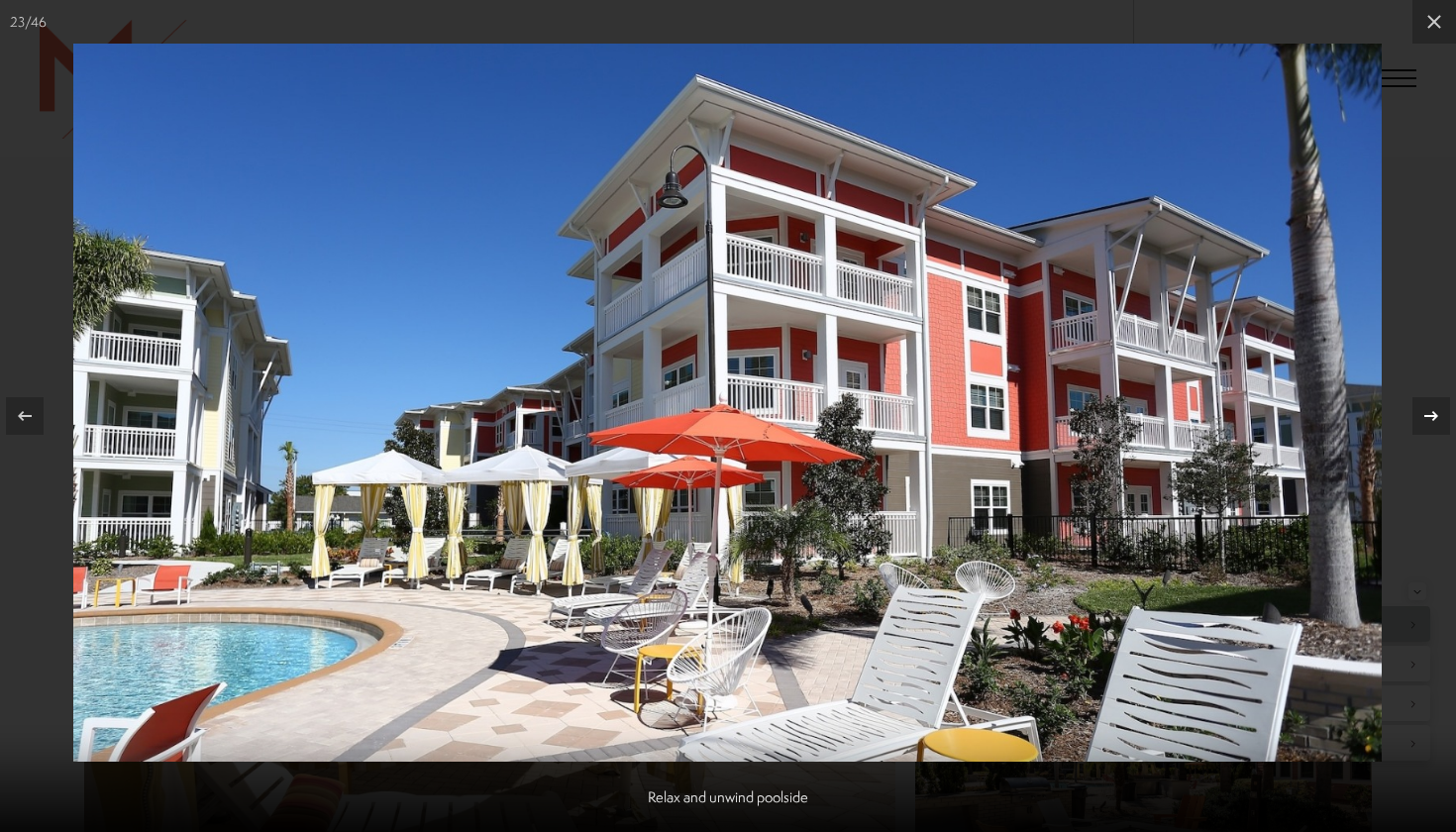
click at [1427, 432] on div at bounding box center [1431, 416] width 38 height 38
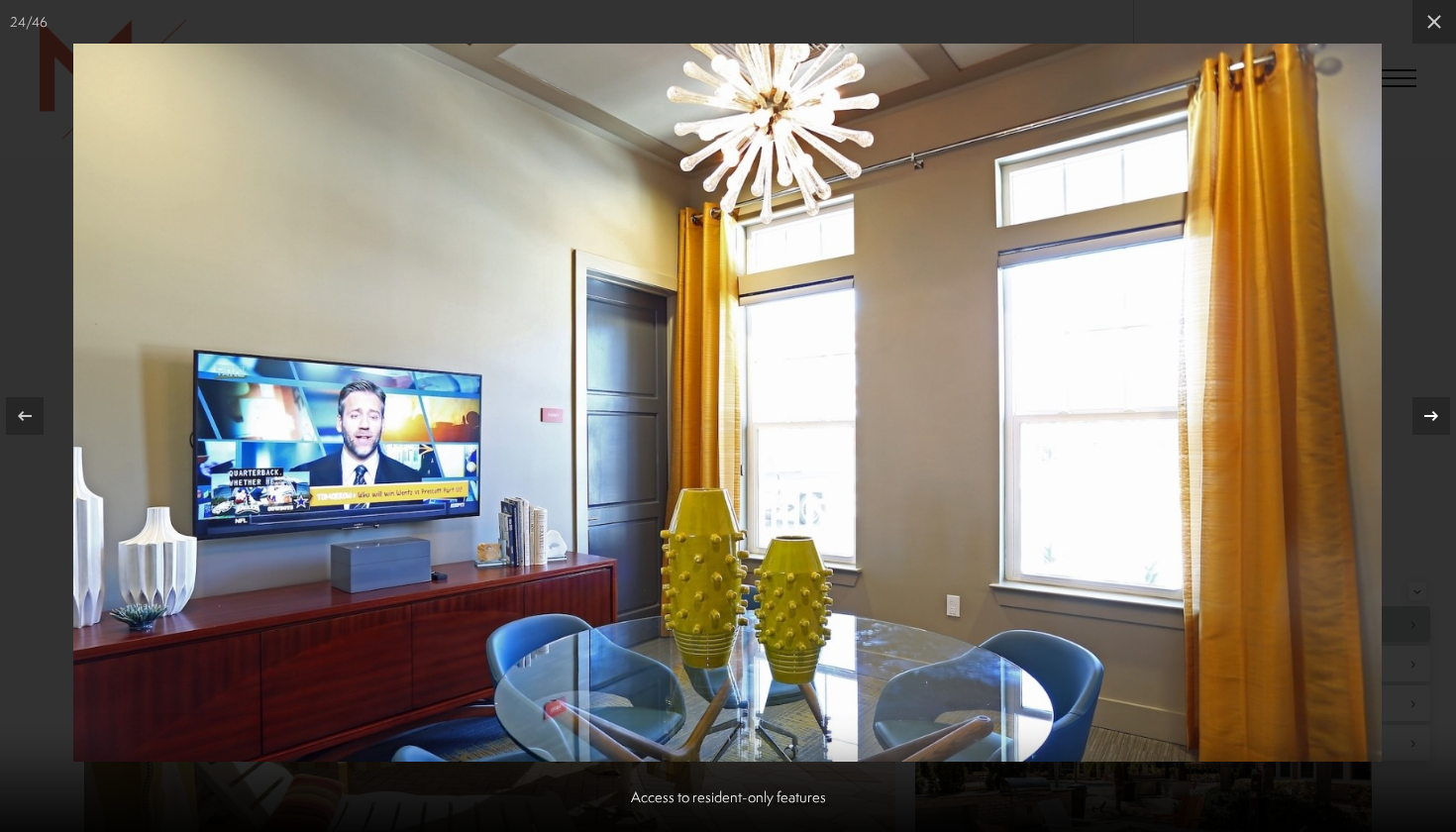
click at [1427, 432] on div at bounding box center [1431, 416] width 38 height 38
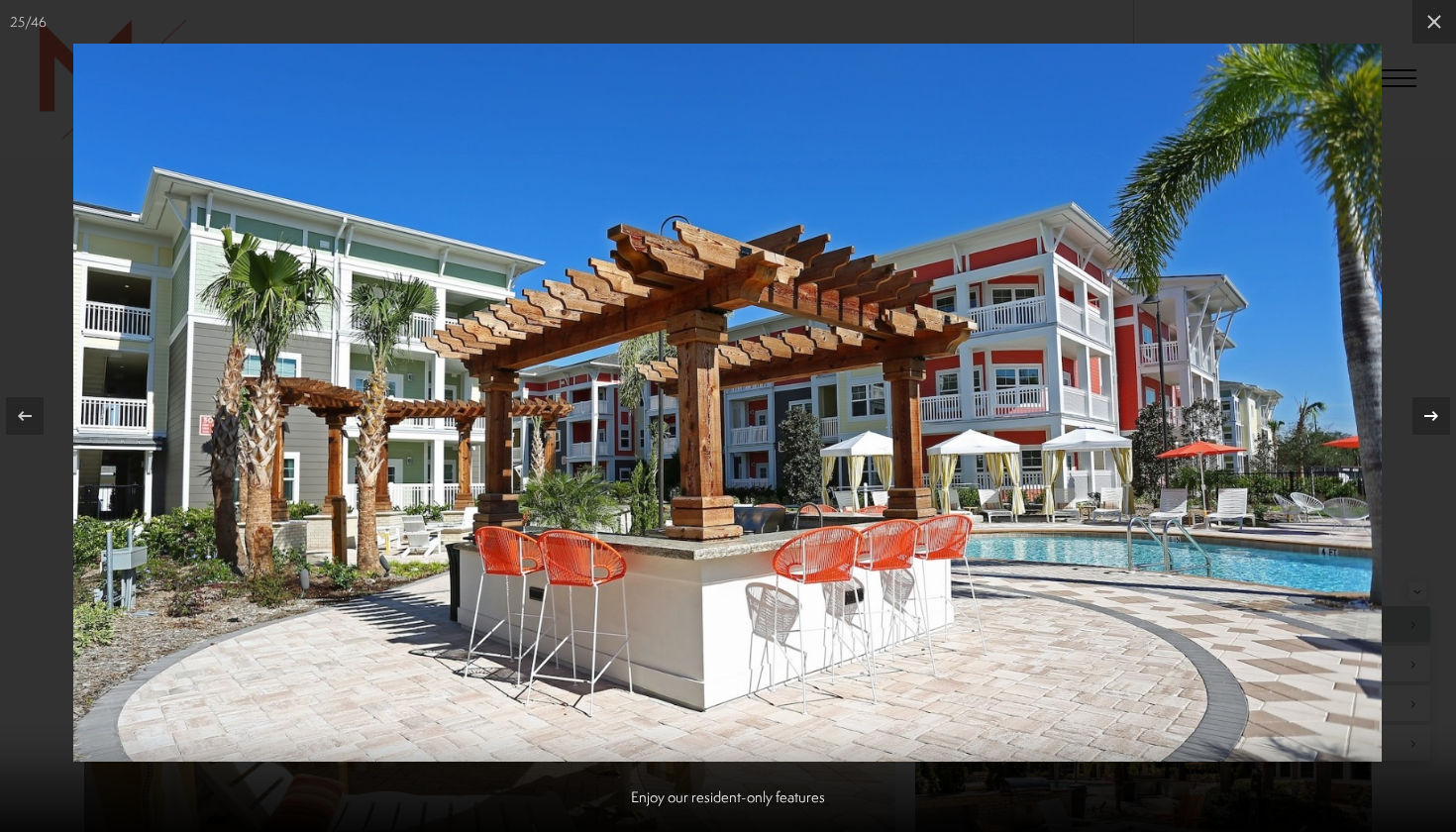
click at [1427, 432] on div at bounding box center [1431, 416] width 38 height 38
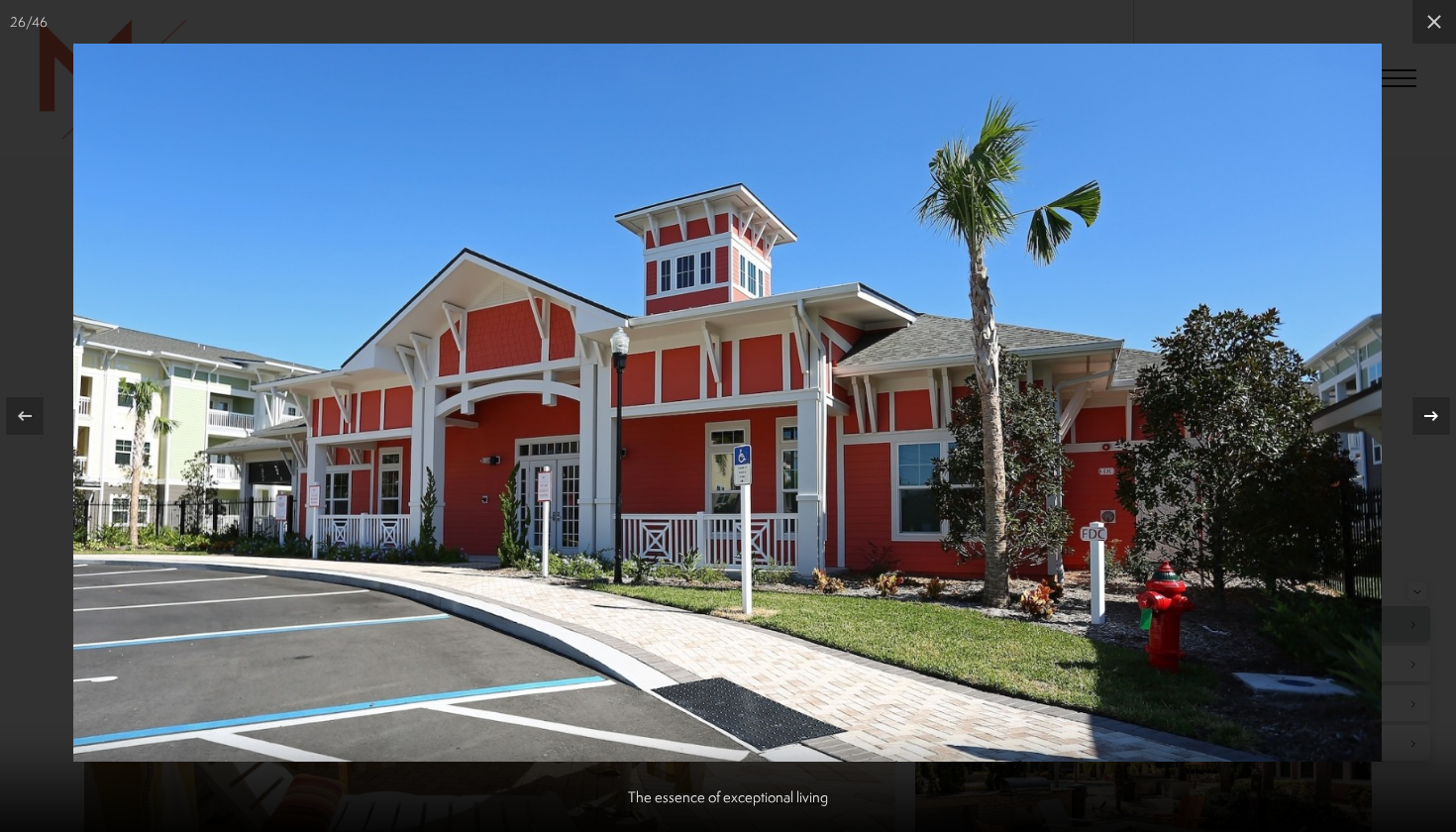
click at [1427, 432] on div at bounding box center [1431, 416] width 38 height 38
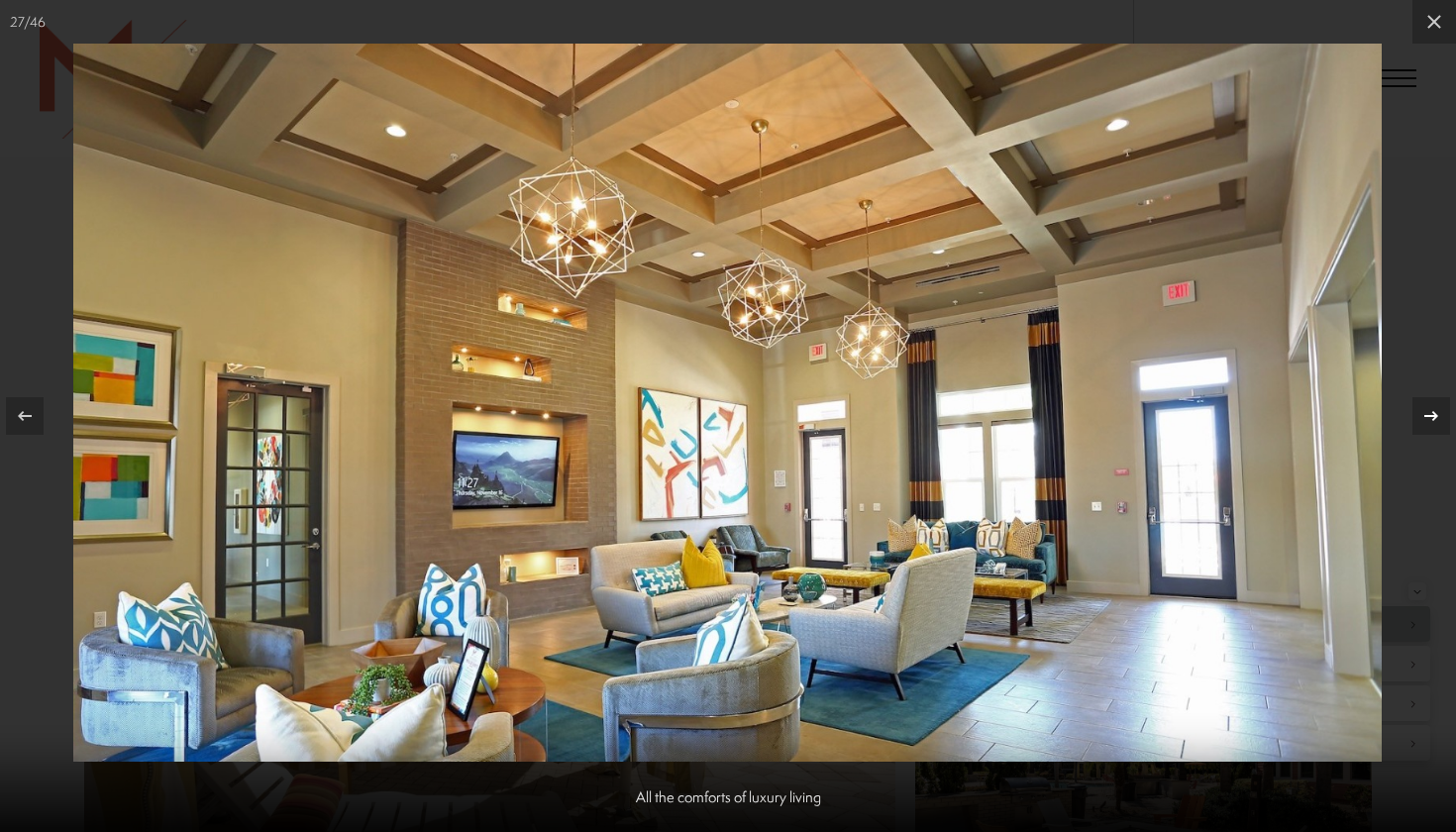
click at [1427, 433] on div at bounding box center [1431, 416] width 38 height 38
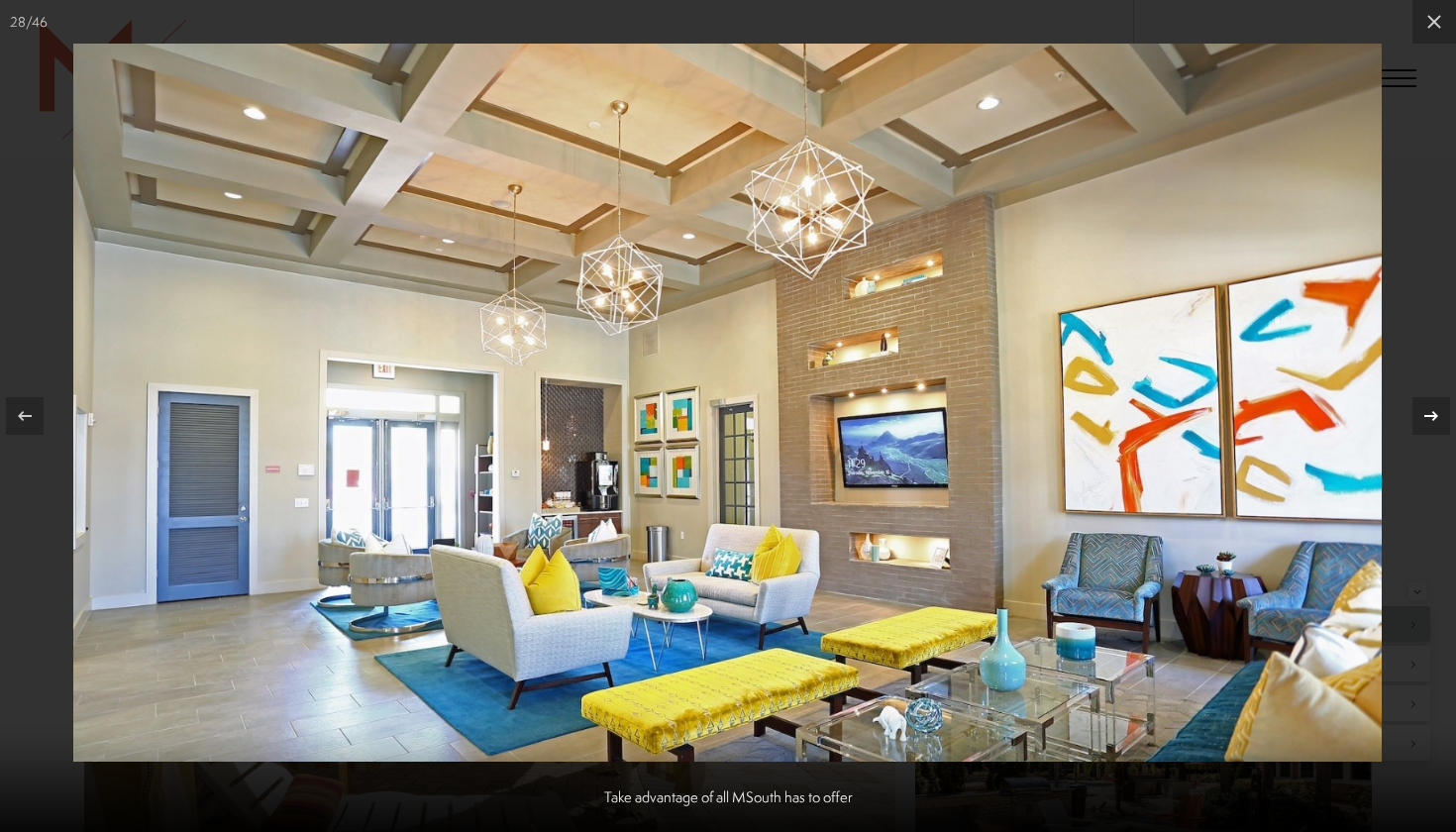
click at [1427, 434] on div at bounding box center [1431, 416] width 38 height 38
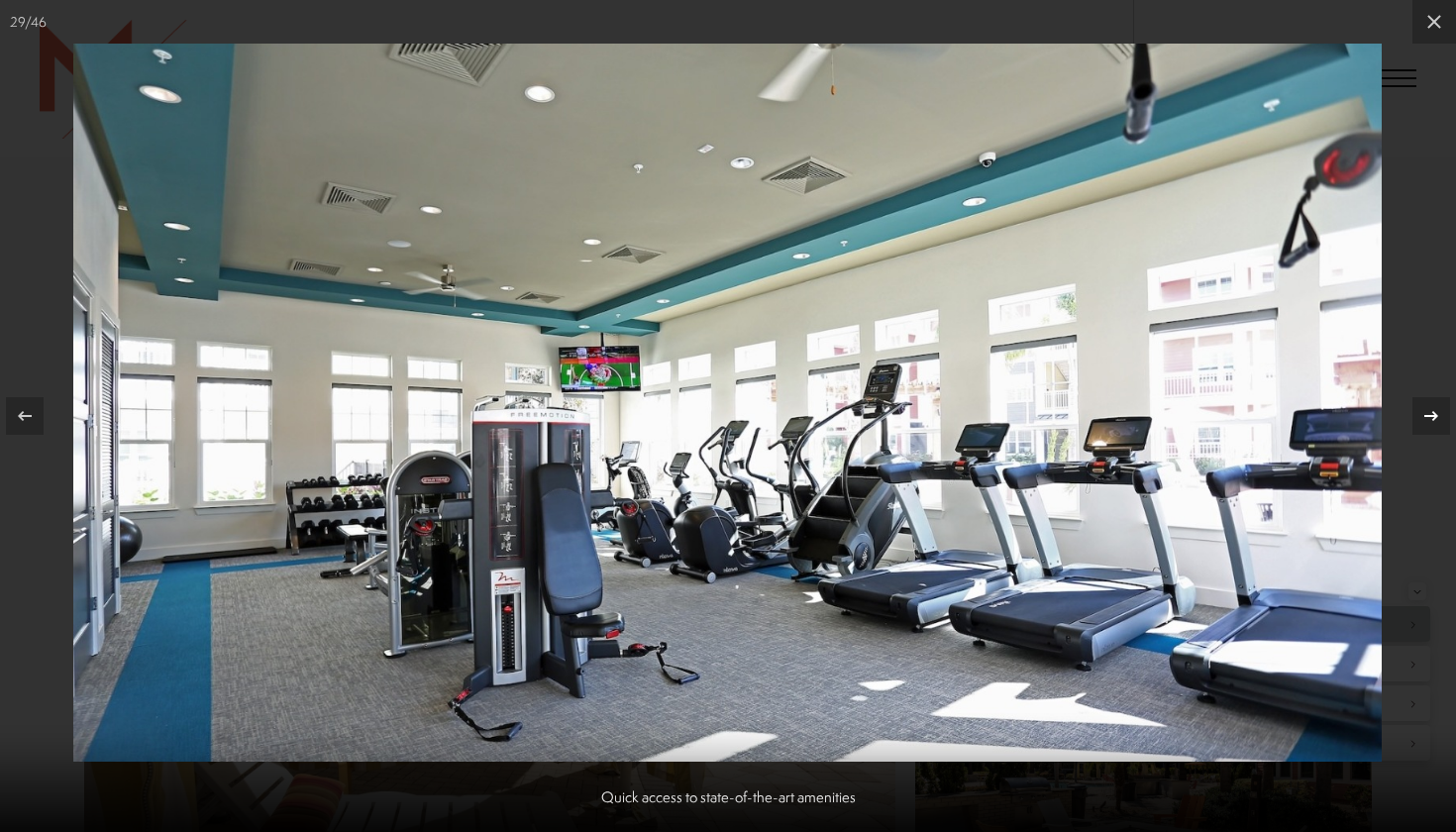
click at [1427, 434] on div at bounding box center [1431, 416] width 38 height 38
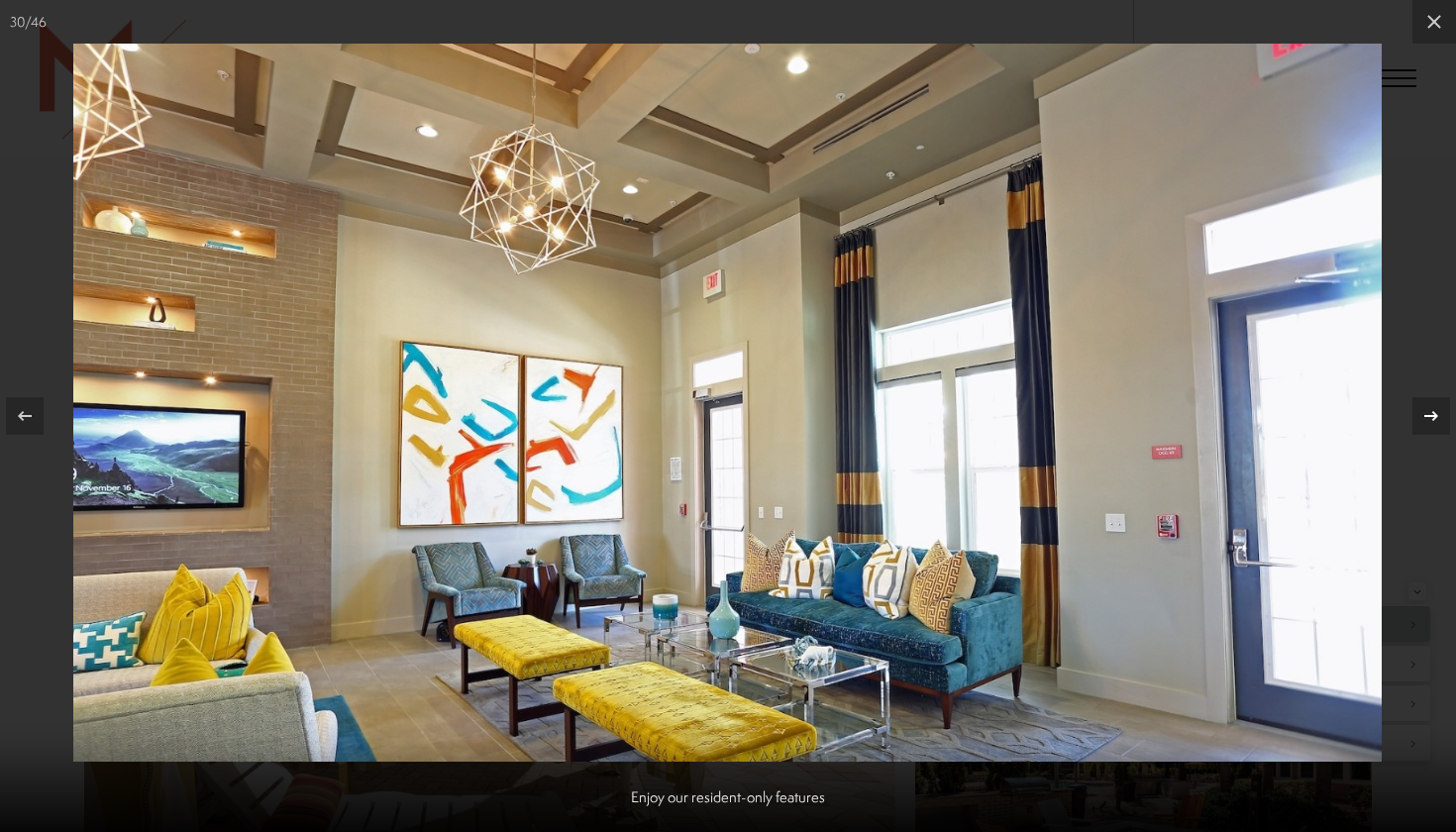
click at [1427, 434] on div at bounding box center [1431, 416] width 38 height 38
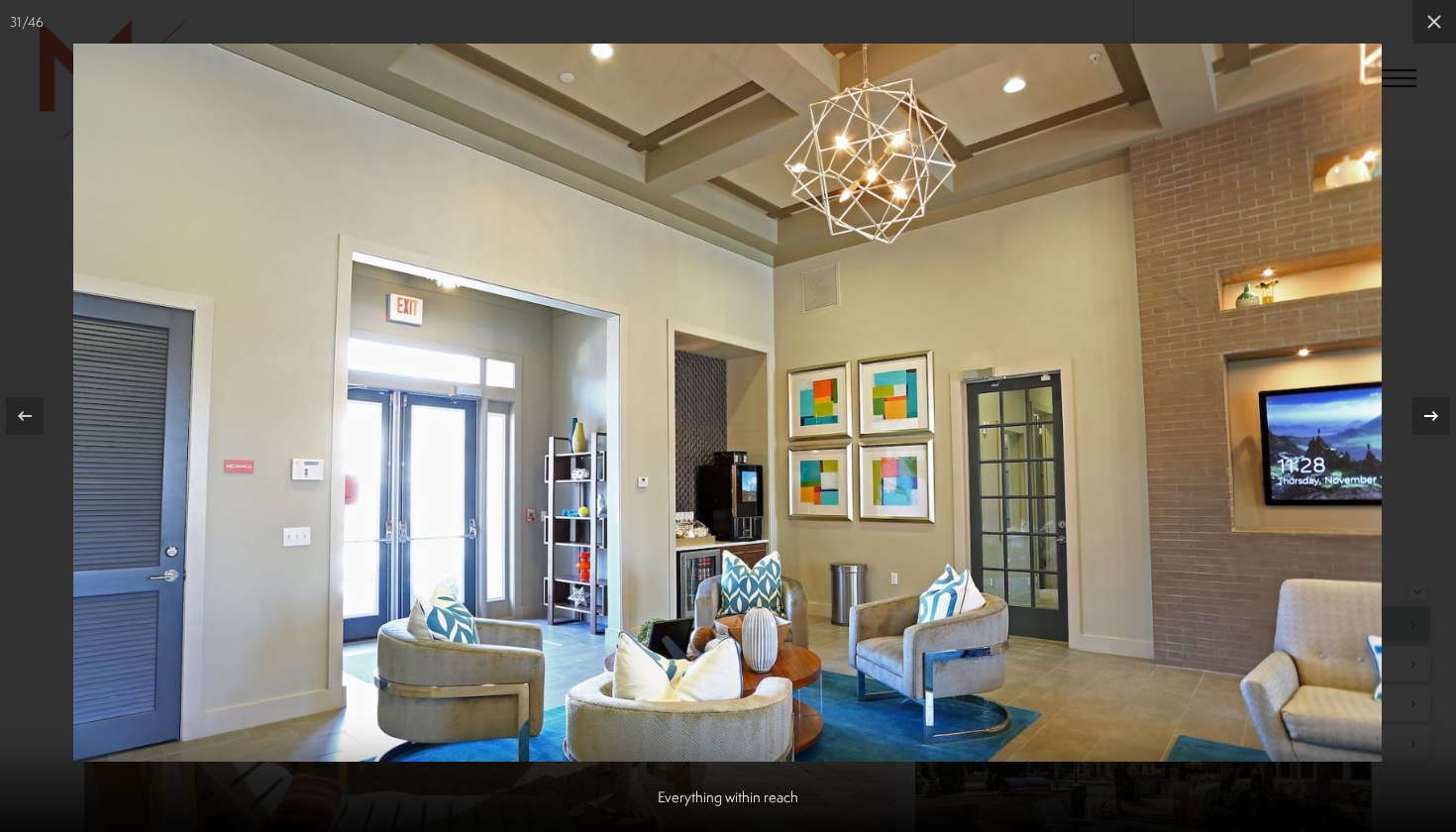
click at [1427, 435] on button at bounding box center [1421, 416] width 70 height 99
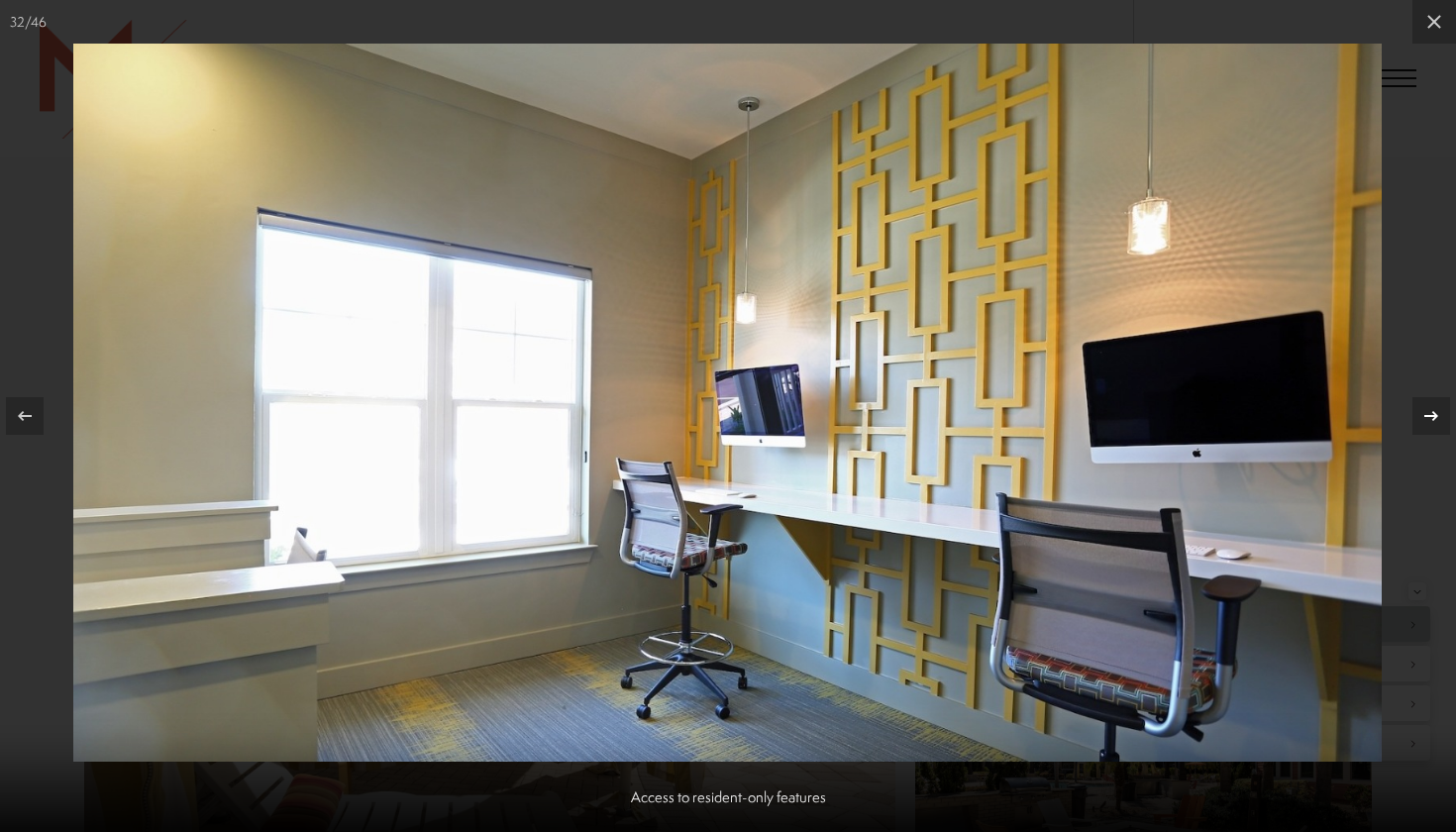
click at [1427, 436] on button at bounding box center [1421, 416] width 70 height 99
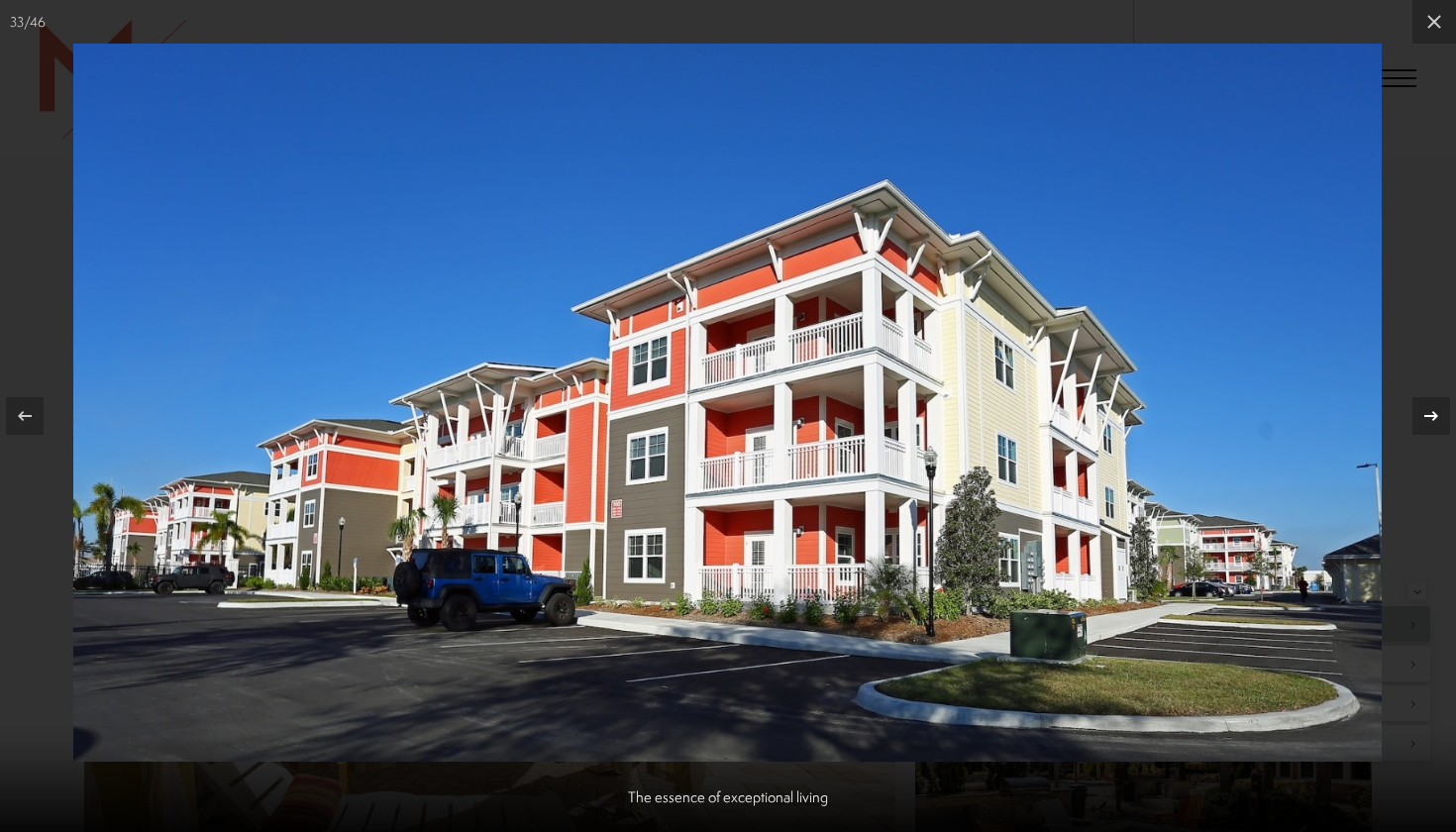
click at [1427, 436] on button at bounding box center [1421, 416] width 70 height 99
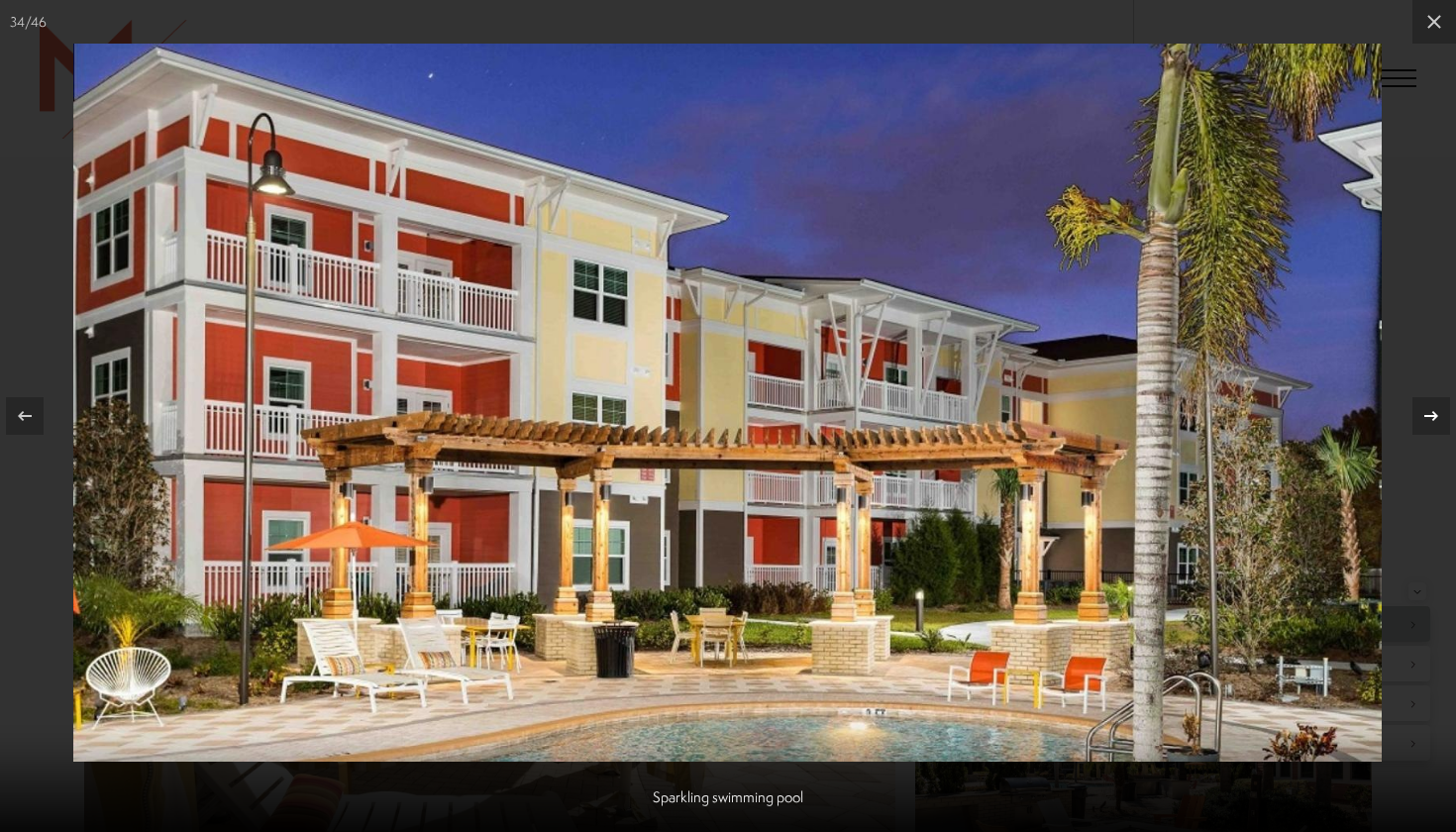
click at [1427, 439] on button at bounding box center [1421, 416] width 70 height 99
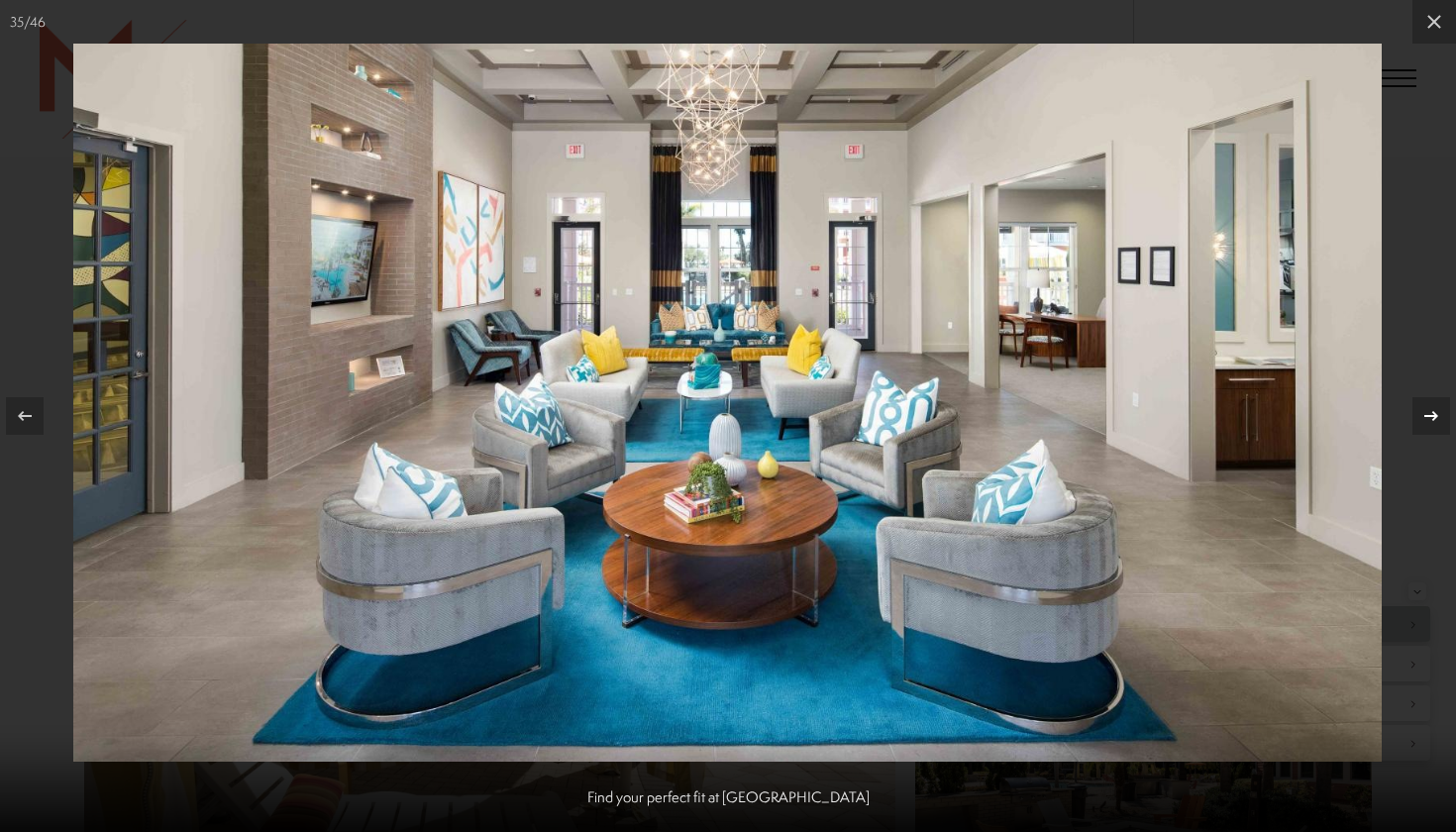
click at [1427, 439] on button at bounding box center [1421, 416] width 70 height 99
